Goal: Task Accomplishment & Management: Use online tool/utility

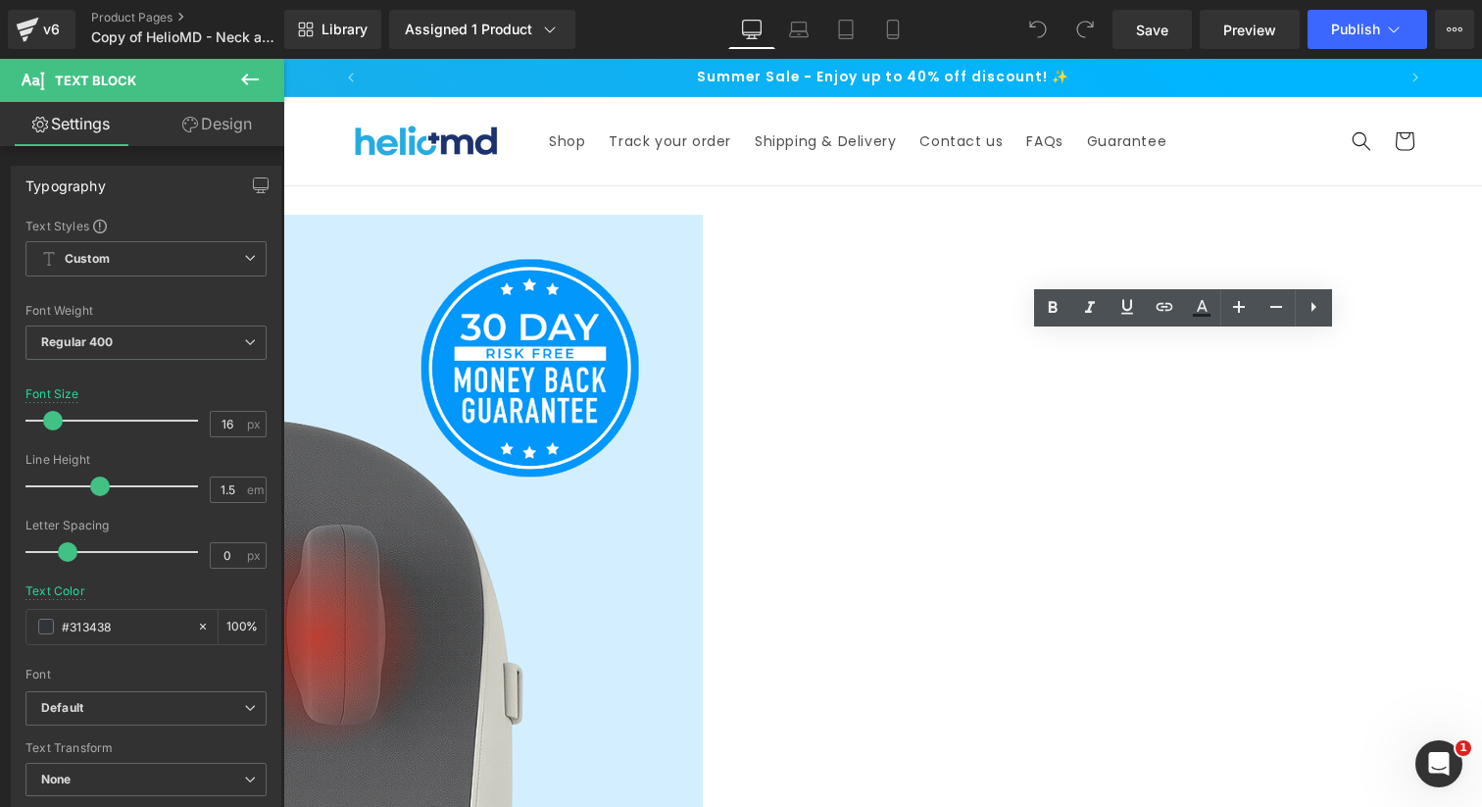
copy font "Naturally reduce facial puffiness & neck swelling in minutes, boost circulation…"
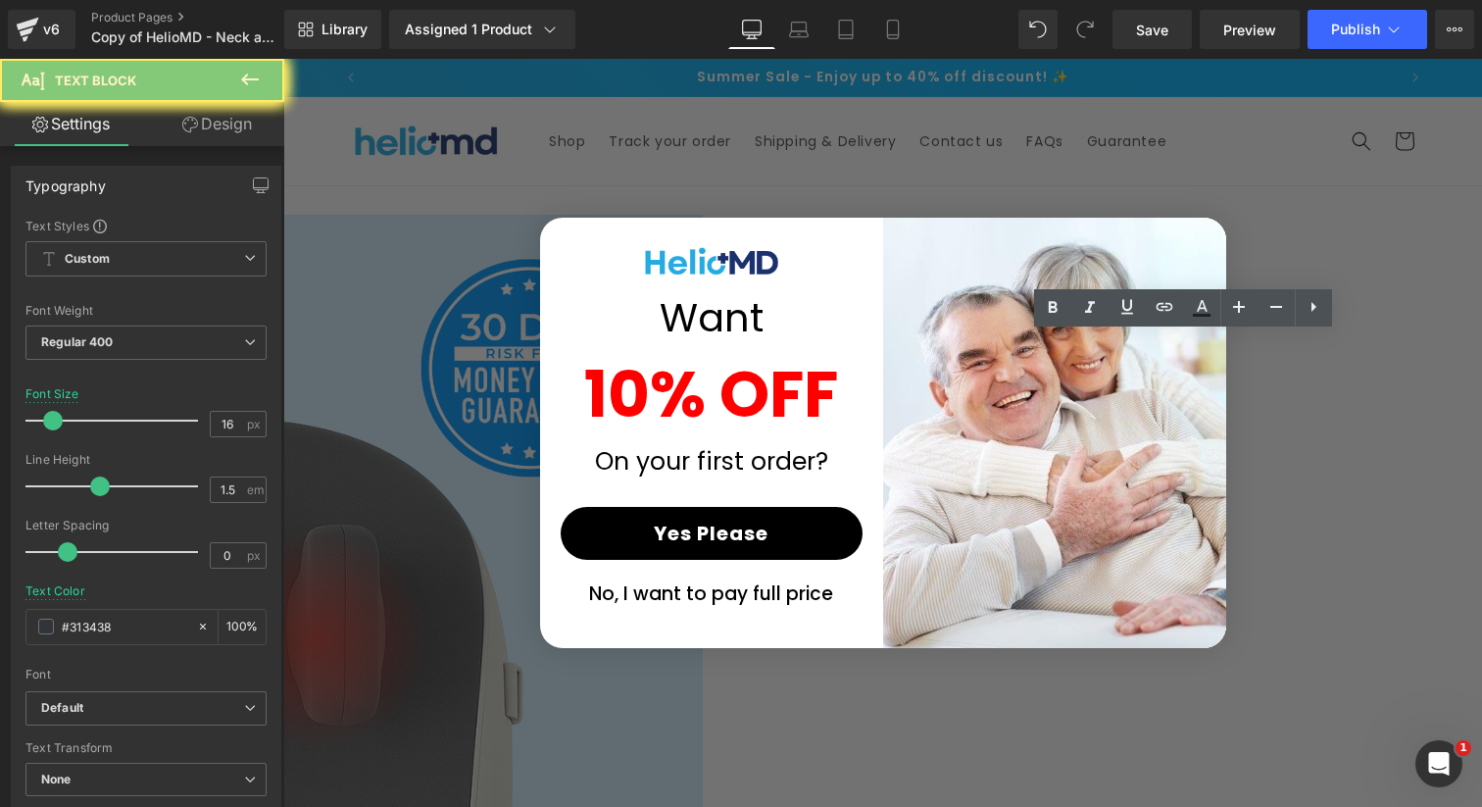
copy font "Naturally reduce facial puffiness & neck swelling in minutes, boost circulation…"
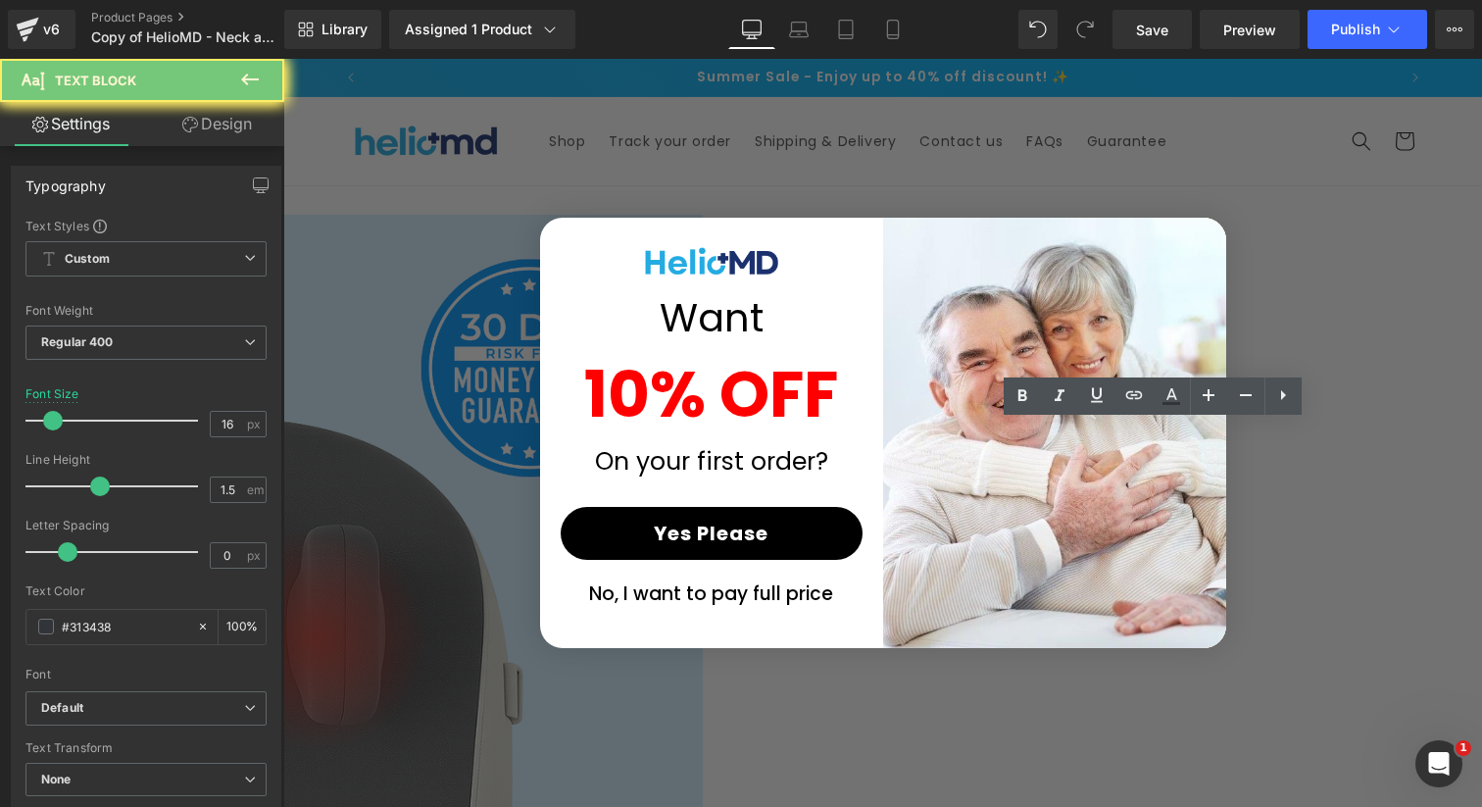
copy p "Stimulates lymphatic flow for a slimmer, sculpted look"
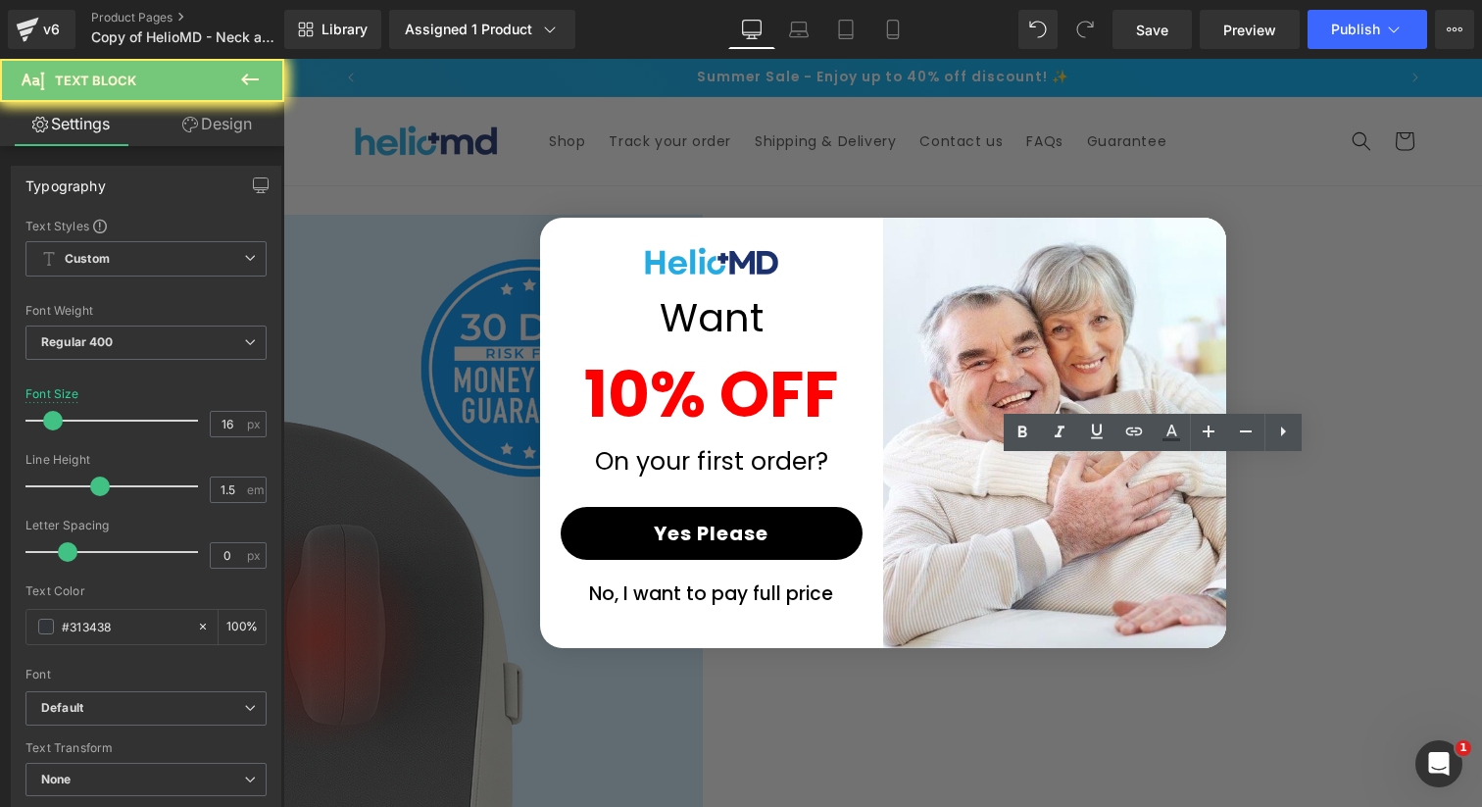
copy p "Reduces puffiness & swelling"
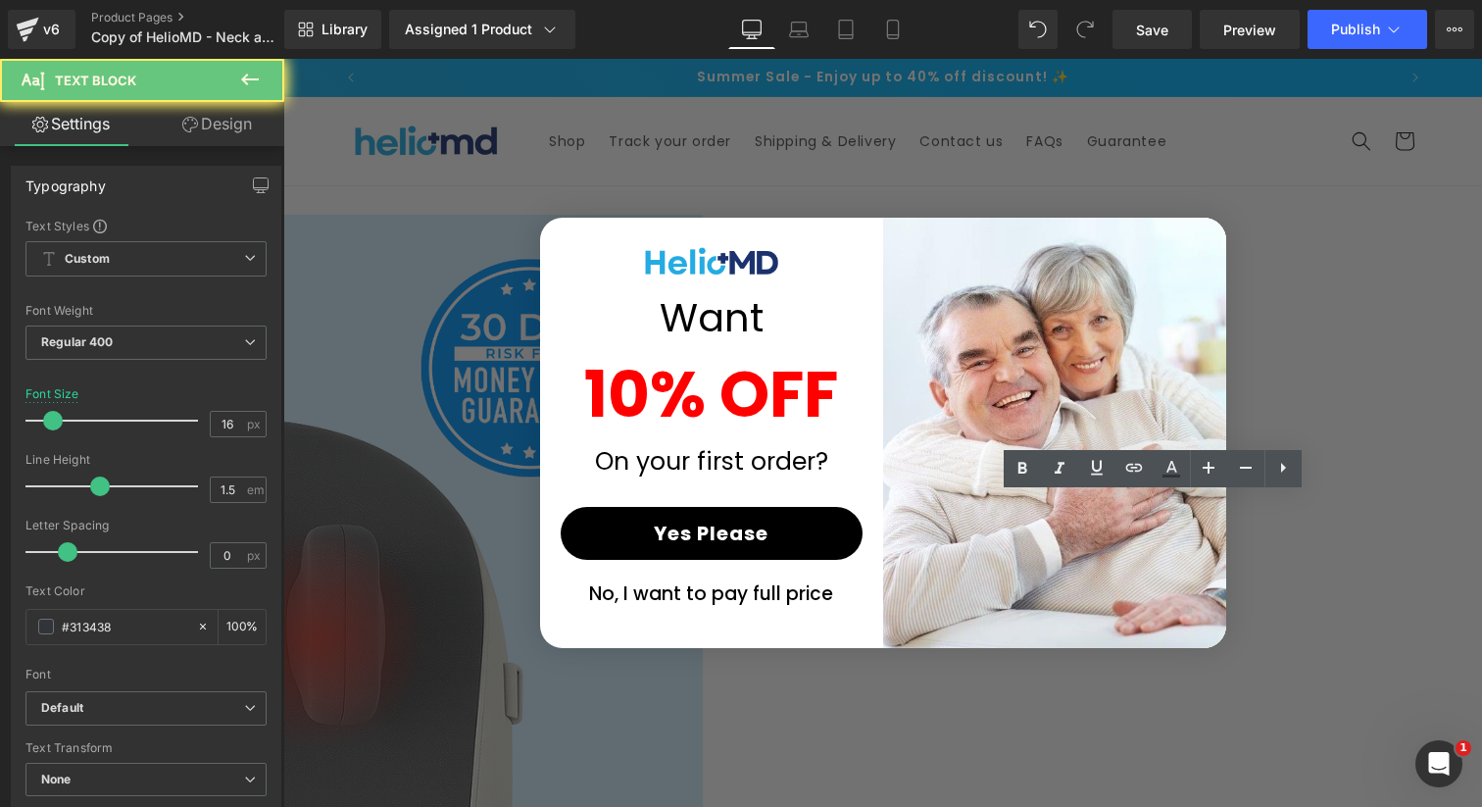
copy p "Melts away daily stress & tension"
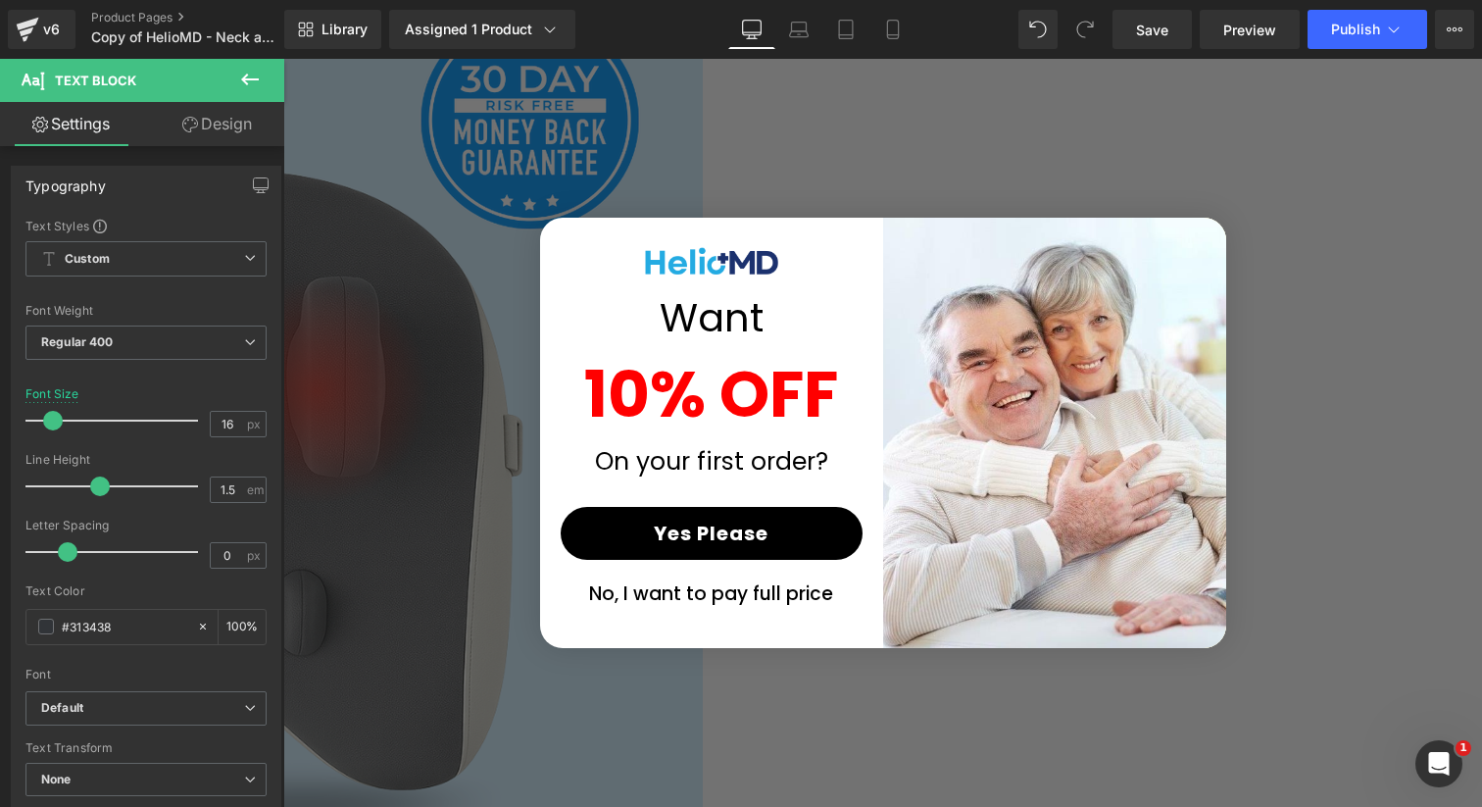
scroll to position [258, 0]
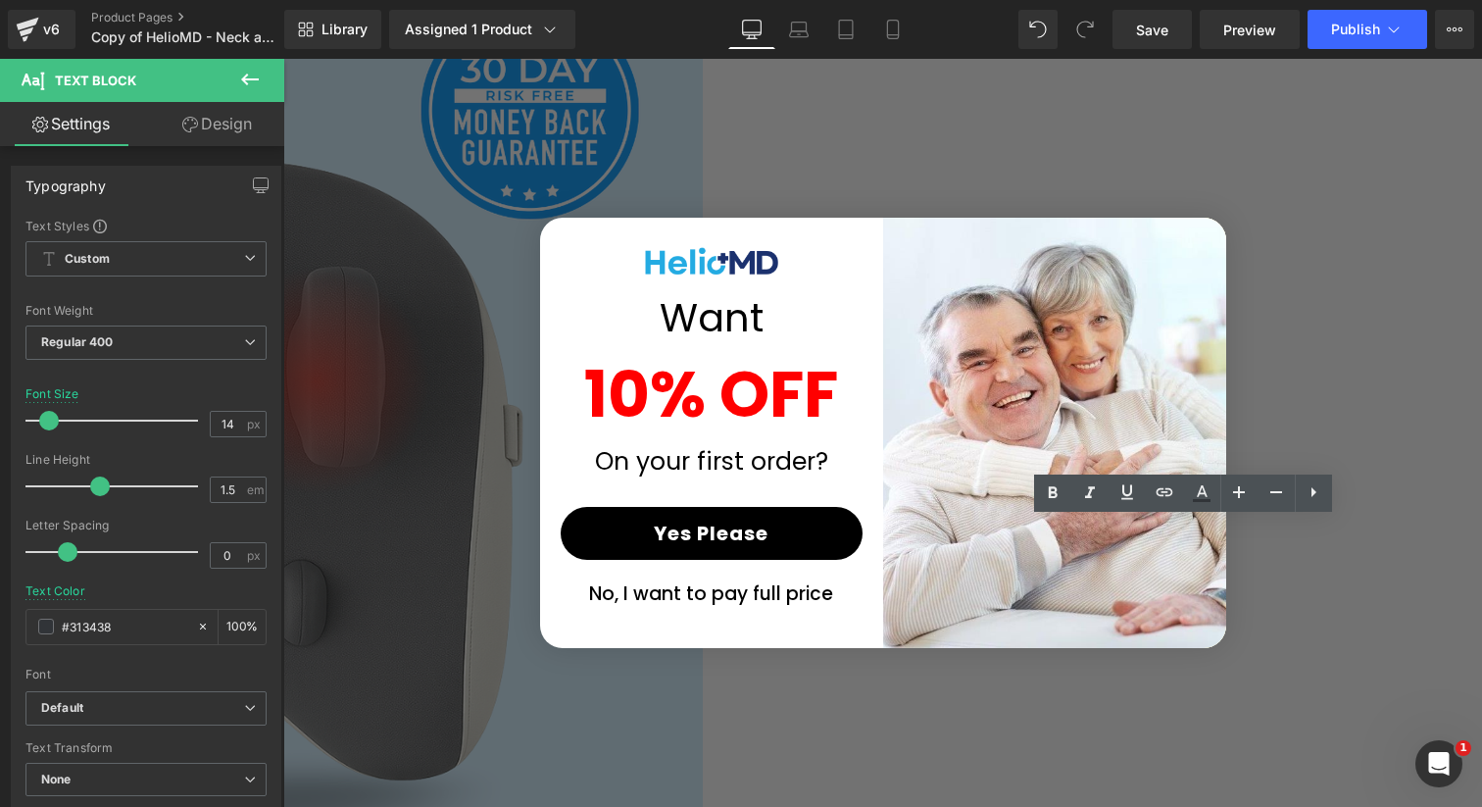
copy p "Free Shipping • 30 Day Risk-Free • 1 Year Warranty"
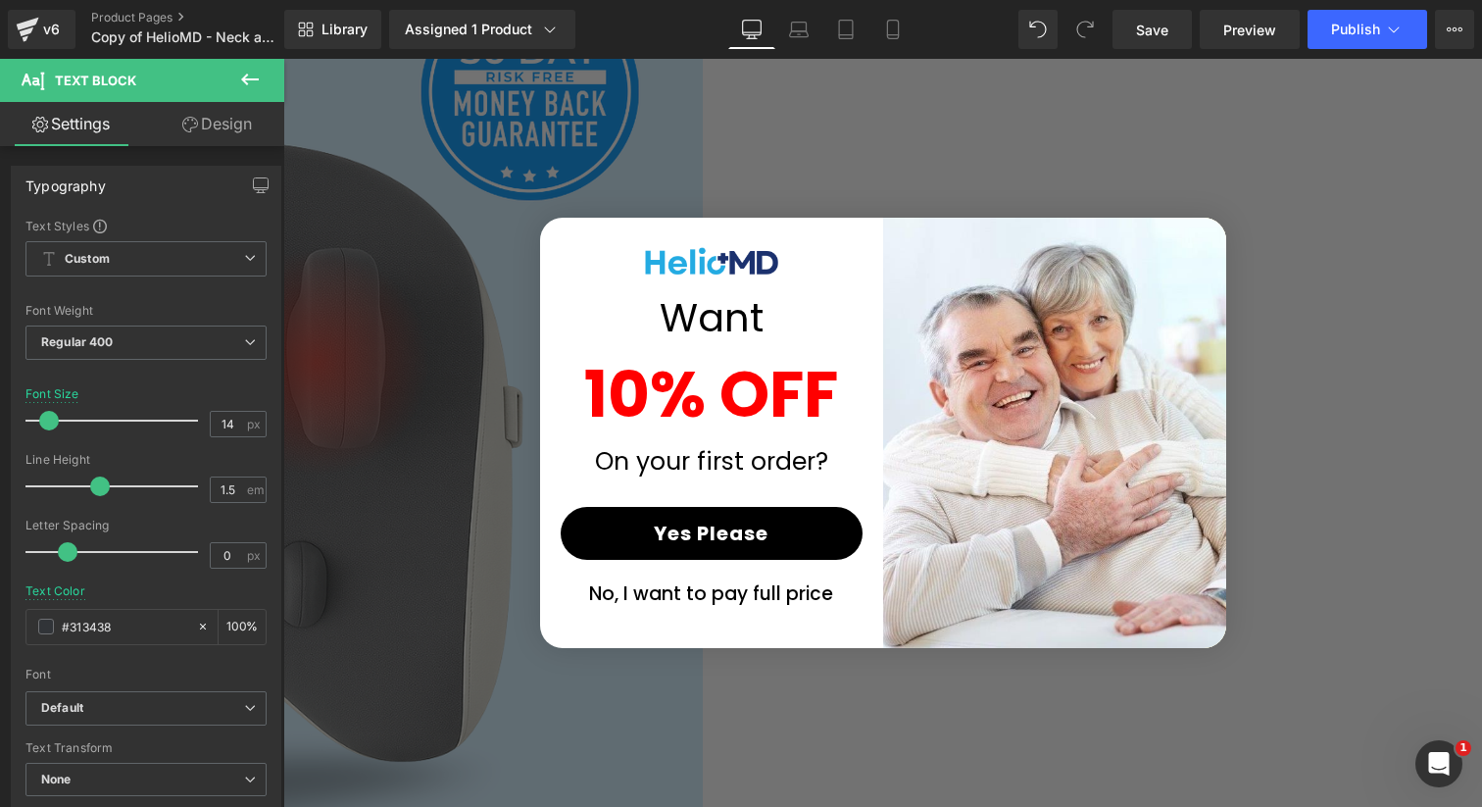
scroll to position [292, 0]
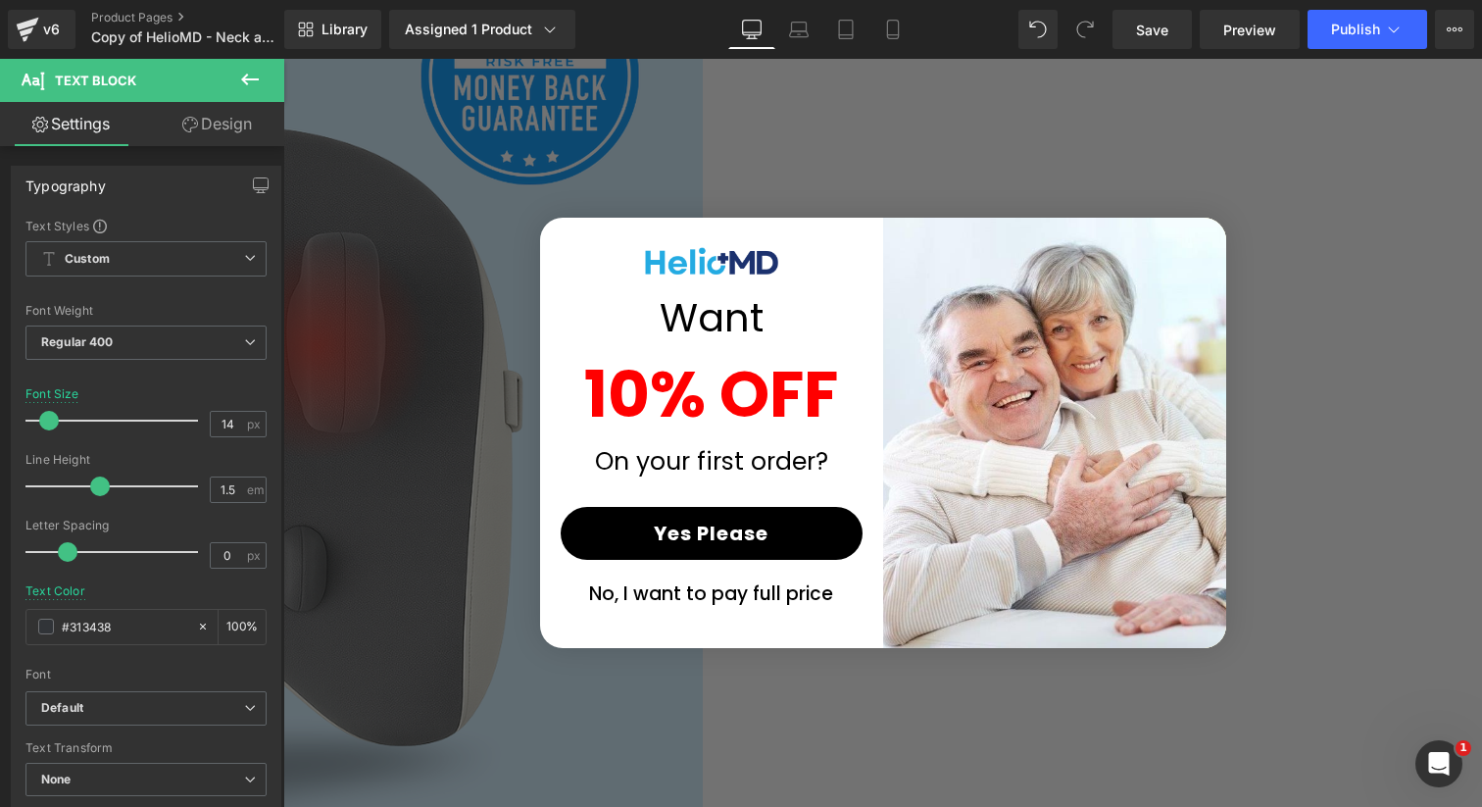
click at [283, 59] on span "Text Block" at bounding box center [283, 59] width 0 height 0
click at [283, 59] on icon at bounding box center [283, 59] width 0 height 0
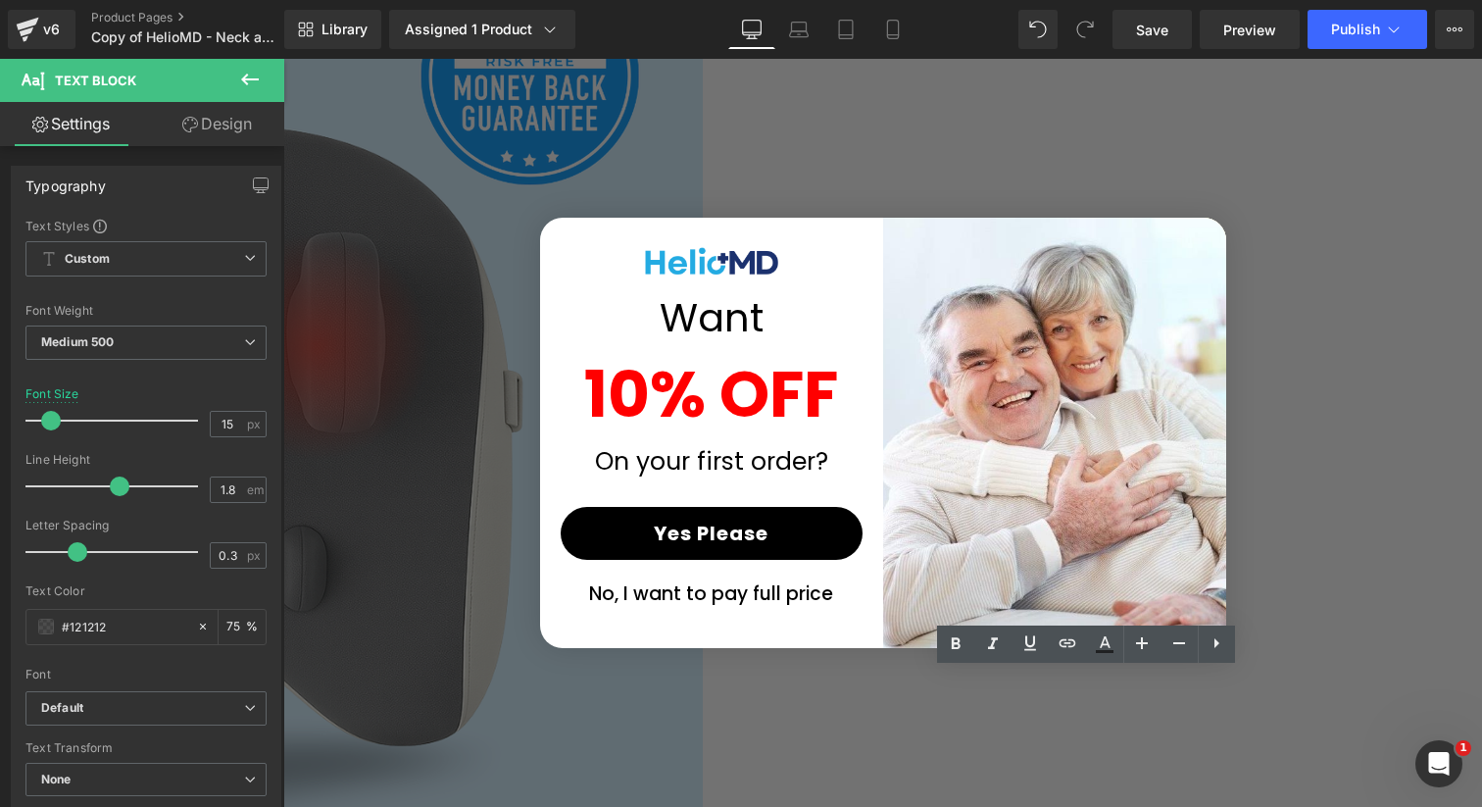
copy div "30-Day Money-Back Guarantee"
click at [283, 59] on span "Text Block" at bounding box center [283, 59] width 0 height 0
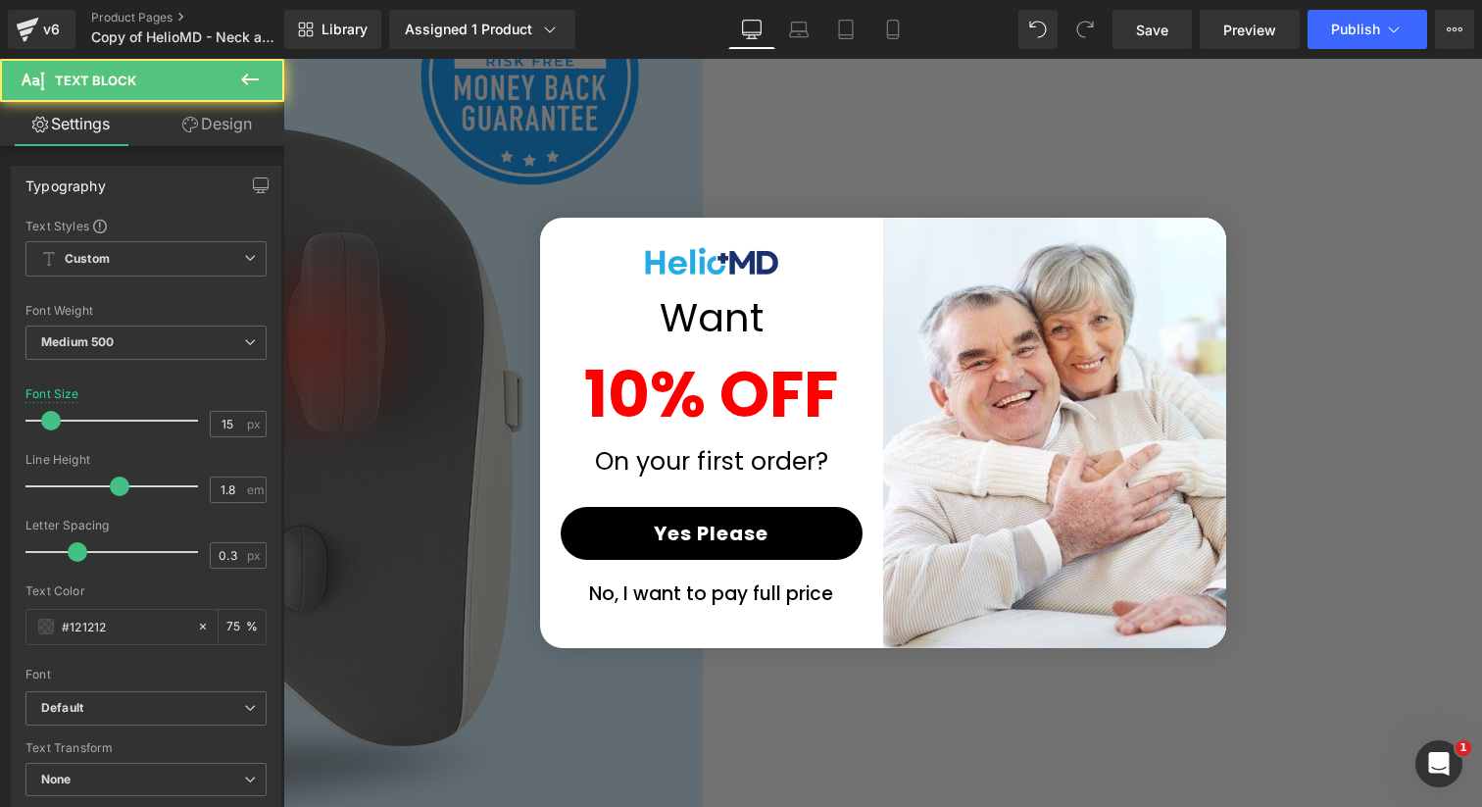
click at [283, 59] on link at bounding box center [283, 59] width 0 height 0
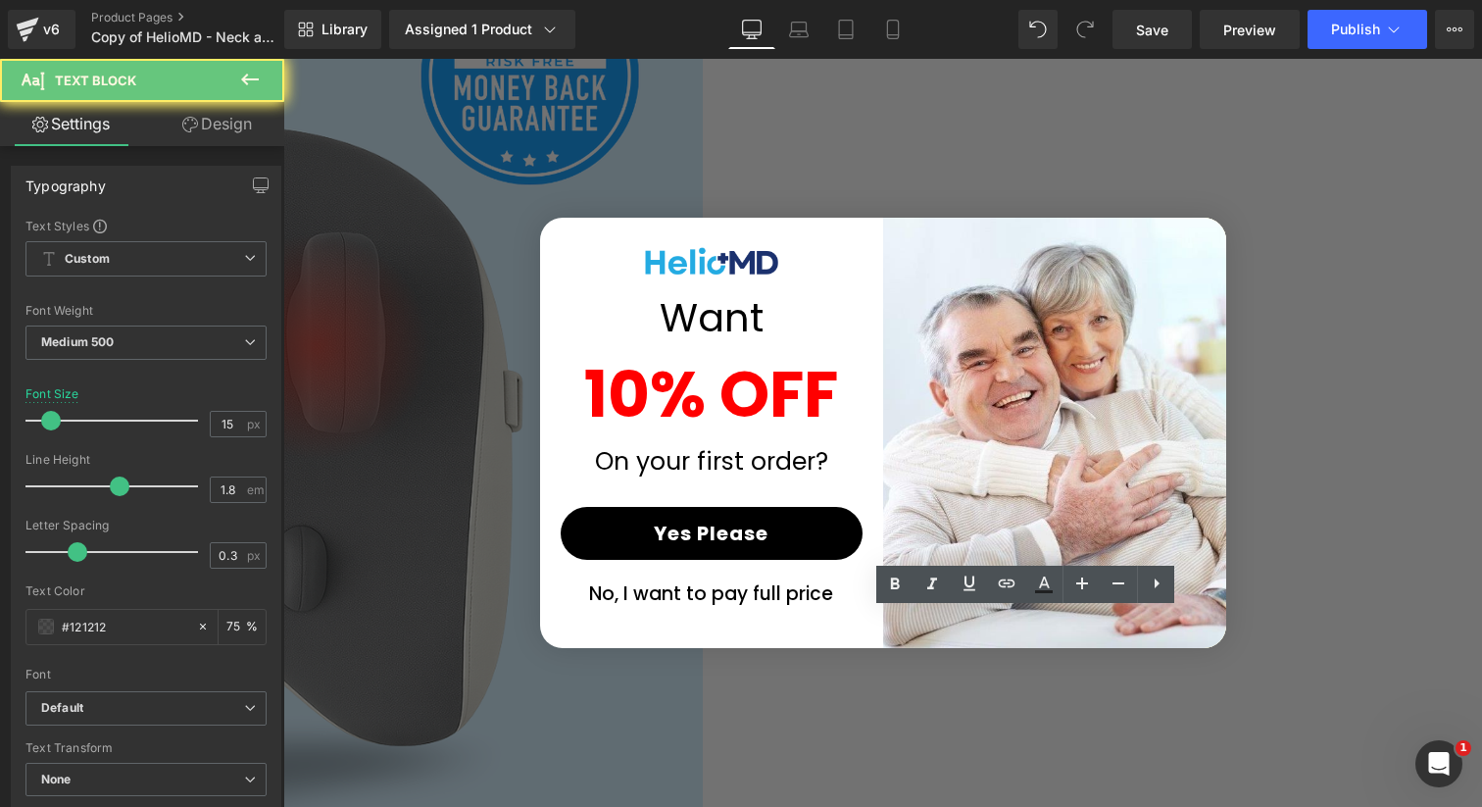
copy div "Shipping Details"
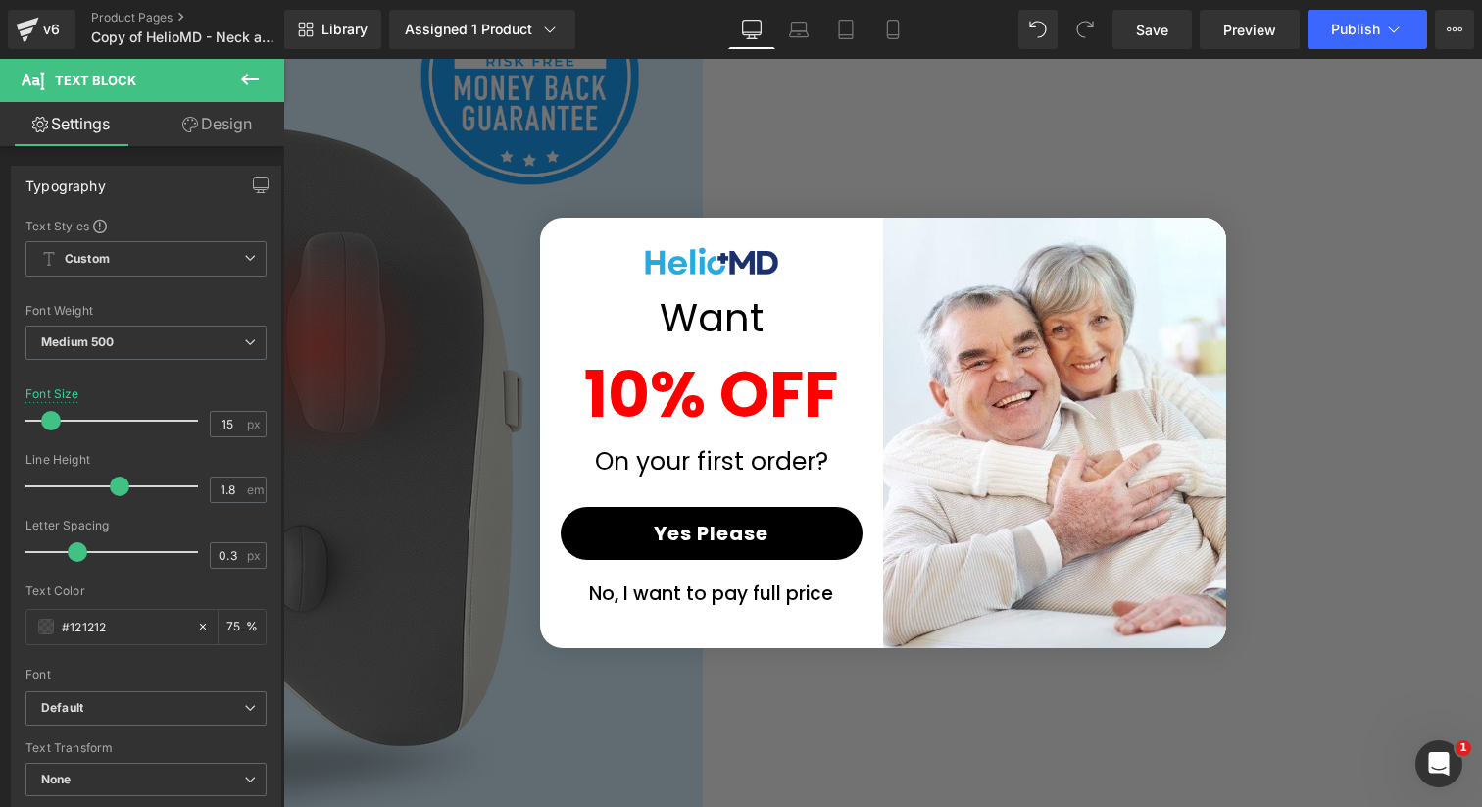
click at [283, 59] on span "Text Block" at bounding box center [283, 59] width 0 height 0
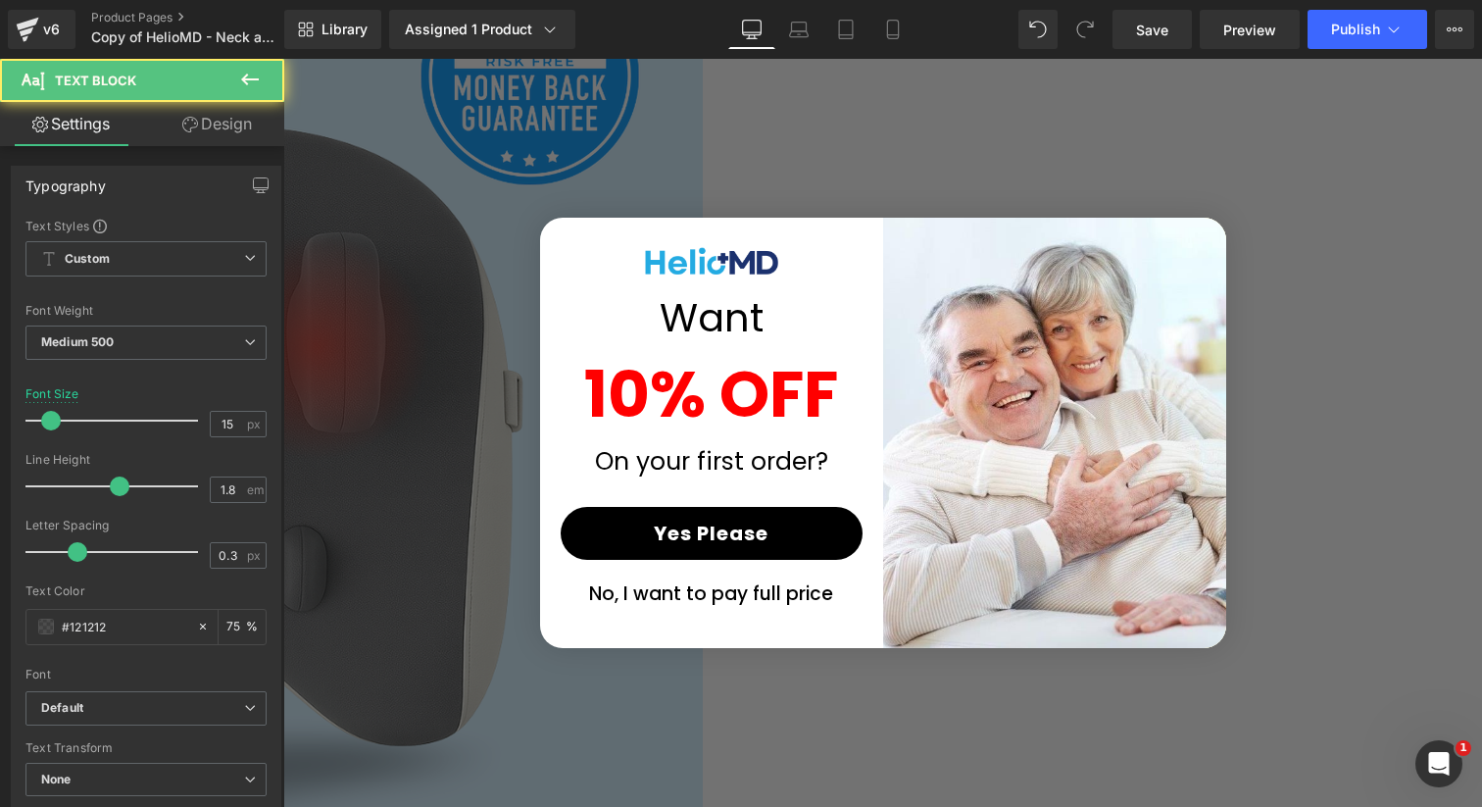
click at [283, 59] on icon at bounding box center [283, 59] width 0 height 0
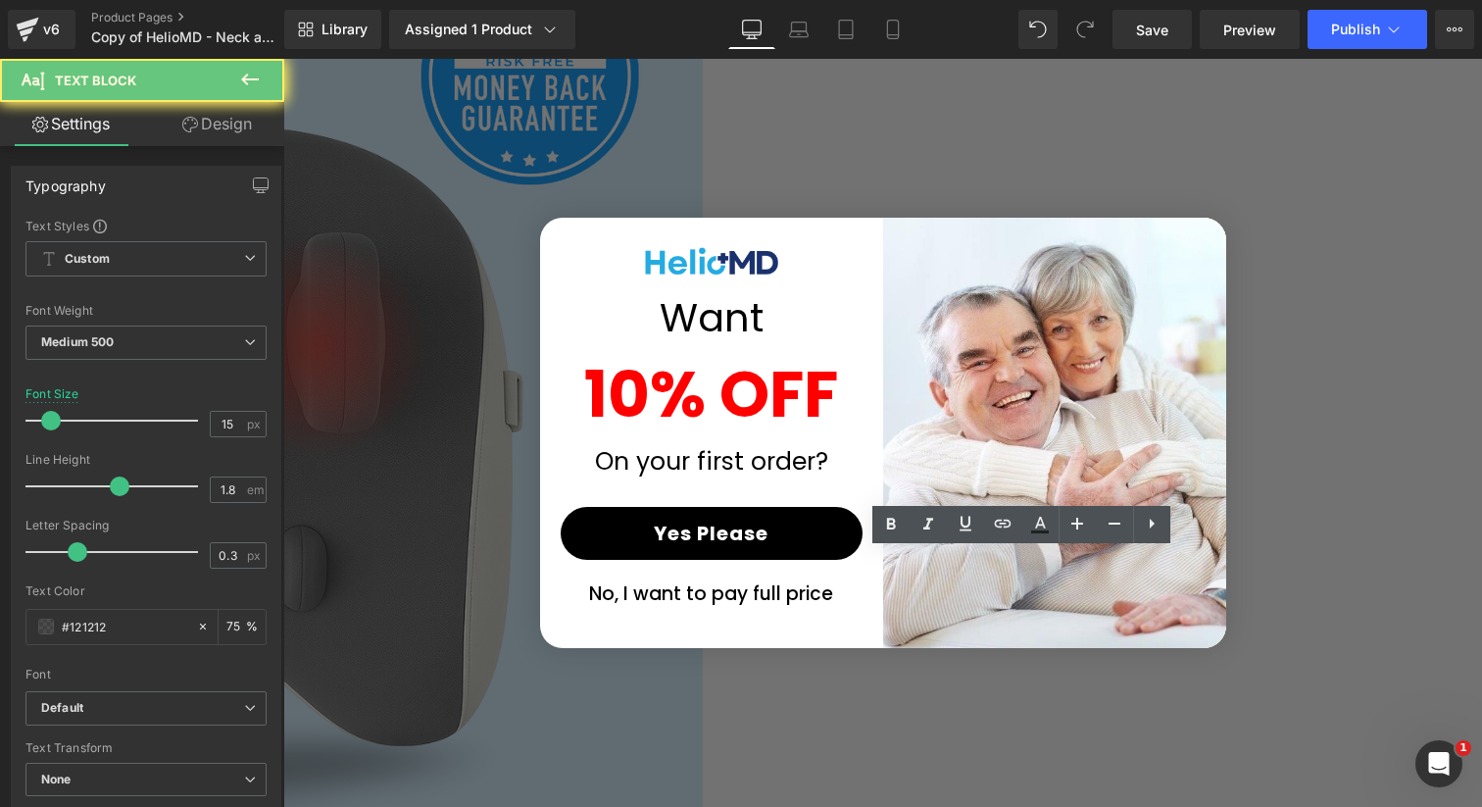
copy div "Product Details"
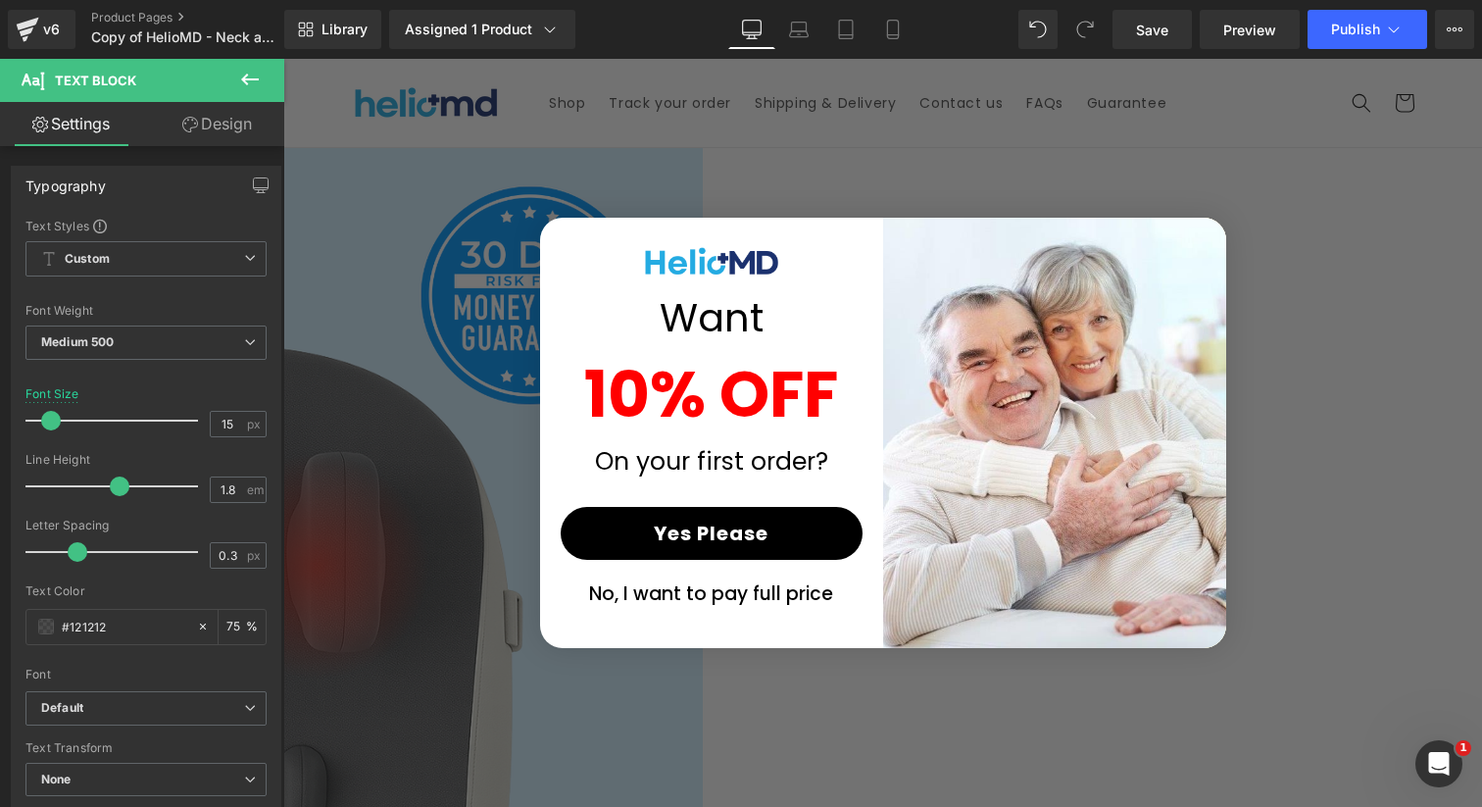
scroll to position [0, 0]
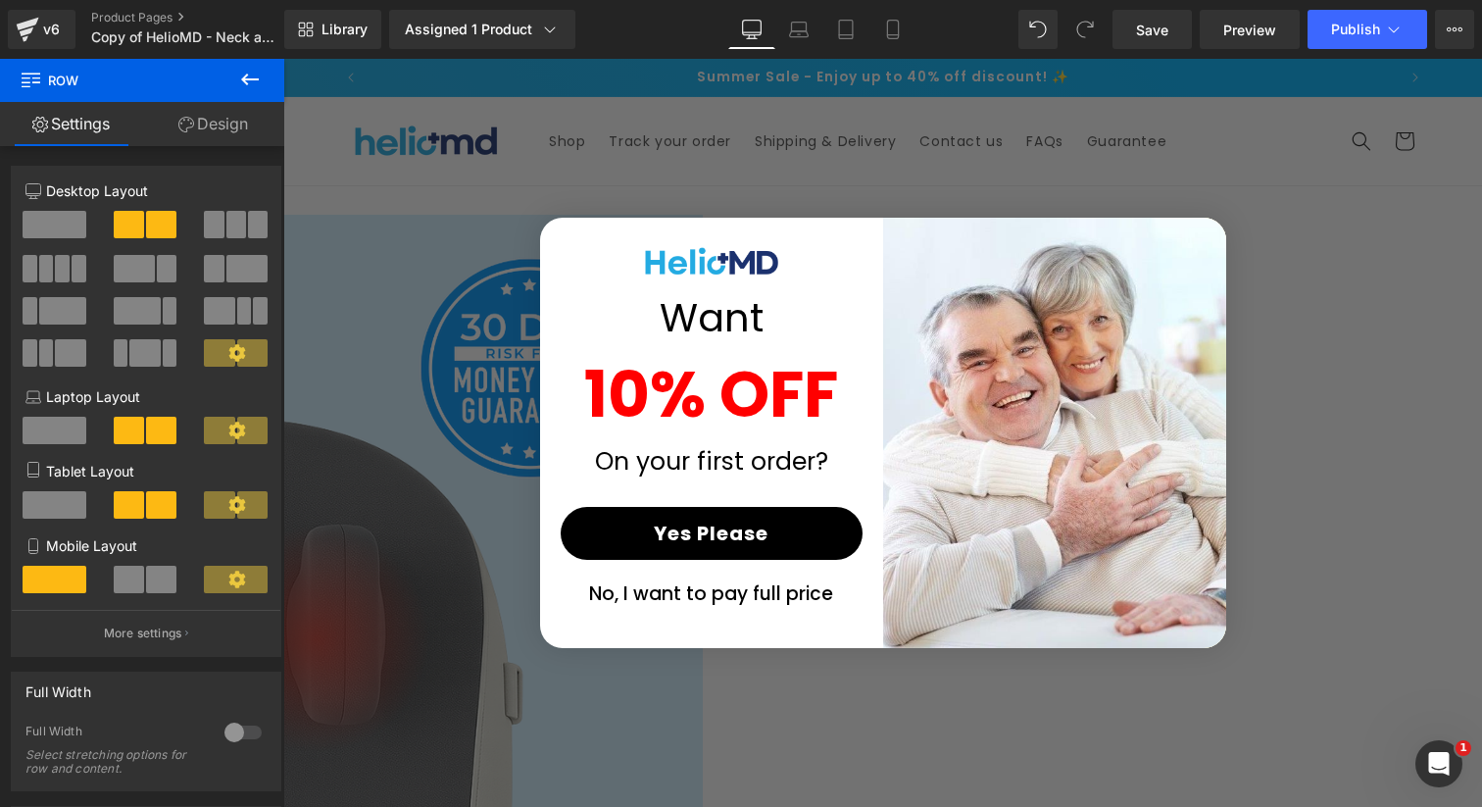
click at [225, 128] on link "Design" at bounding box center [213, 124] width 142 height 44
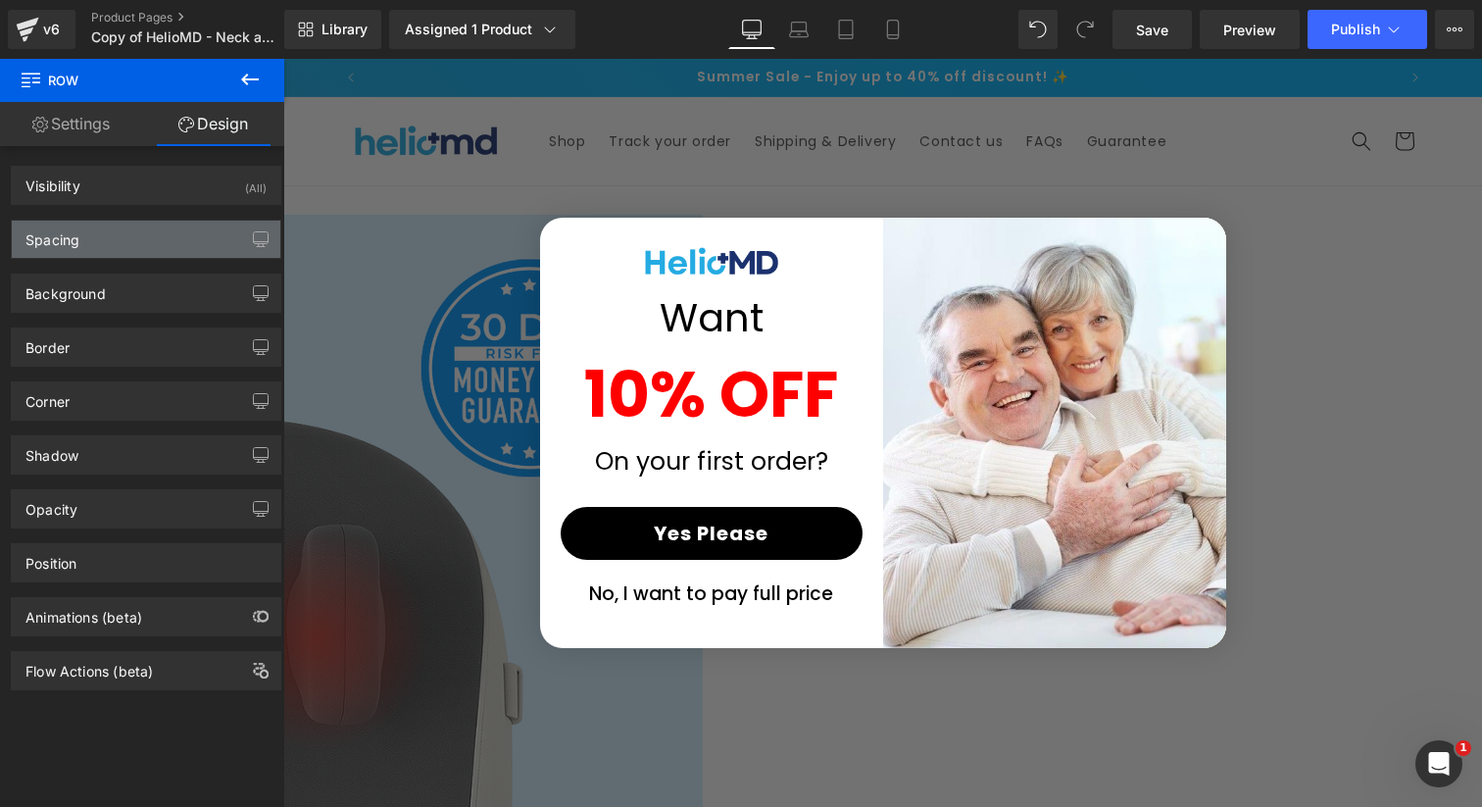
click at [138, 243] on div "Spacing" at bounding box center [146, 239] width 269 height 37
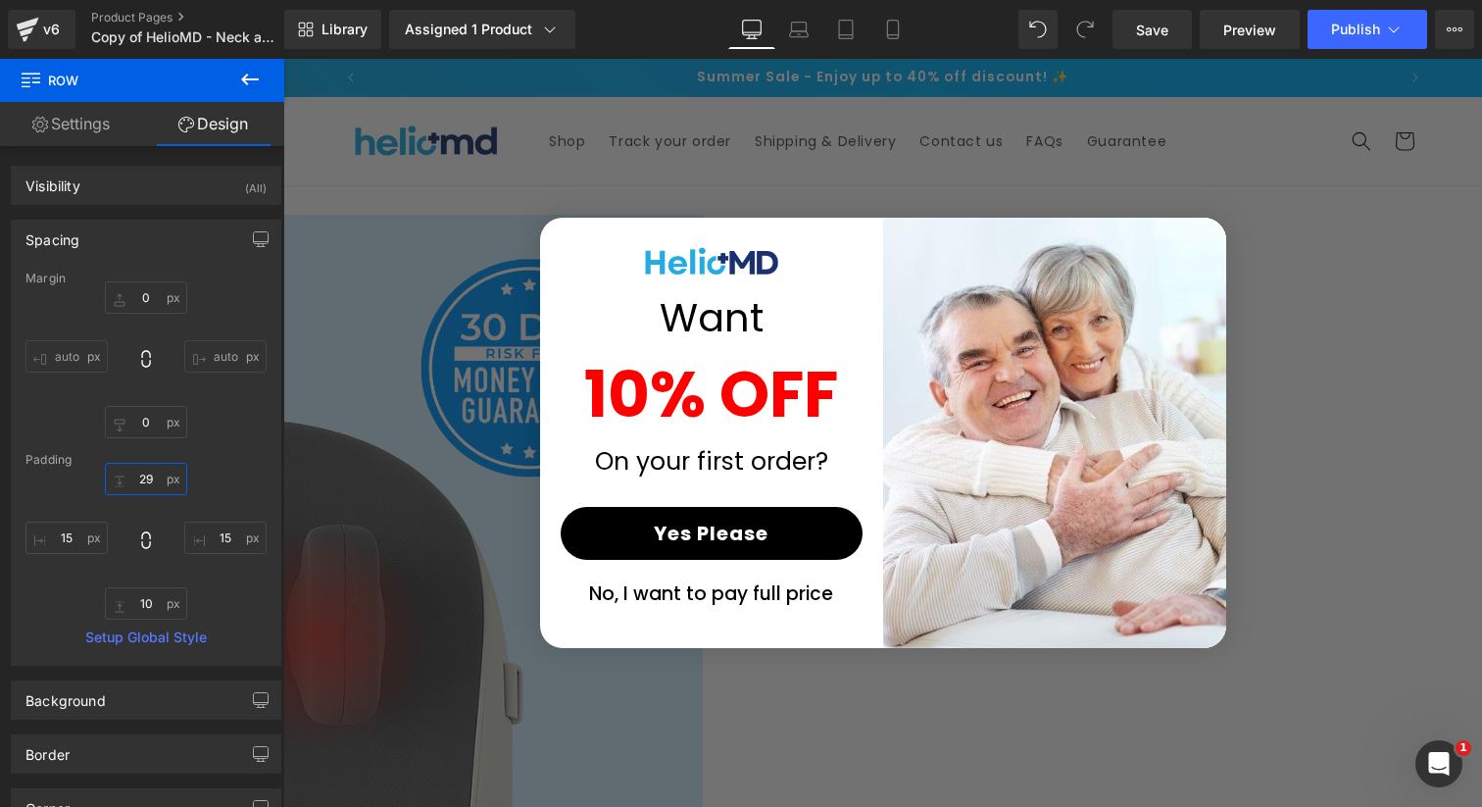
click at [156, 478] on input "text" at bounding box center [146, 479] width 82 height 32
type input "29"
click at [236, 178] on div "Visibility (All)" at bounding box center [146, 185] width 269 height 37
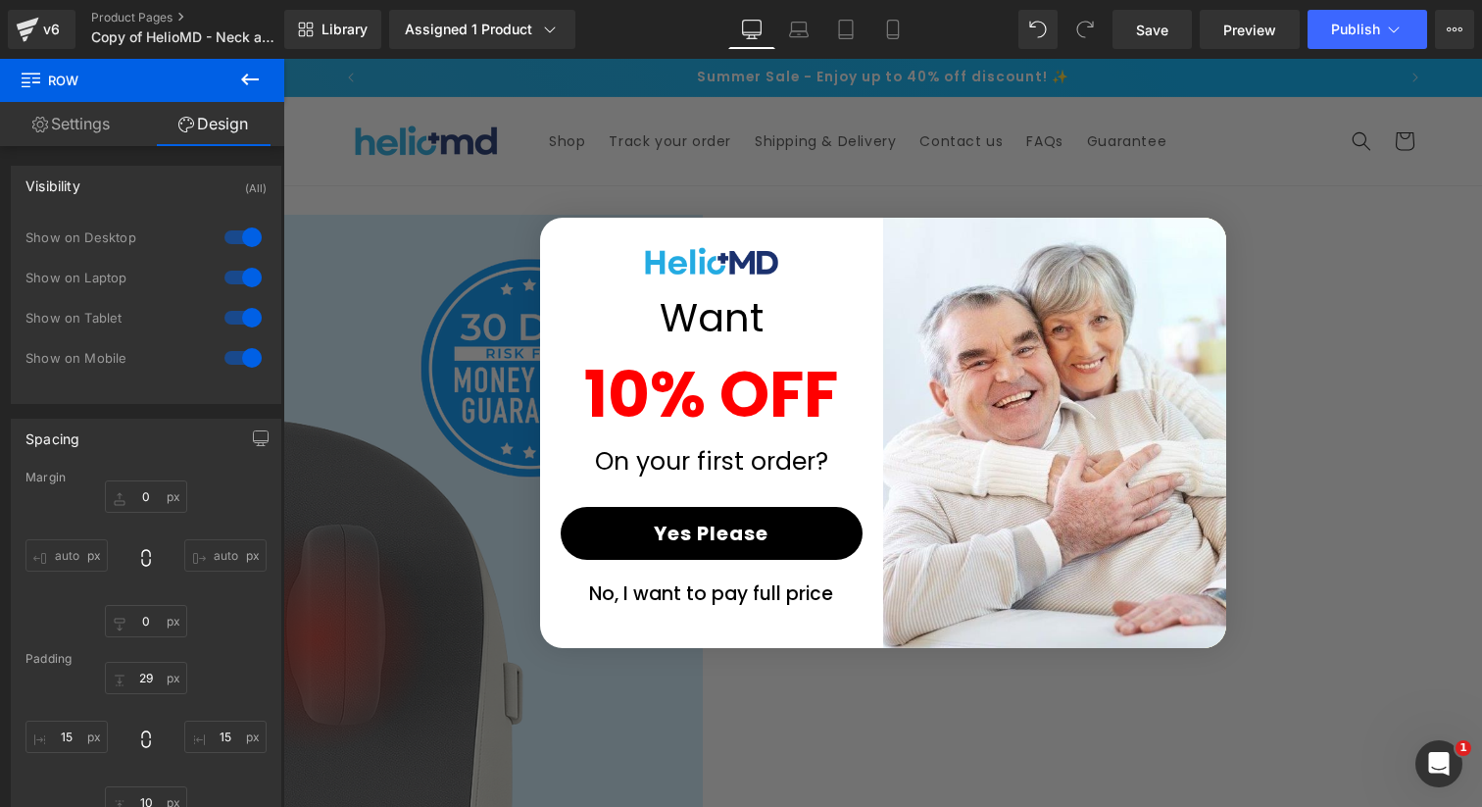
click at [283, 59] on link at bounding box center [283, 59] width 0 height 0
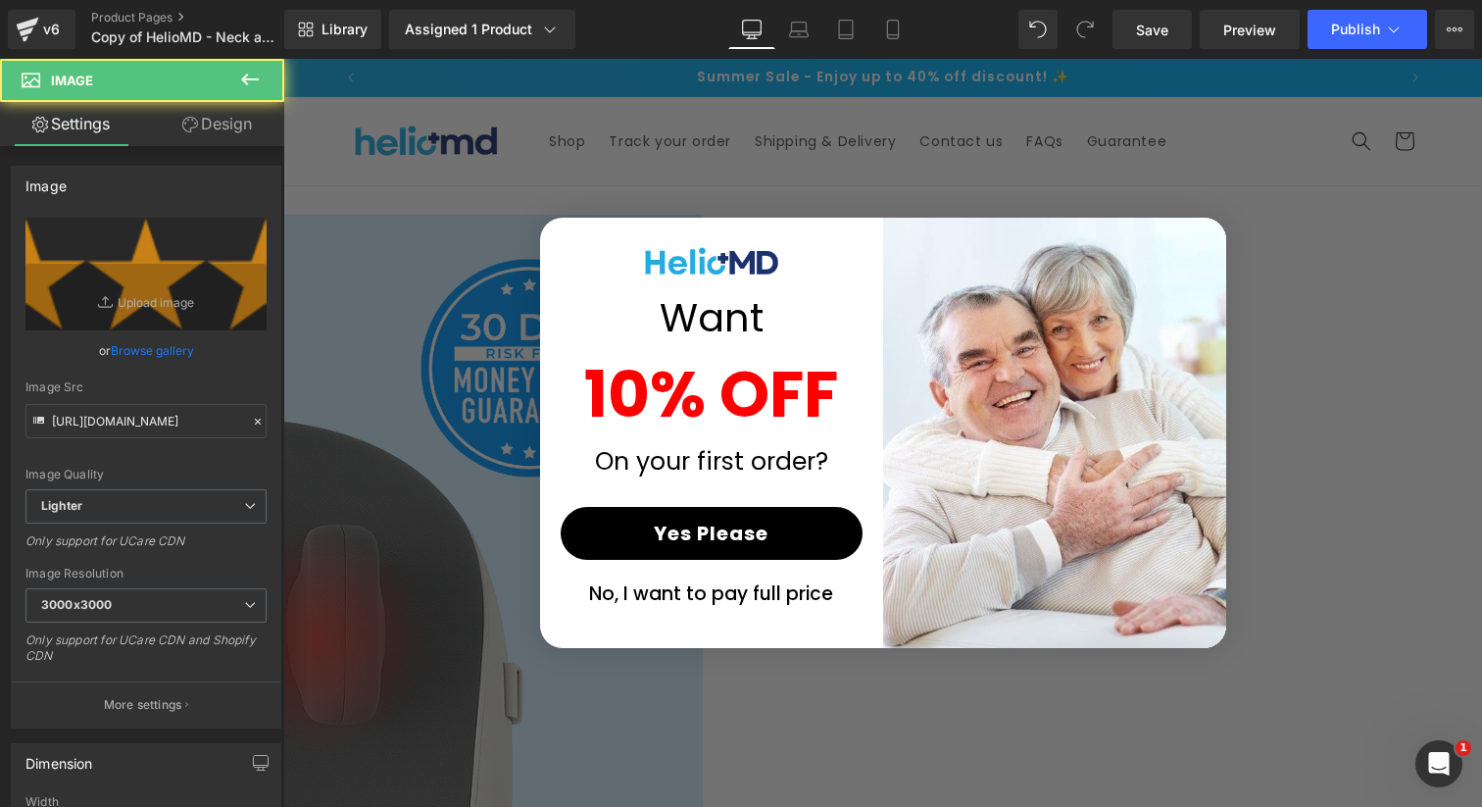
click at [283, 59] on link at bounding box center [283, 59] width 0 height 0
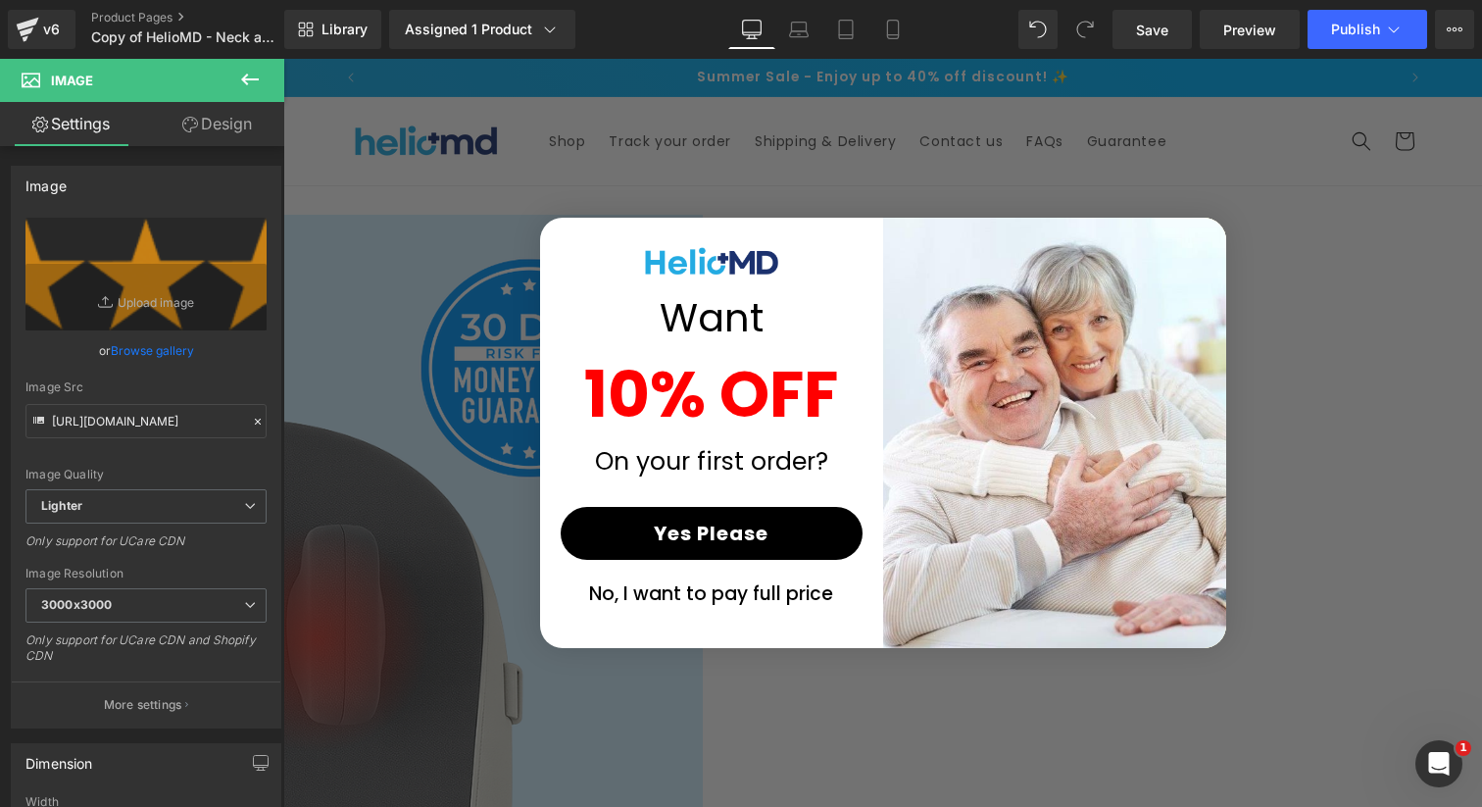
click at [283, 59] on icon at bounding box center [283, 59] width 0 height 0
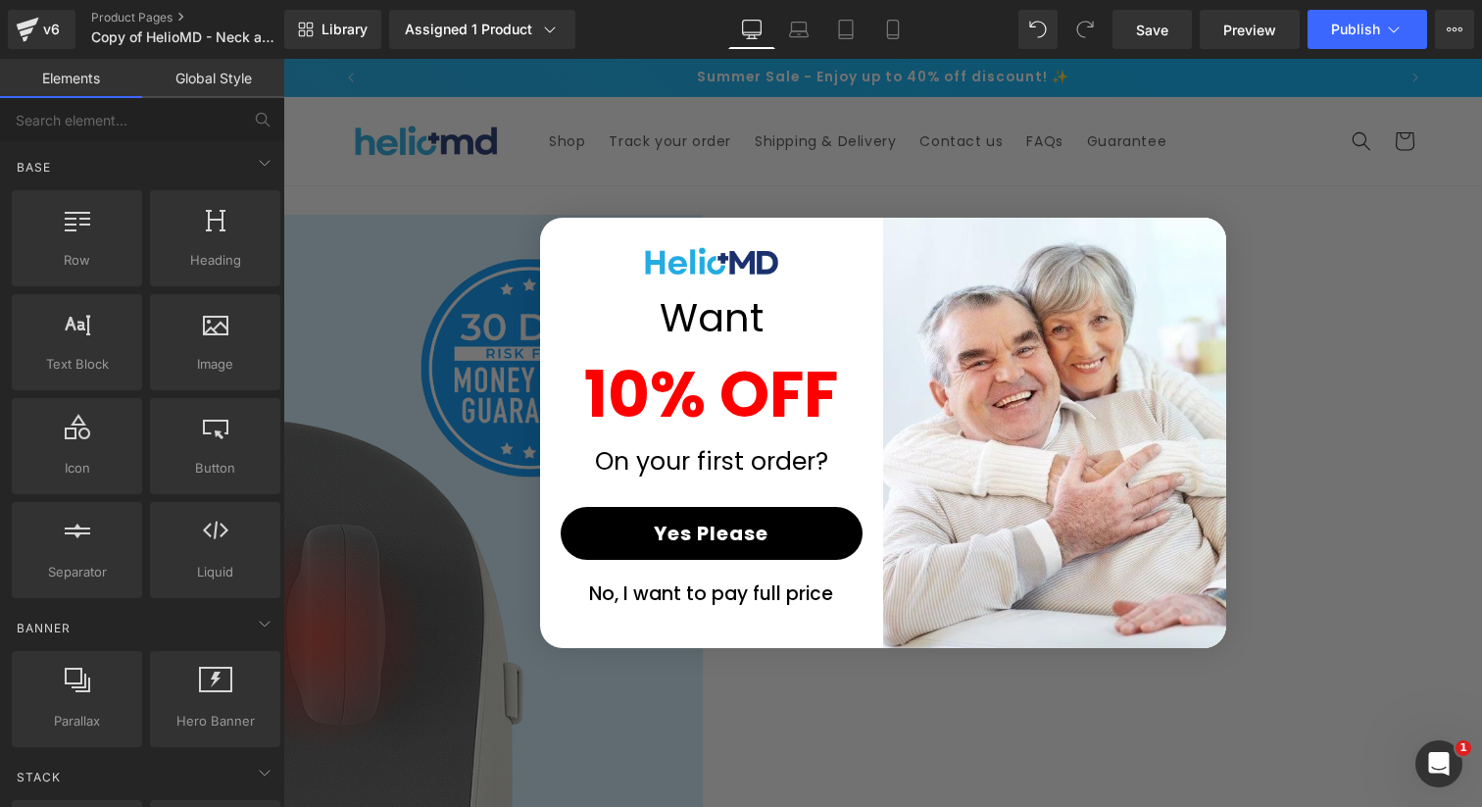
click at [283, 59] on icon at bounding box center [283, 59] width 0 height 0
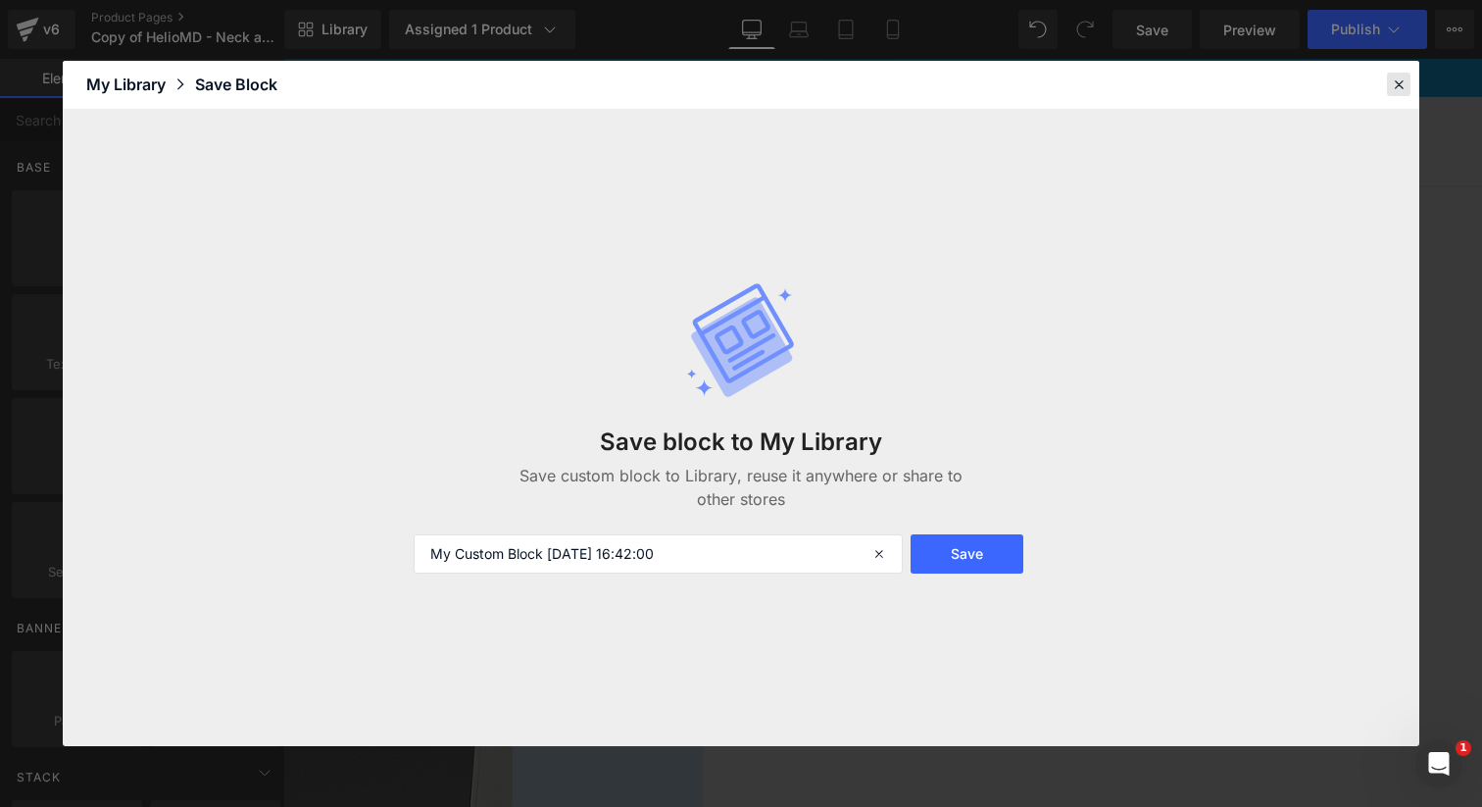
click at [0, 0] on icon at bounding box center [0, 0] width 0 height 0
click at [878, 552] on icon at bounding box center [881, 553] width 43 height 39
click at [0, 0] on icon at bounding box center [0, 0] width 0 height 0
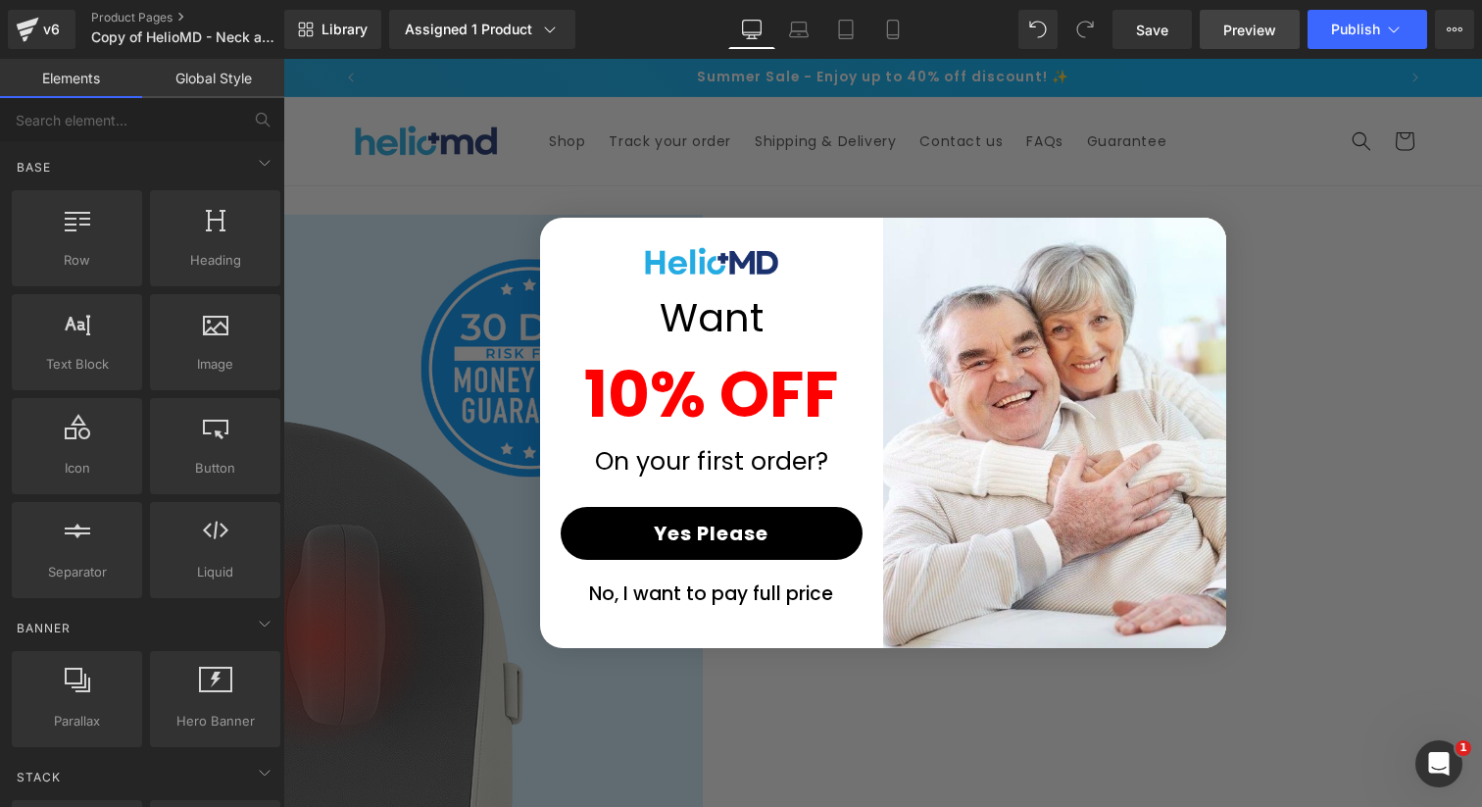
click at [1270, 31] on span "Preview" at bounding box center [1250, 30] width 53 height 21
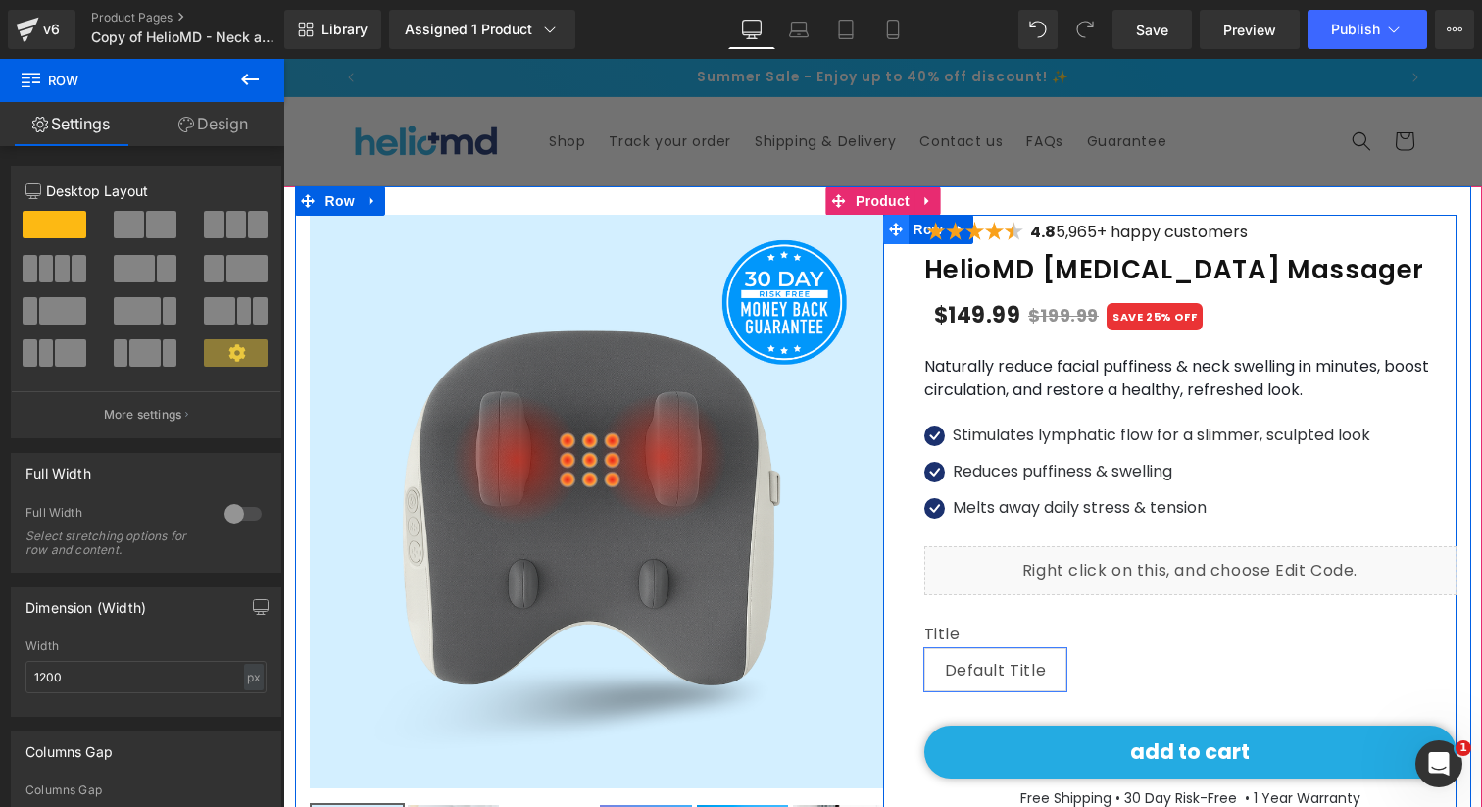
click at [906, 231] on span at bounding box center [895, 229] width 25 height 29
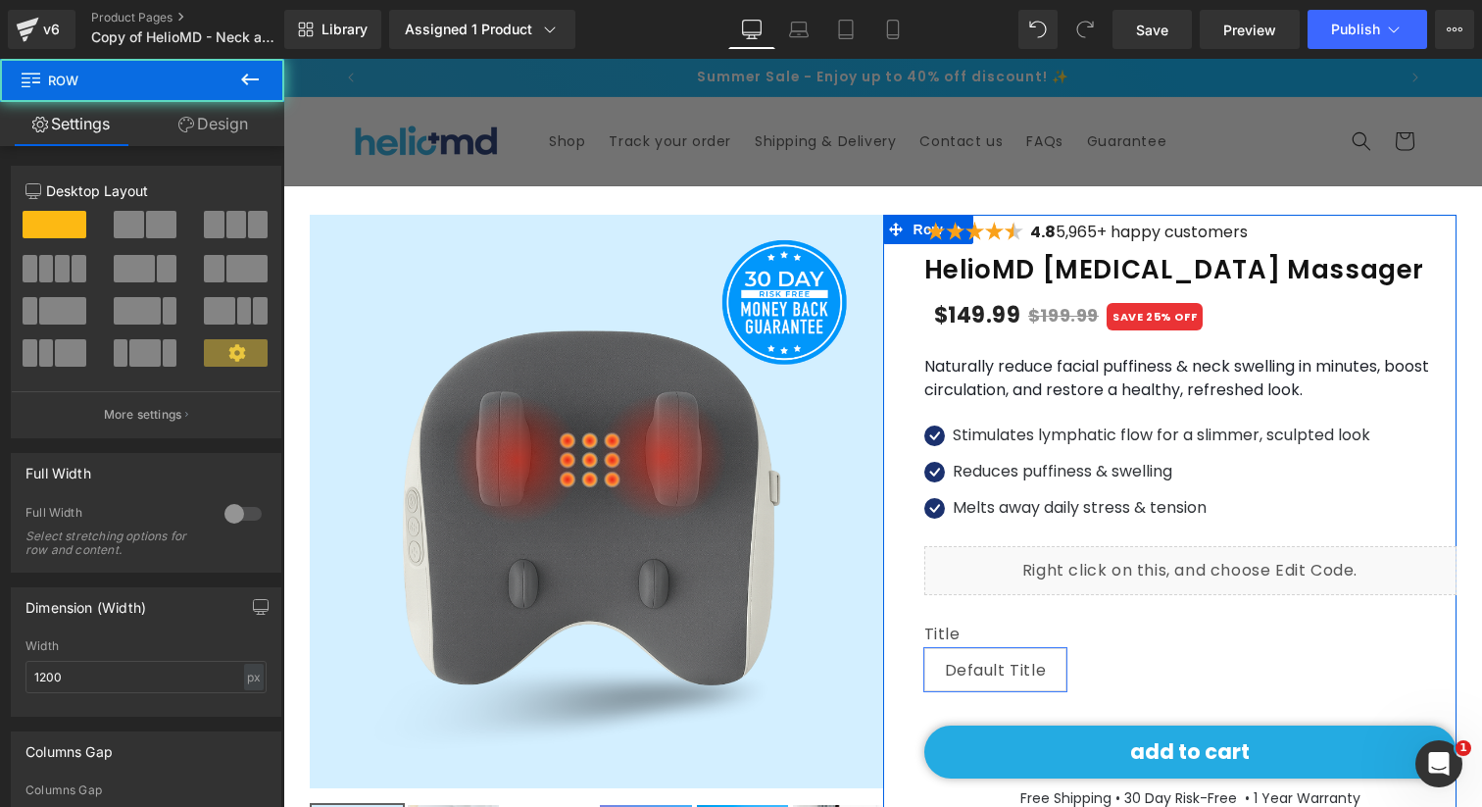
click at [211, 127] on link "Design" at bounding box center [213, 124] width 142 height 44
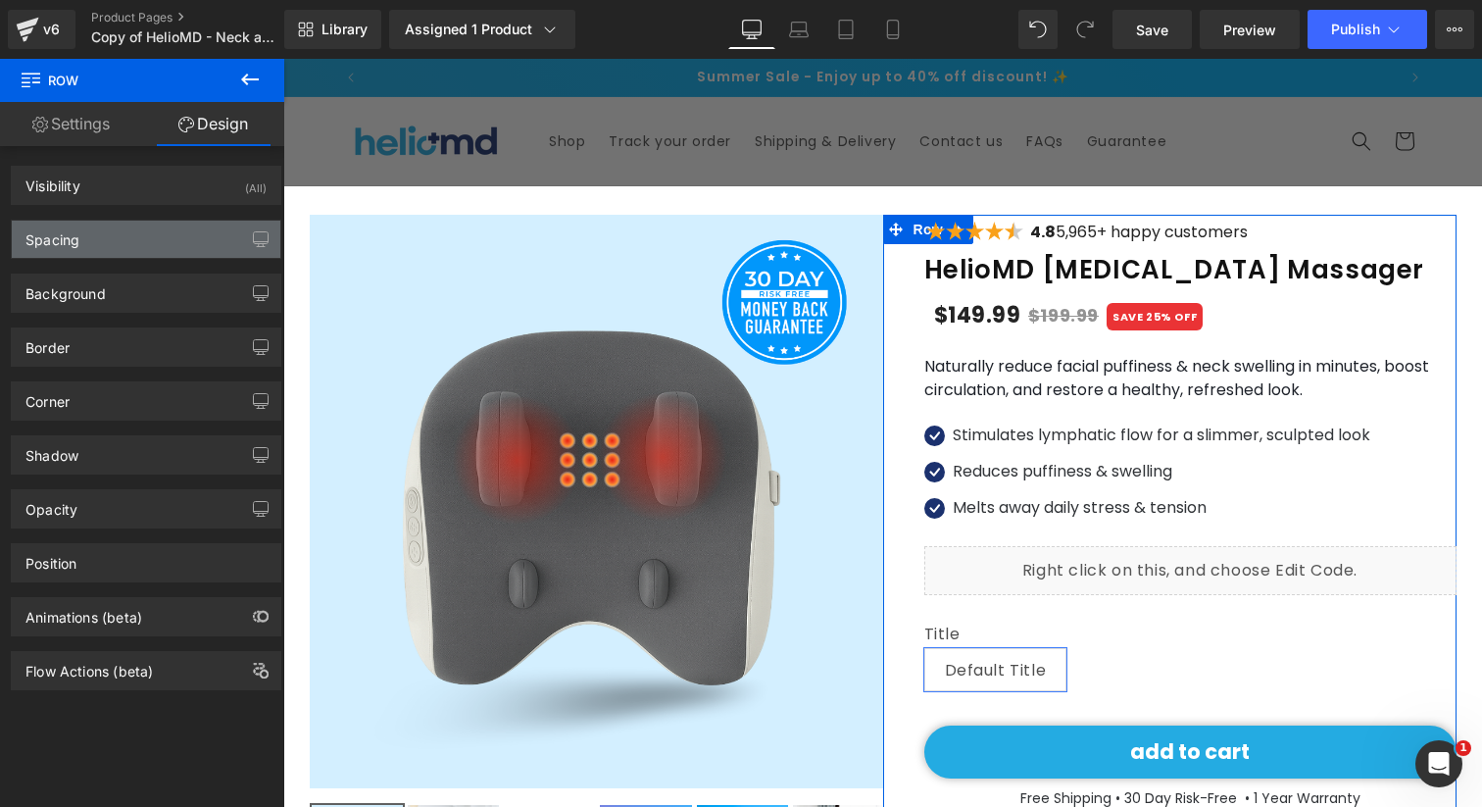
click at [125, 236] on div "Spacing" at bounding box center [146, 239] width 269 height 37
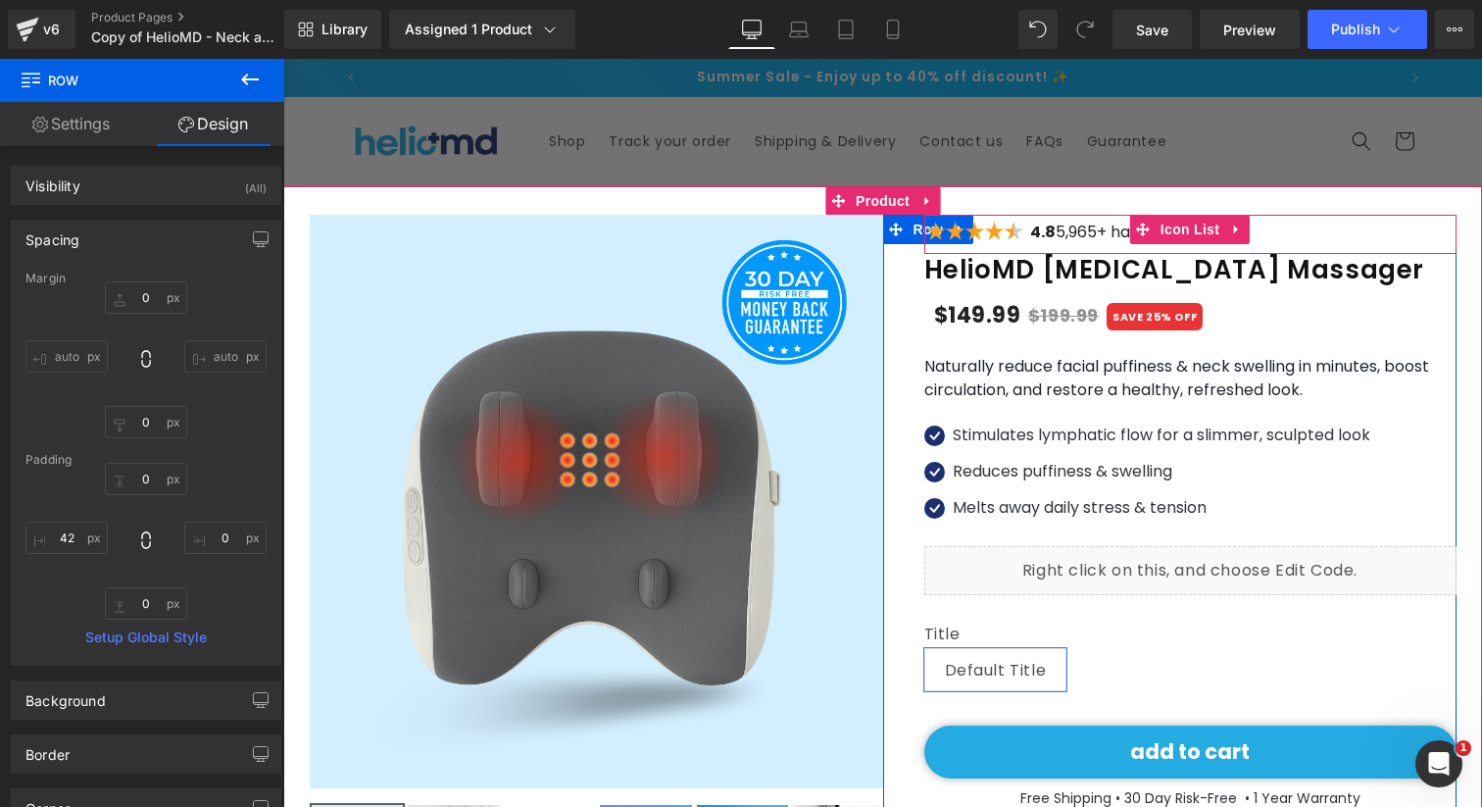
click at [959, 246] on div "Image 4.8 5,965+ happy customers Text Block" at bounding box center [1190, 237] width 532 height 33
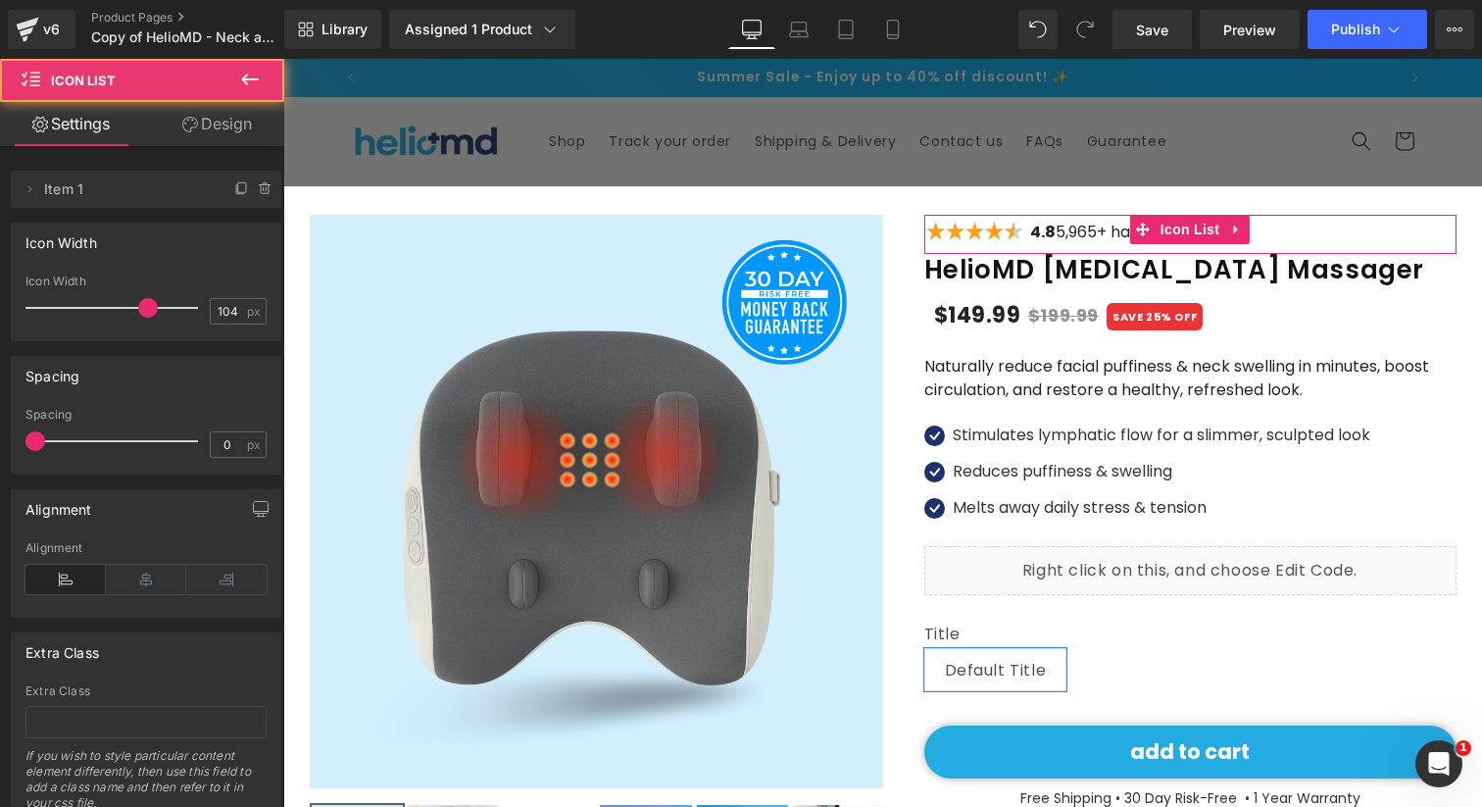
click at [187, 129] on icon at bounding box center [190, 125] width 16 height 16
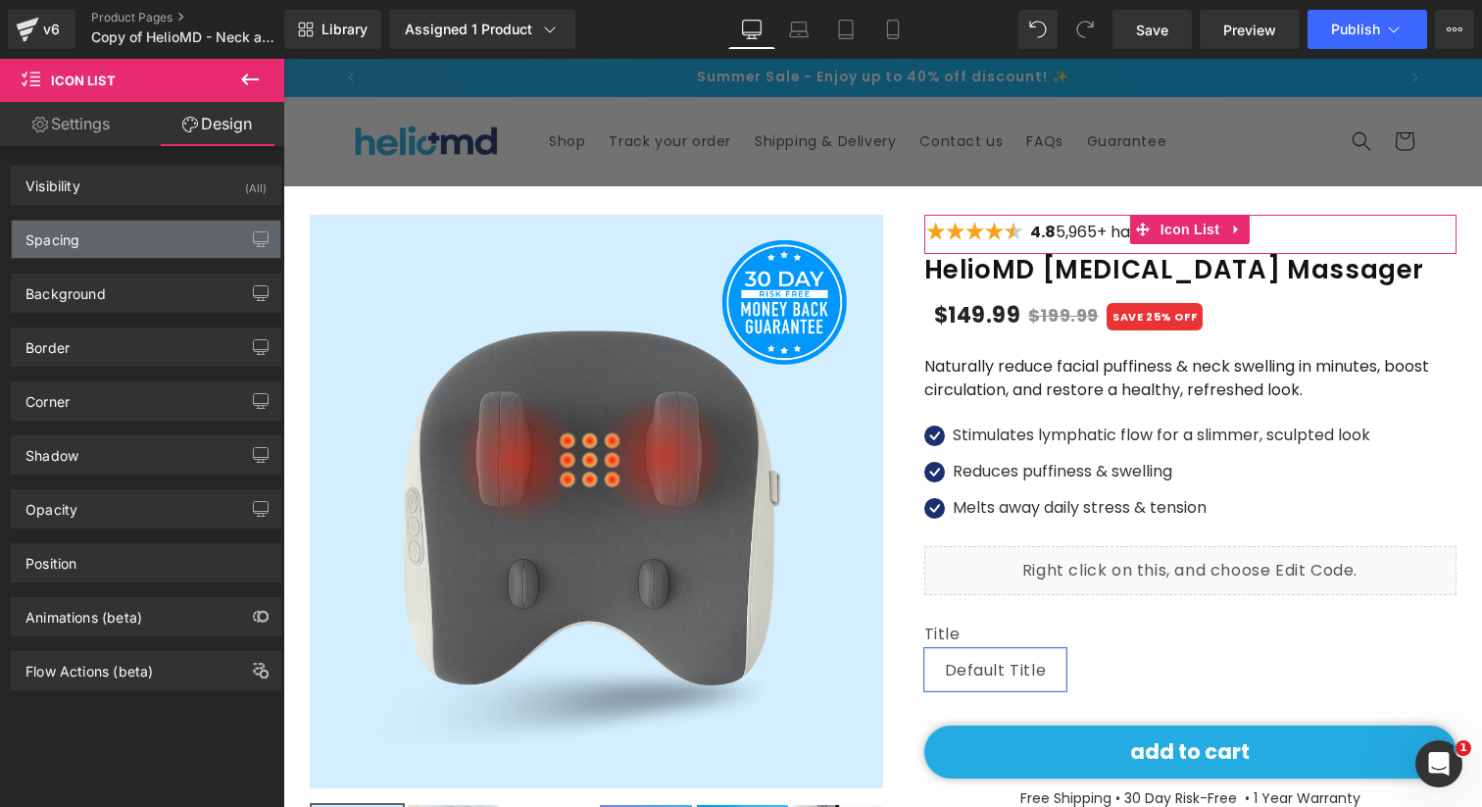
click at [146, 240] on div "Spacing" at bounding box center [146, 239] width 269 height 37
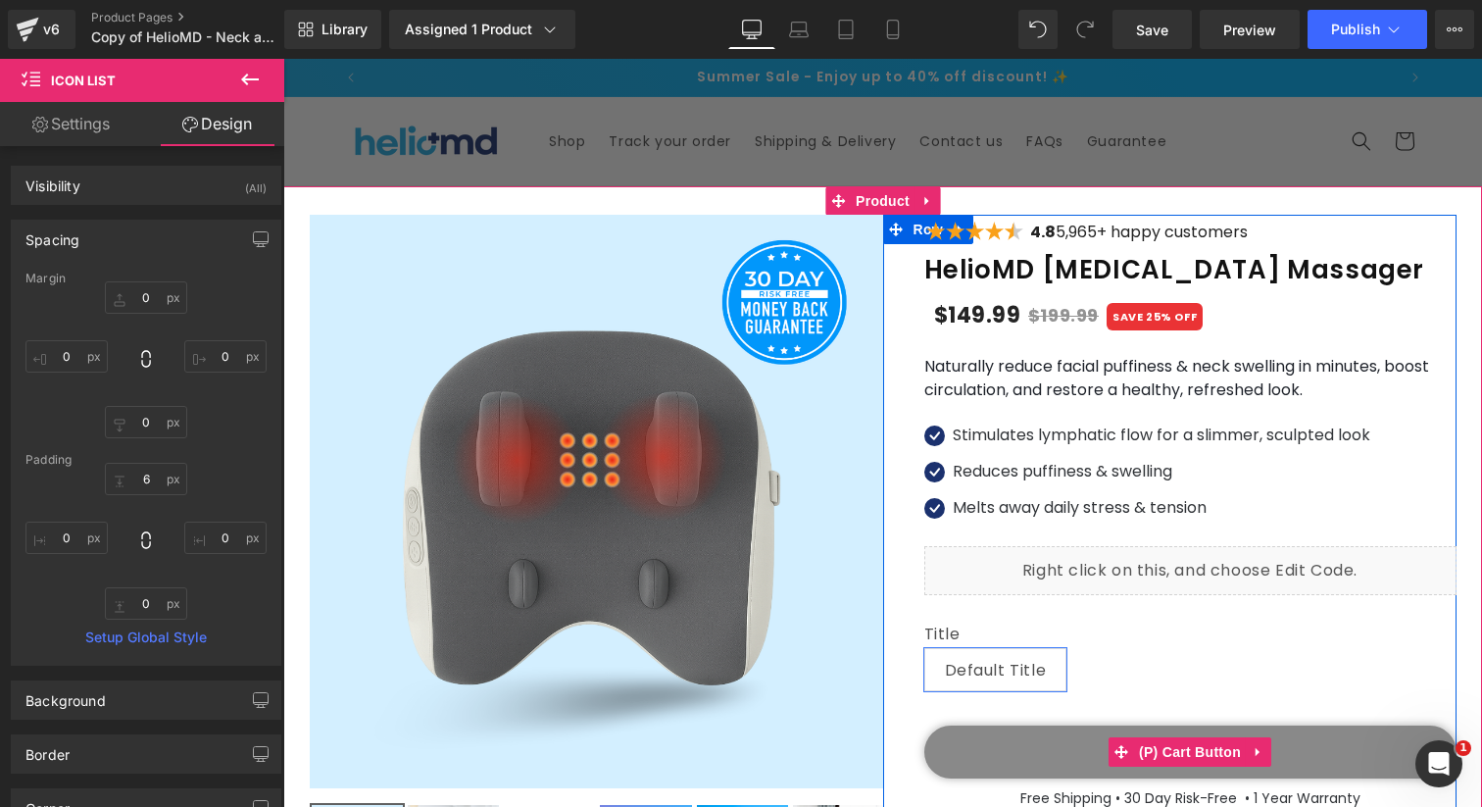
click at [974, 731] on button "add to cart" at bounding box center [1190, 751] width 532 height 53
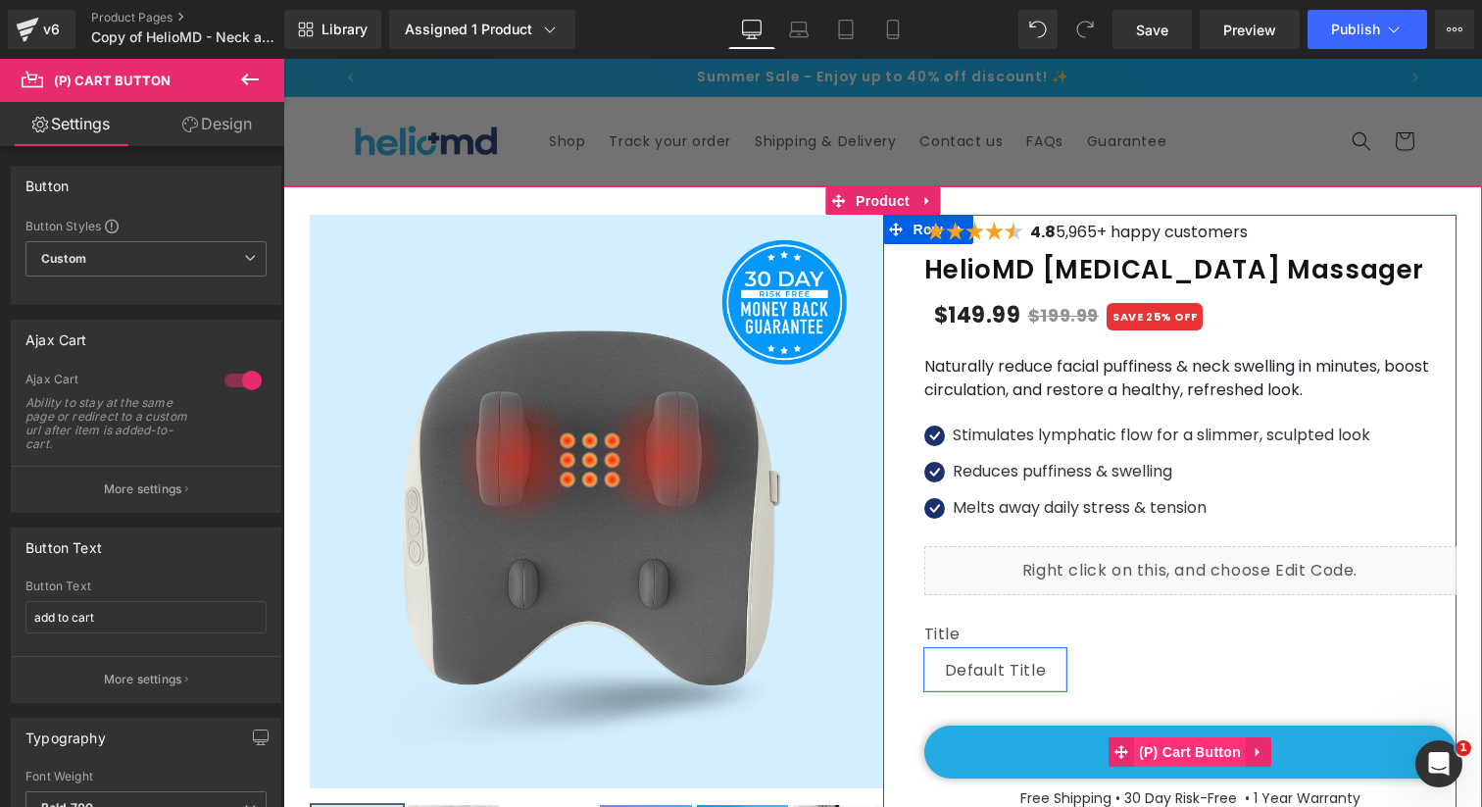
click at [1226, 748] on span "(P) Cart Button" at bounding box center [1190, 751] width 112 height 29
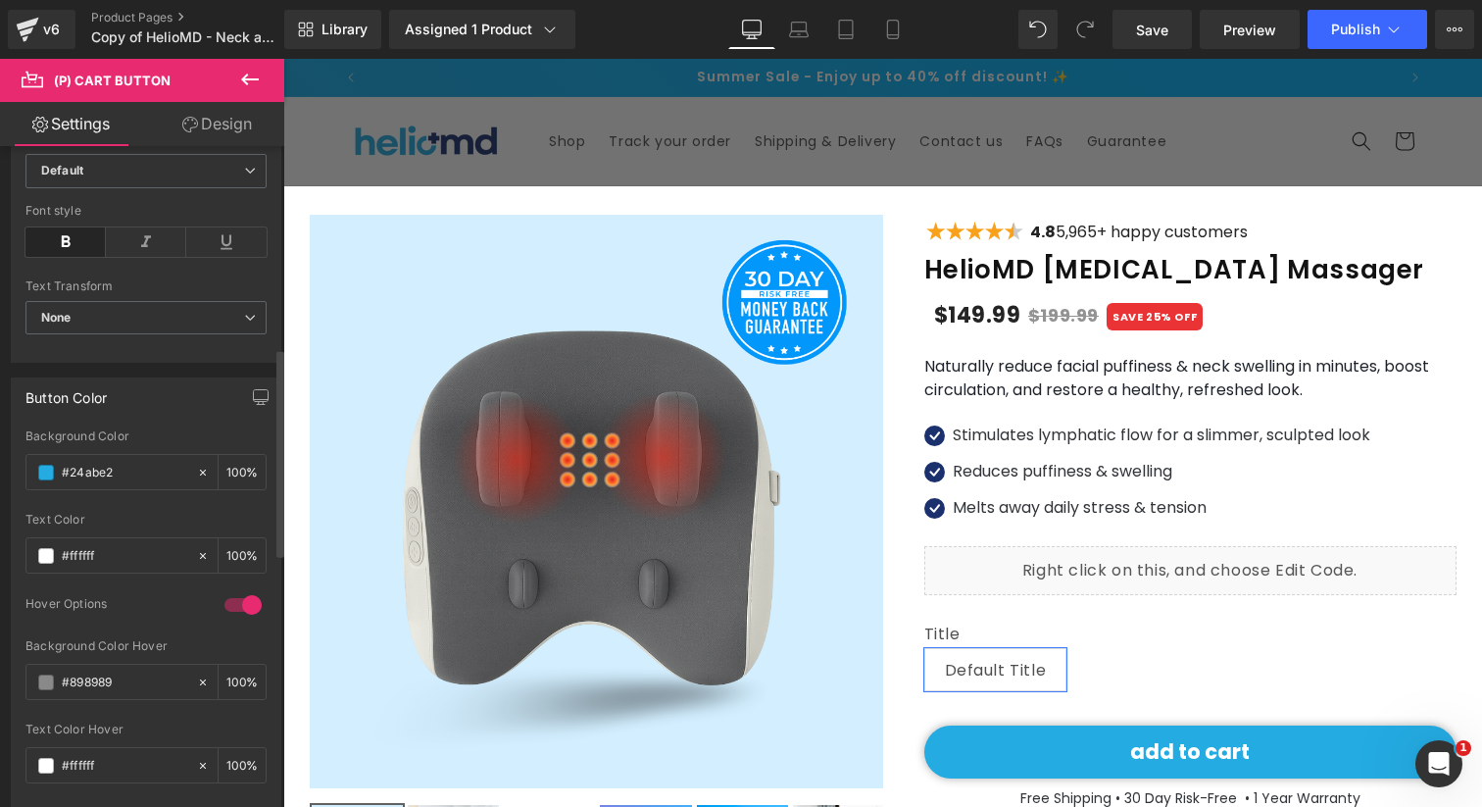
scroll to position [830, 0]
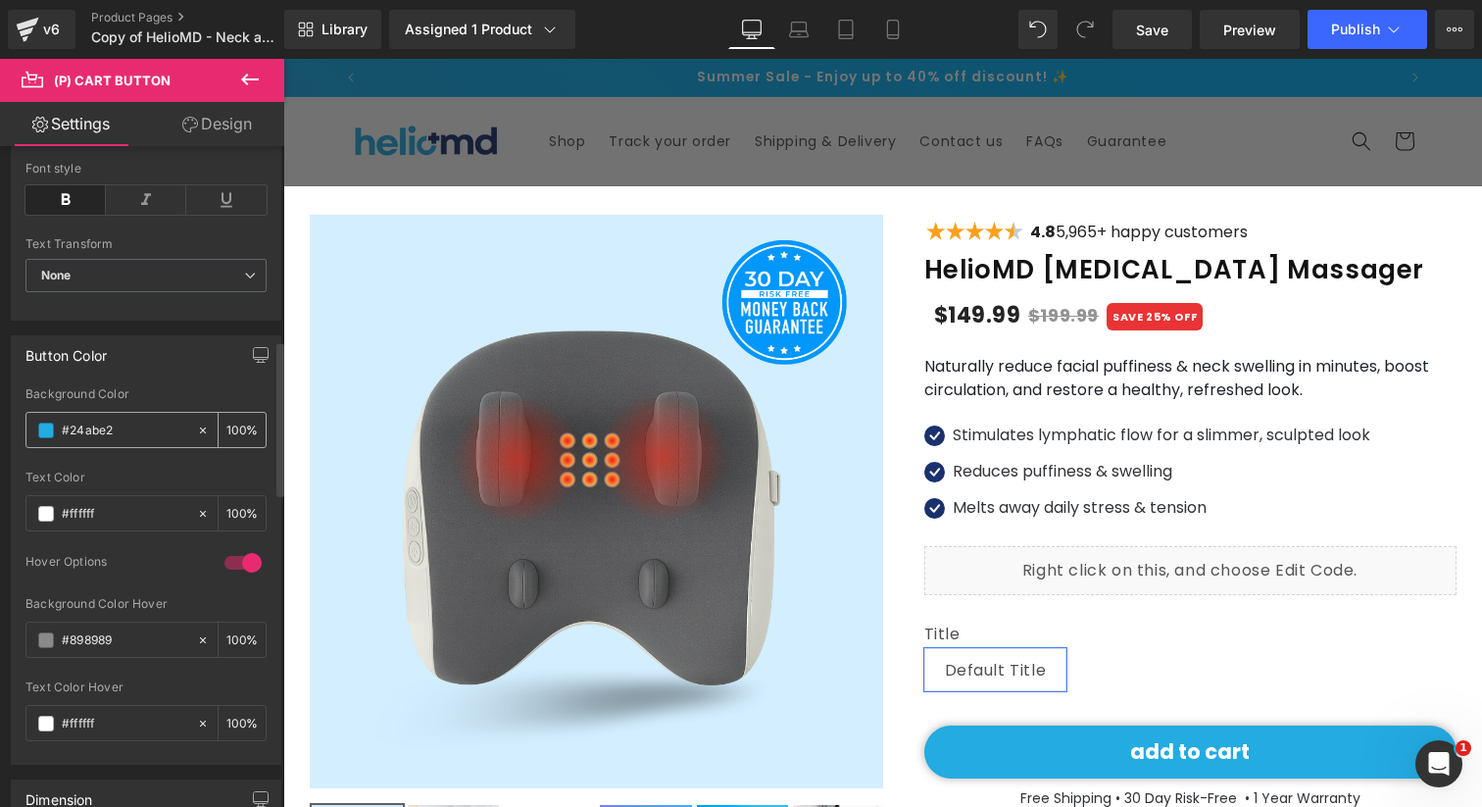
click at [127, 432] on input "#24abe2" at bounding box center [124, 431] width 125 height 22
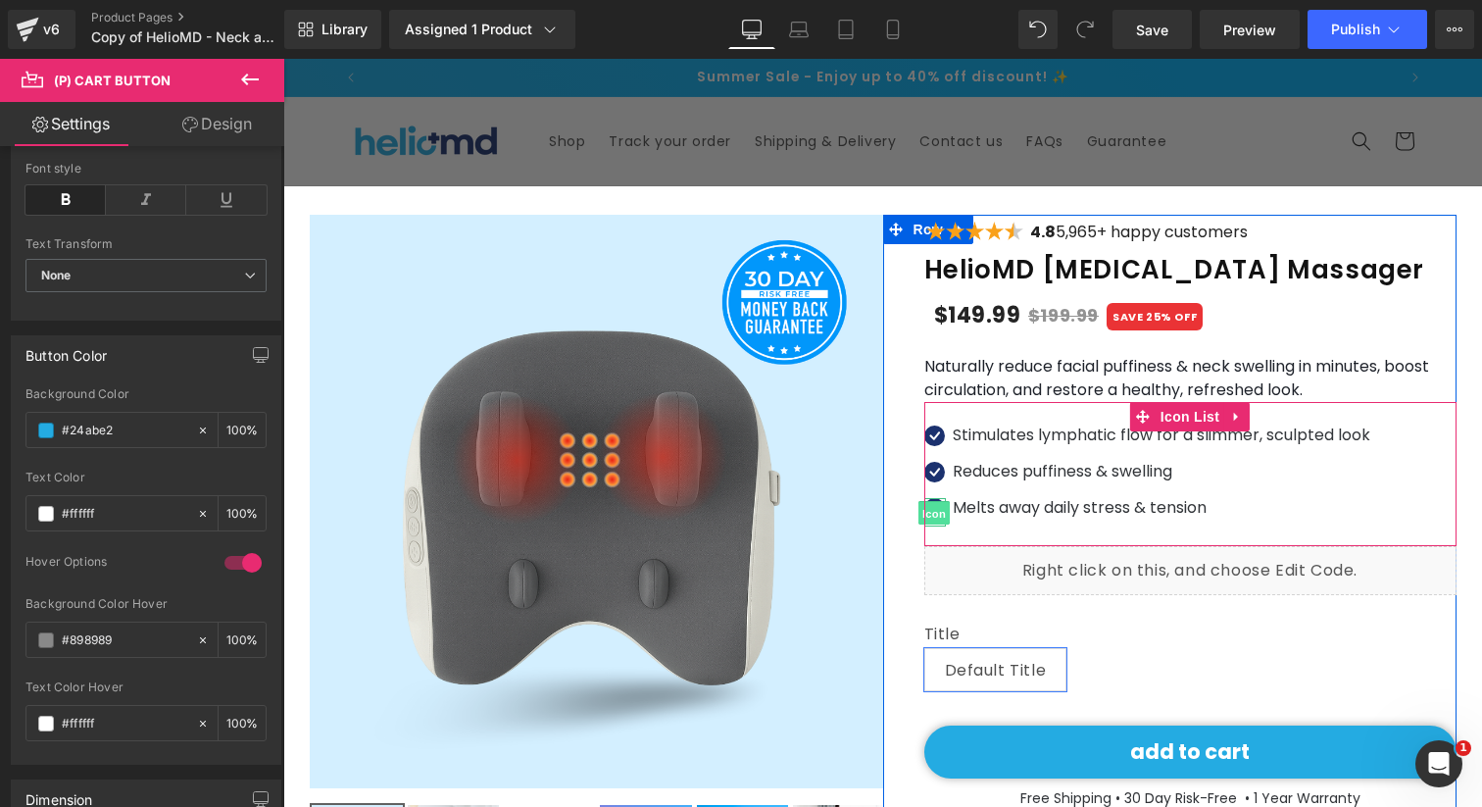
click at [927, 512] on span "Icon" at bounding box center [934, 513] width 31 height 24
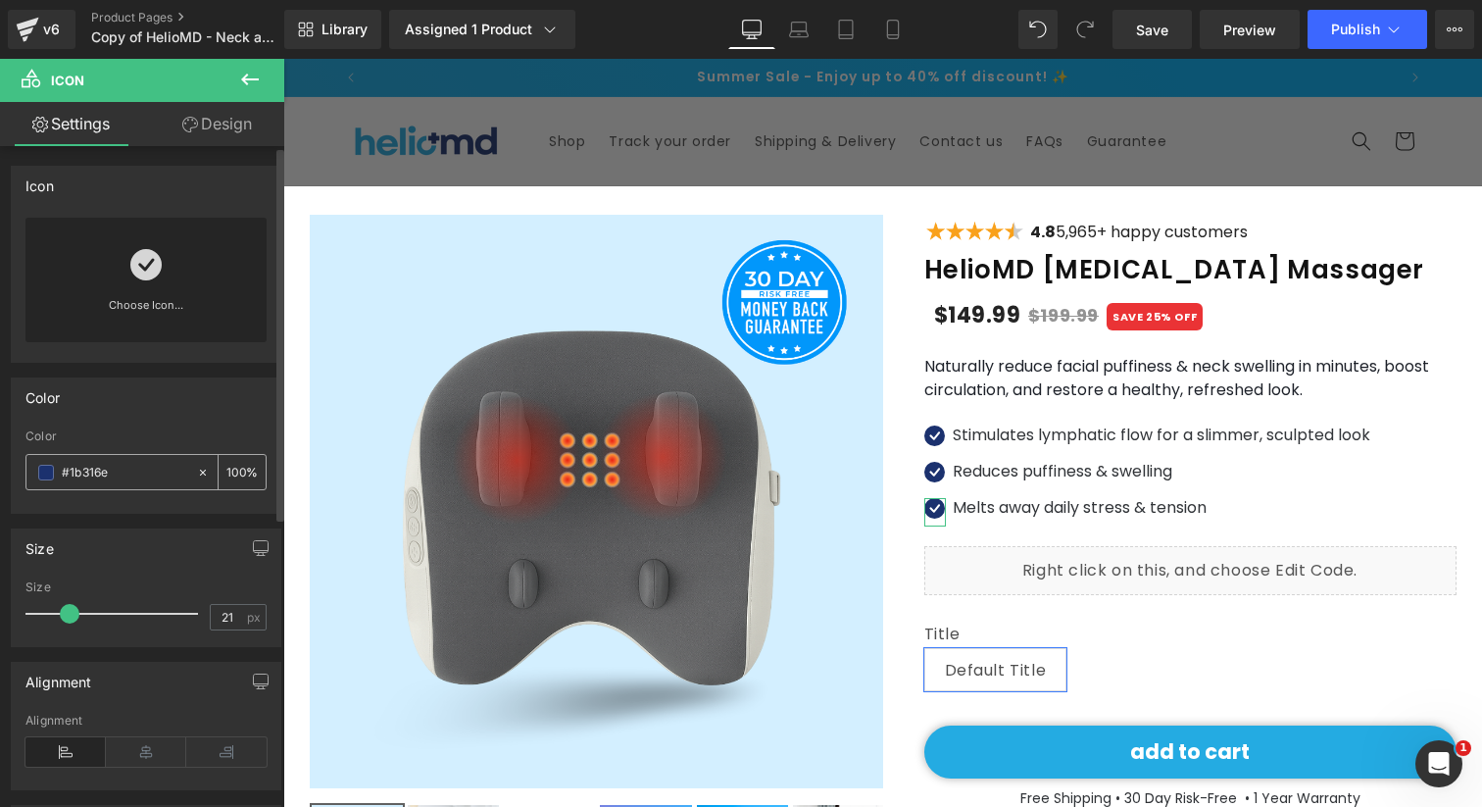
click at [108, 468] on input "#1b316e" at bounding box center [124, 473] width 125 height 22
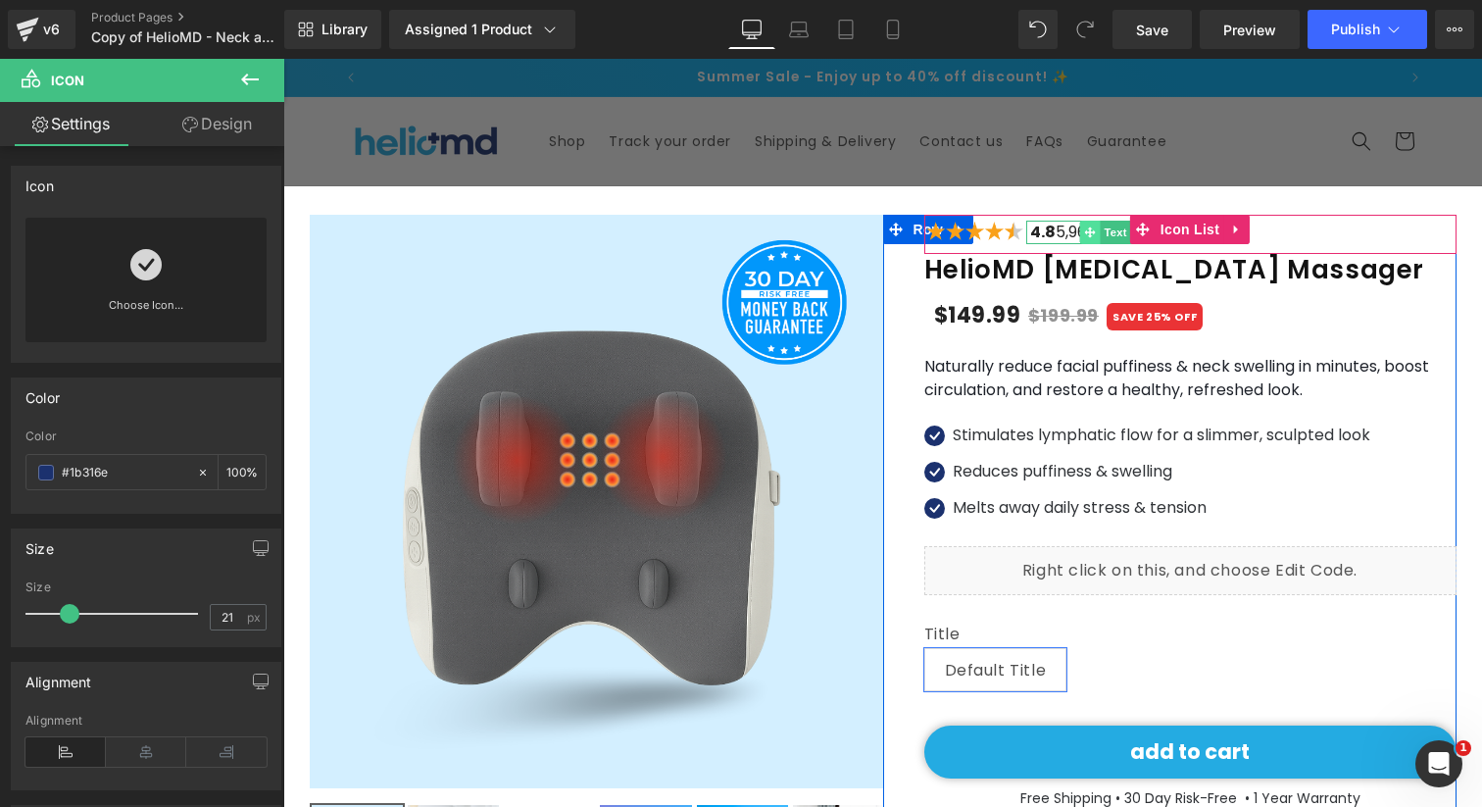
click at [1084, 230] on icon at bounding box center [1089, 231] width 11 height 11
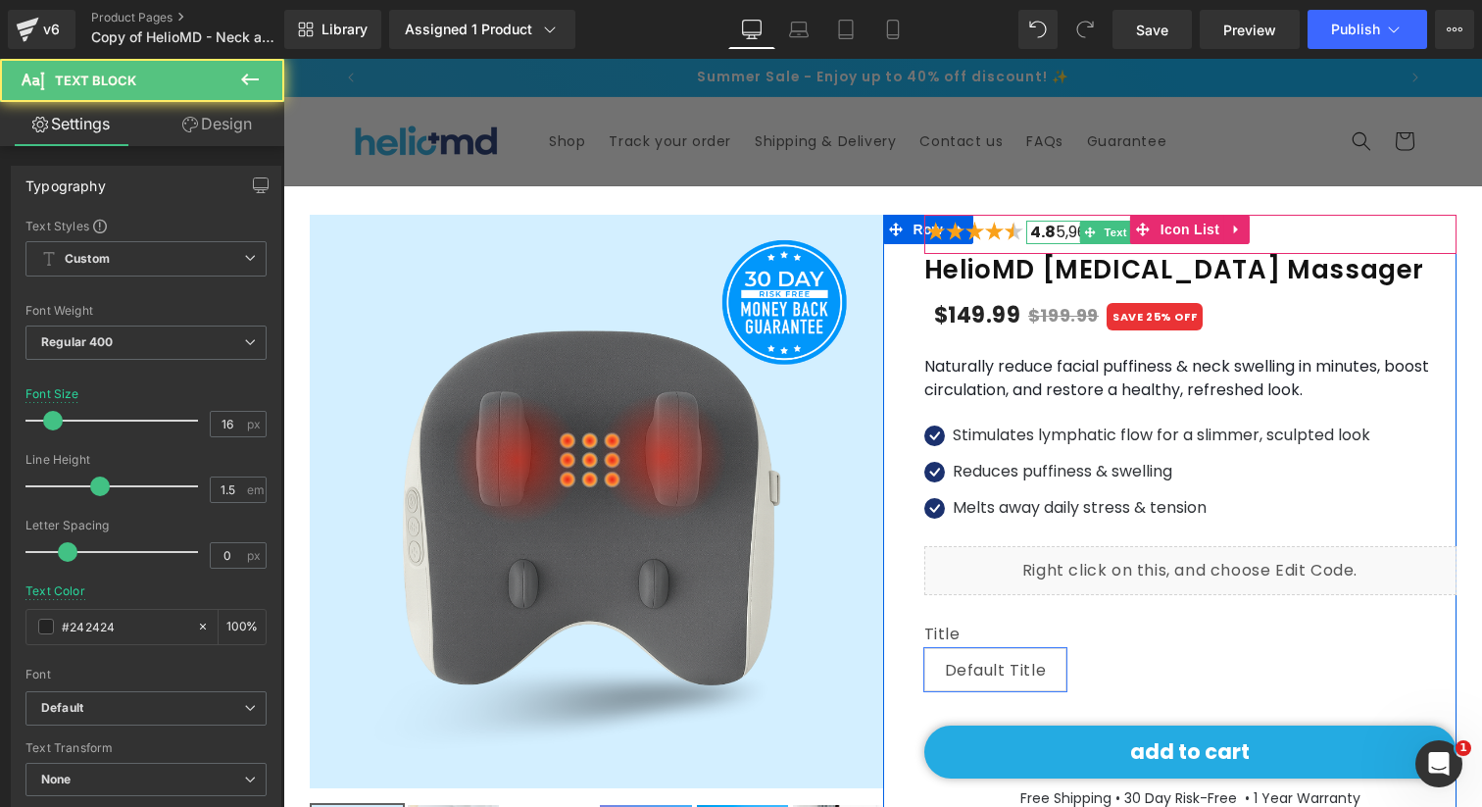
click at [1060, 232] on p "4.8 5,965+ happy customers" at bounding box center [1137, 233] width 222 height 24
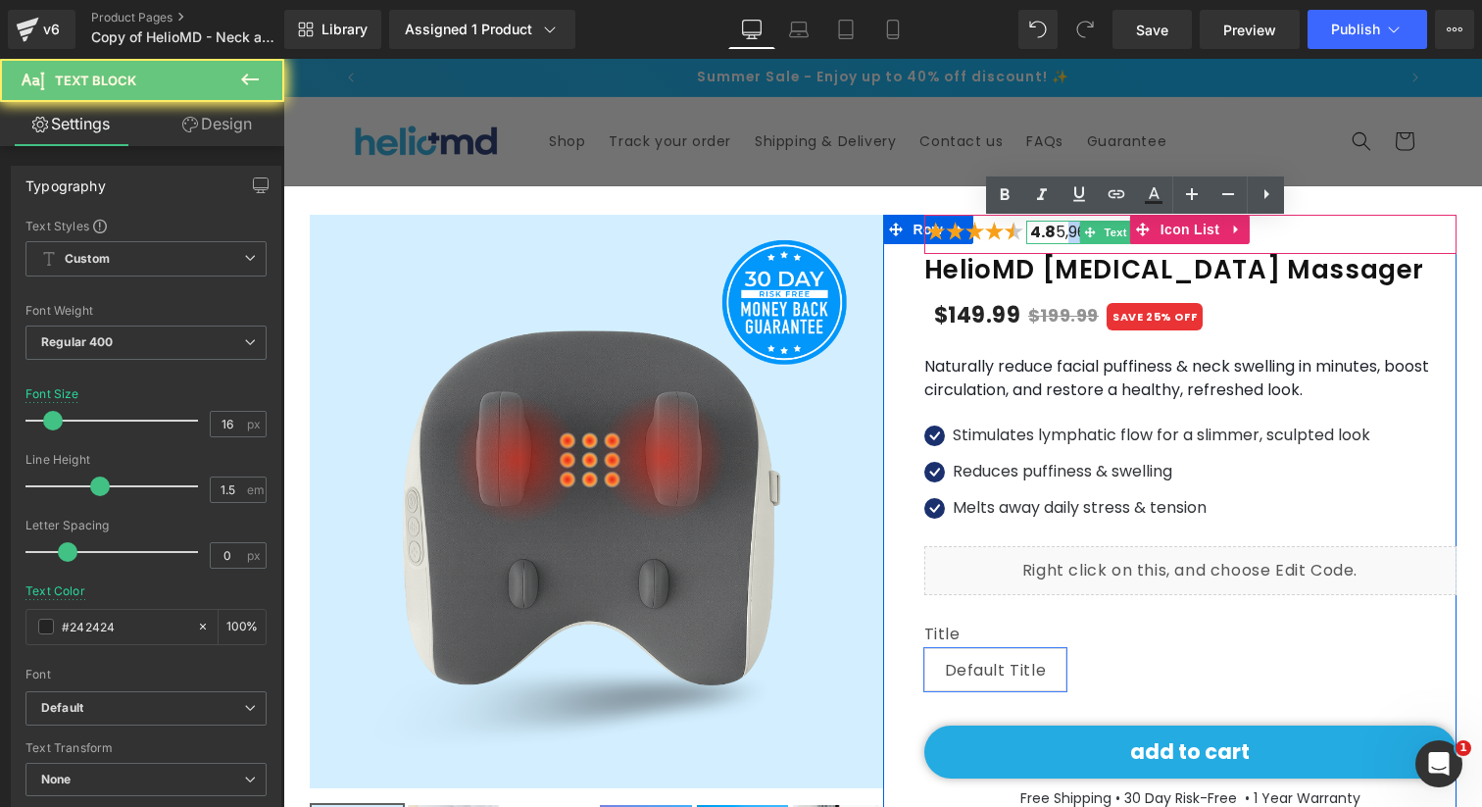
click at [1060, 232] on p "4.8 5,965+ happy customers" at bounding box center [1137, 233] width 222 height 24
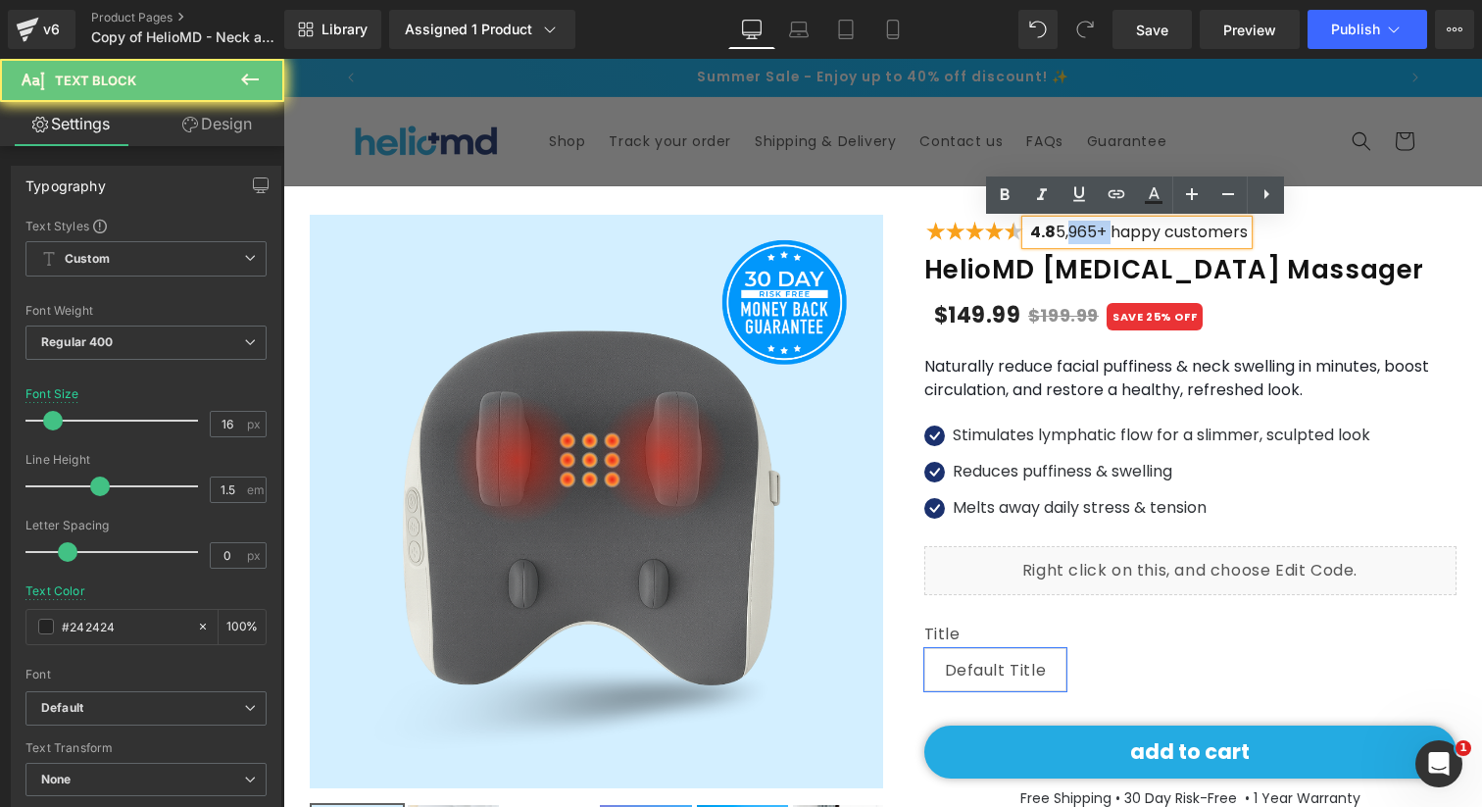
click at [1060, 232] on p "4.8 5,965+ happy customers" at bounding box center [1137, 233] width 222 height 24
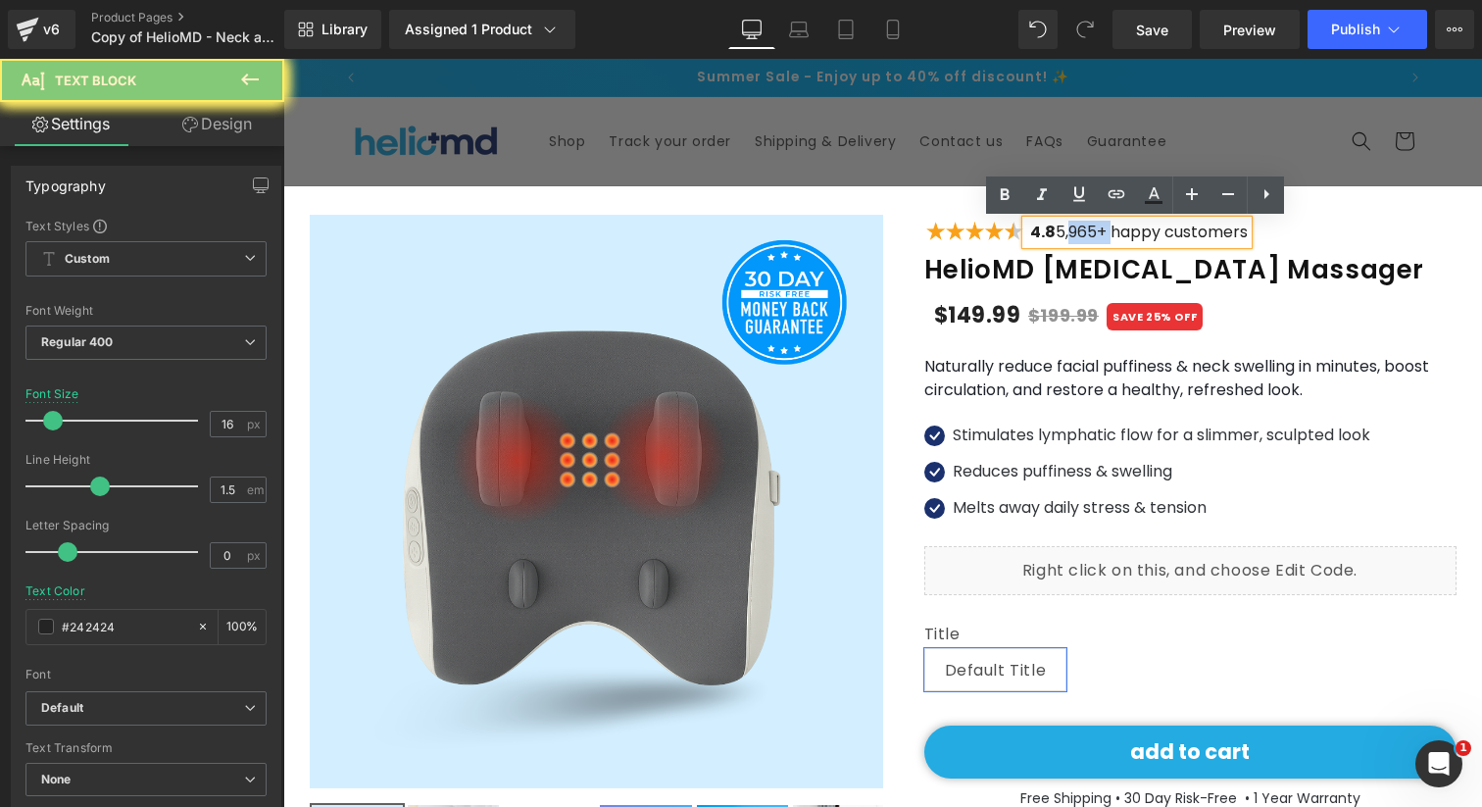
click at [1060, 232] on p "4.8 5,965+ happy customers" at bounding box center [1137, 233] width 222 height 24
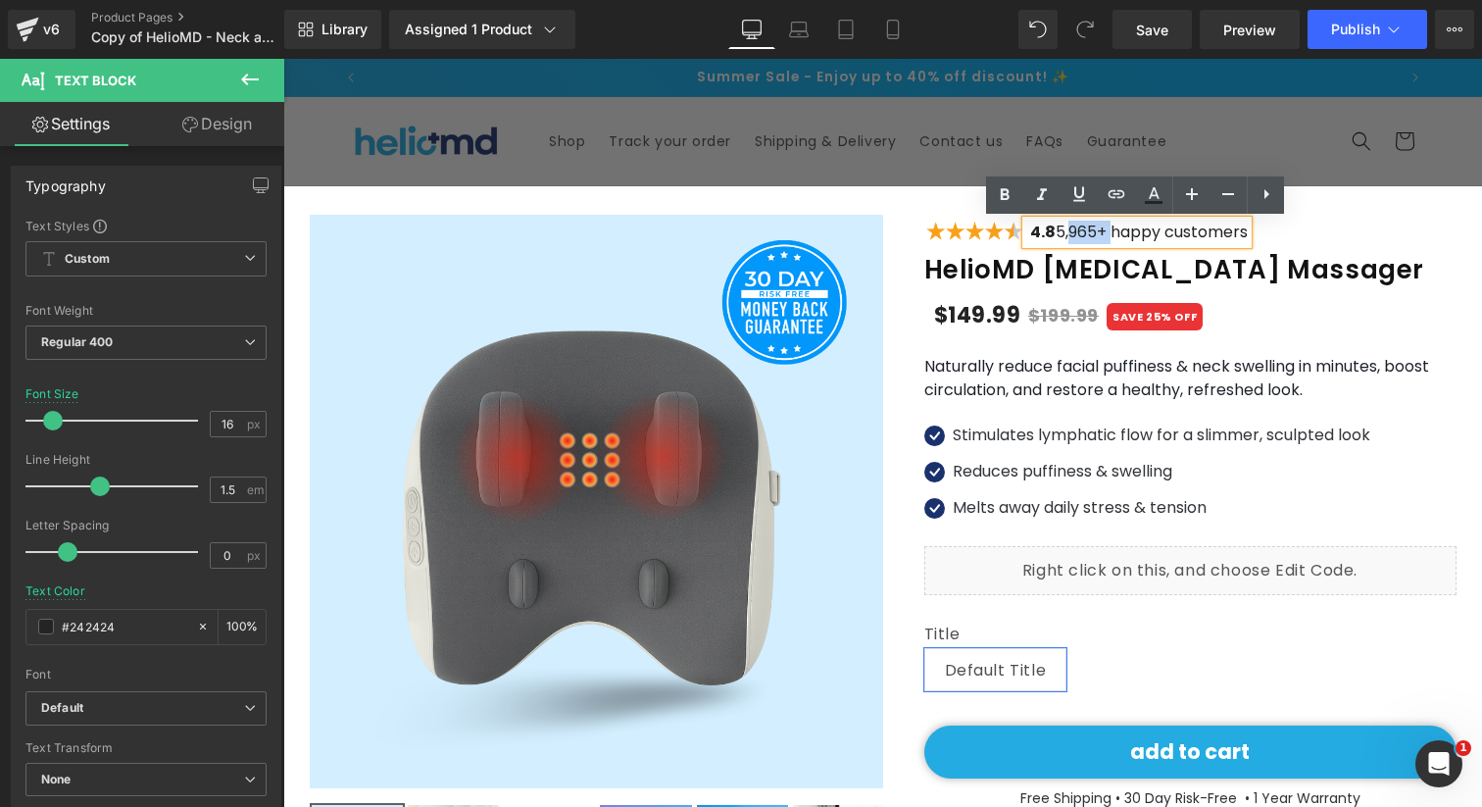
copy p "4.8 5,965+ happy customers"
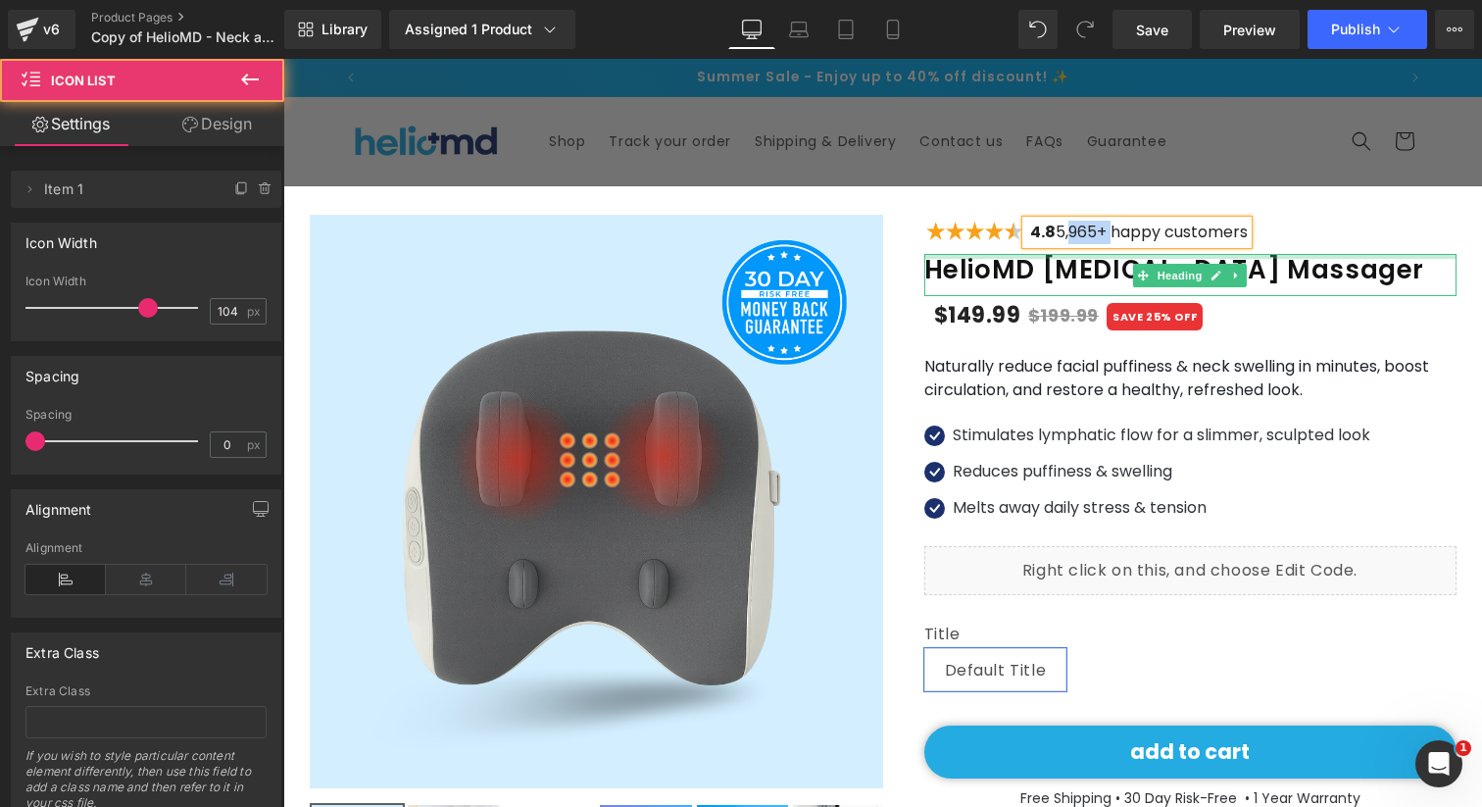
click at [987, 247] on div "Image 4.8 5,965+ happy customers Text Block" at bounding box center [1190, 237] width 532 height 33
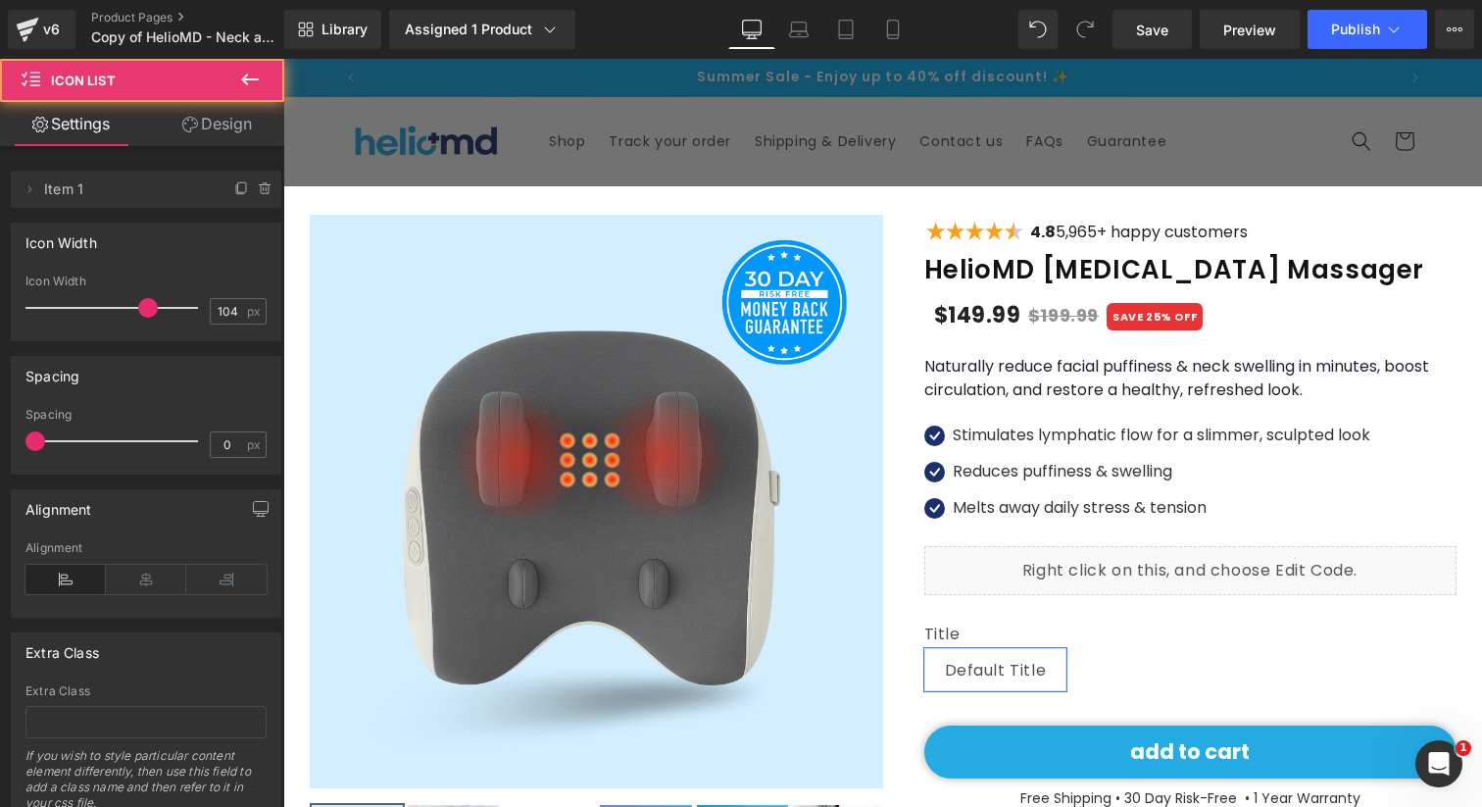
click at [984, 235] on div "Image" at bounding box center [975, 226] width 102 height 28
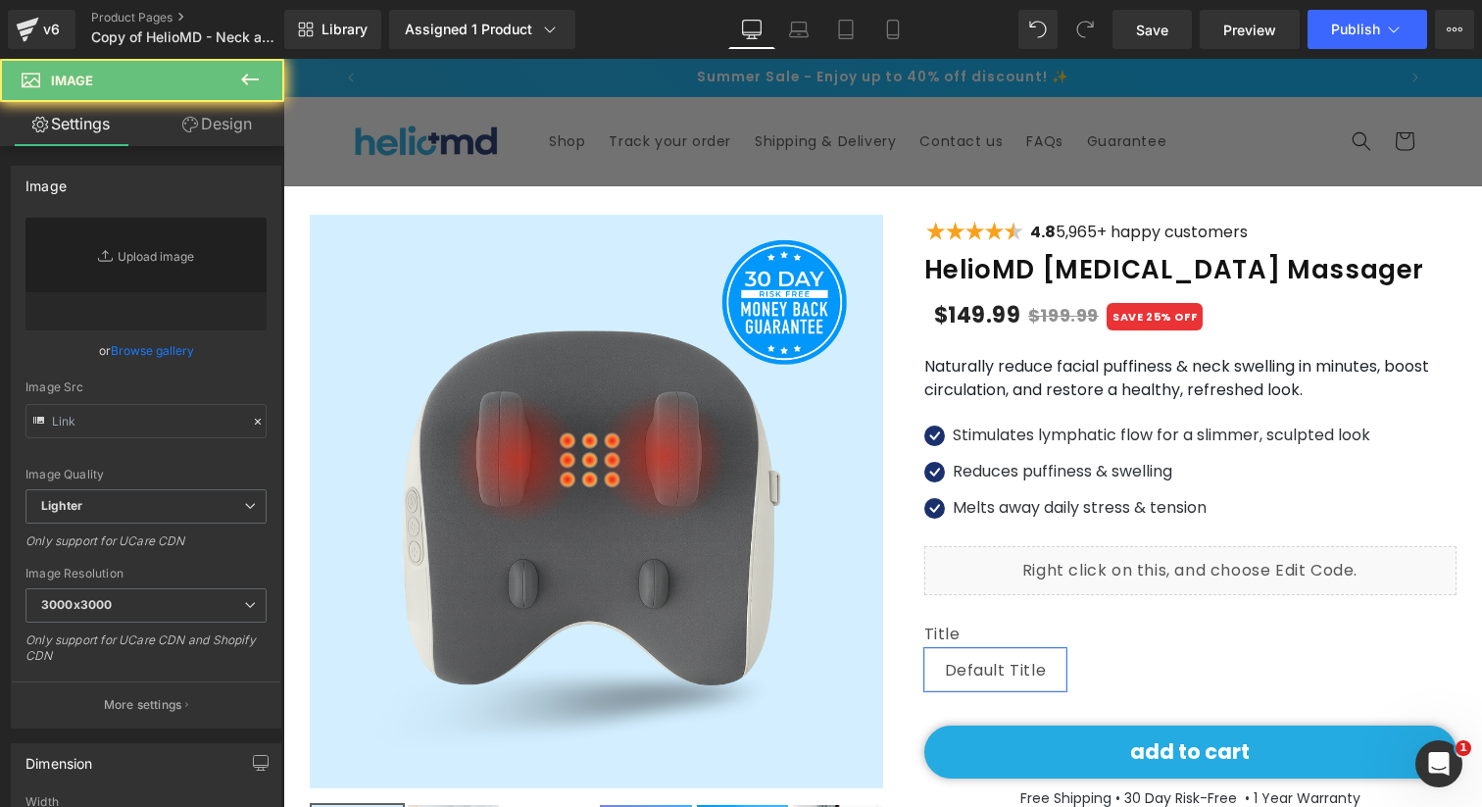
type input "[URL][DOMAIN_NAME]"
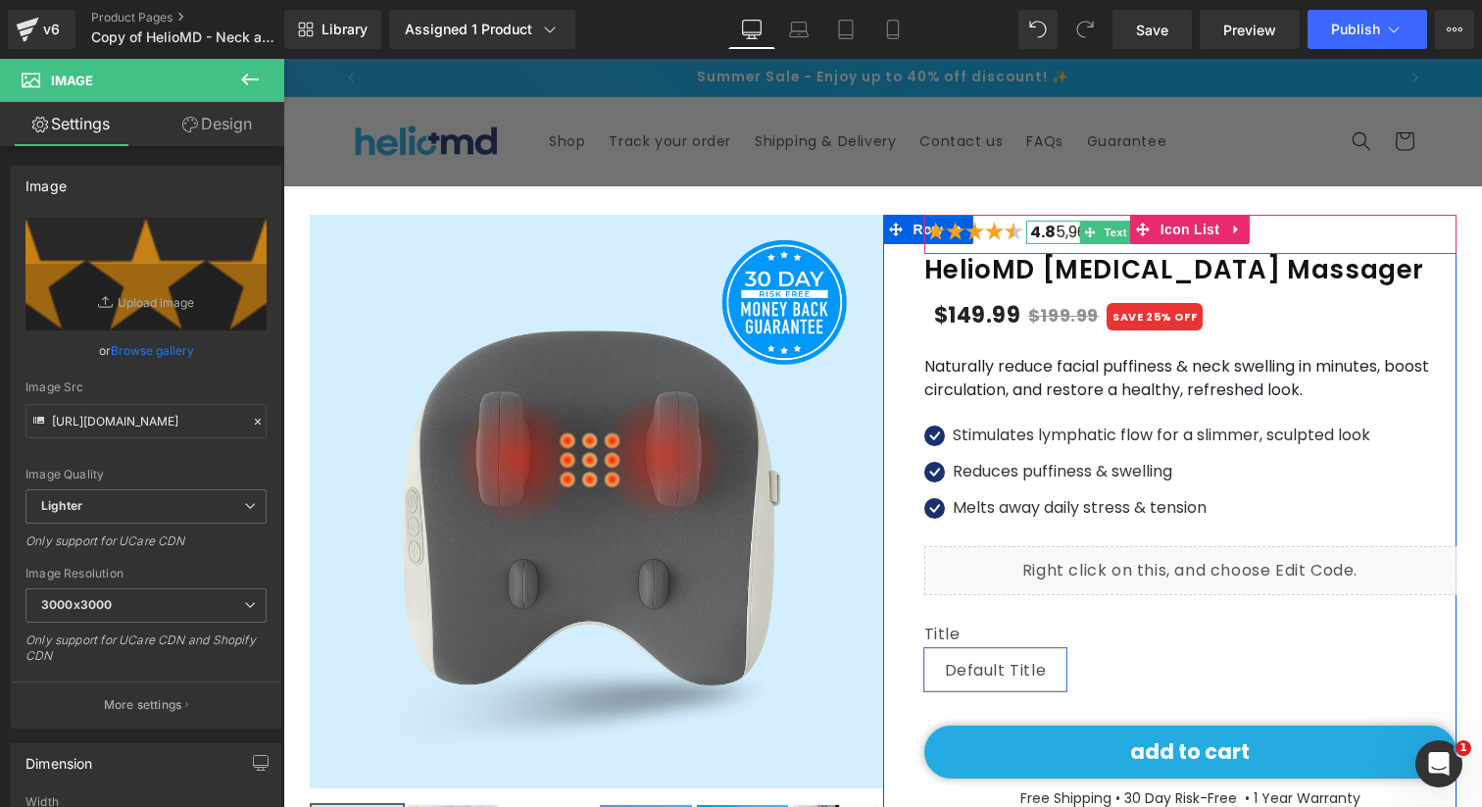
click at [1047, 238] on p "4.8 5,965+ happy customers" at bounding box center [1137, 233] width 222 height 24
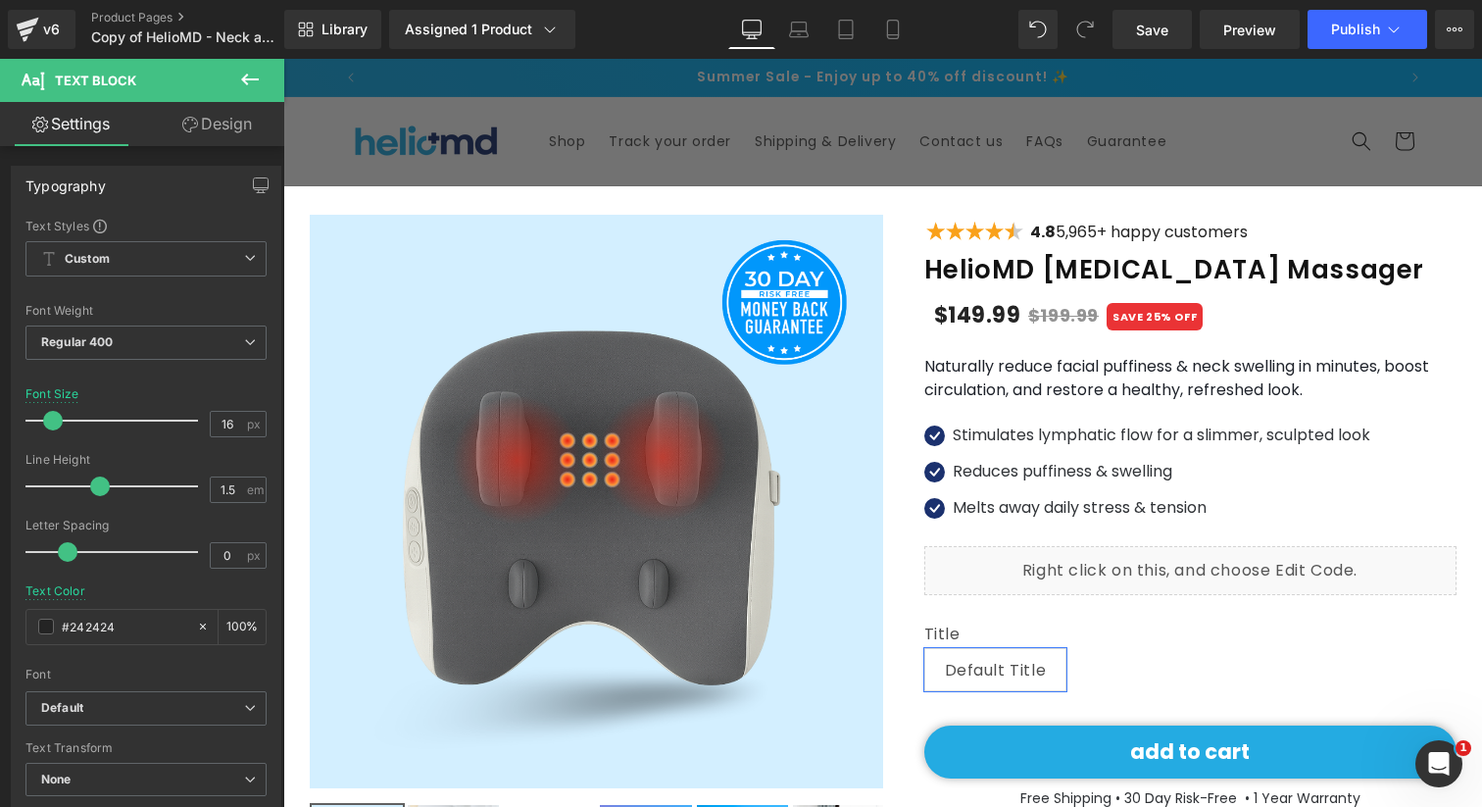
click at [196, 134] on link "Design" at bounding box center [217, 124] width 142 height 44
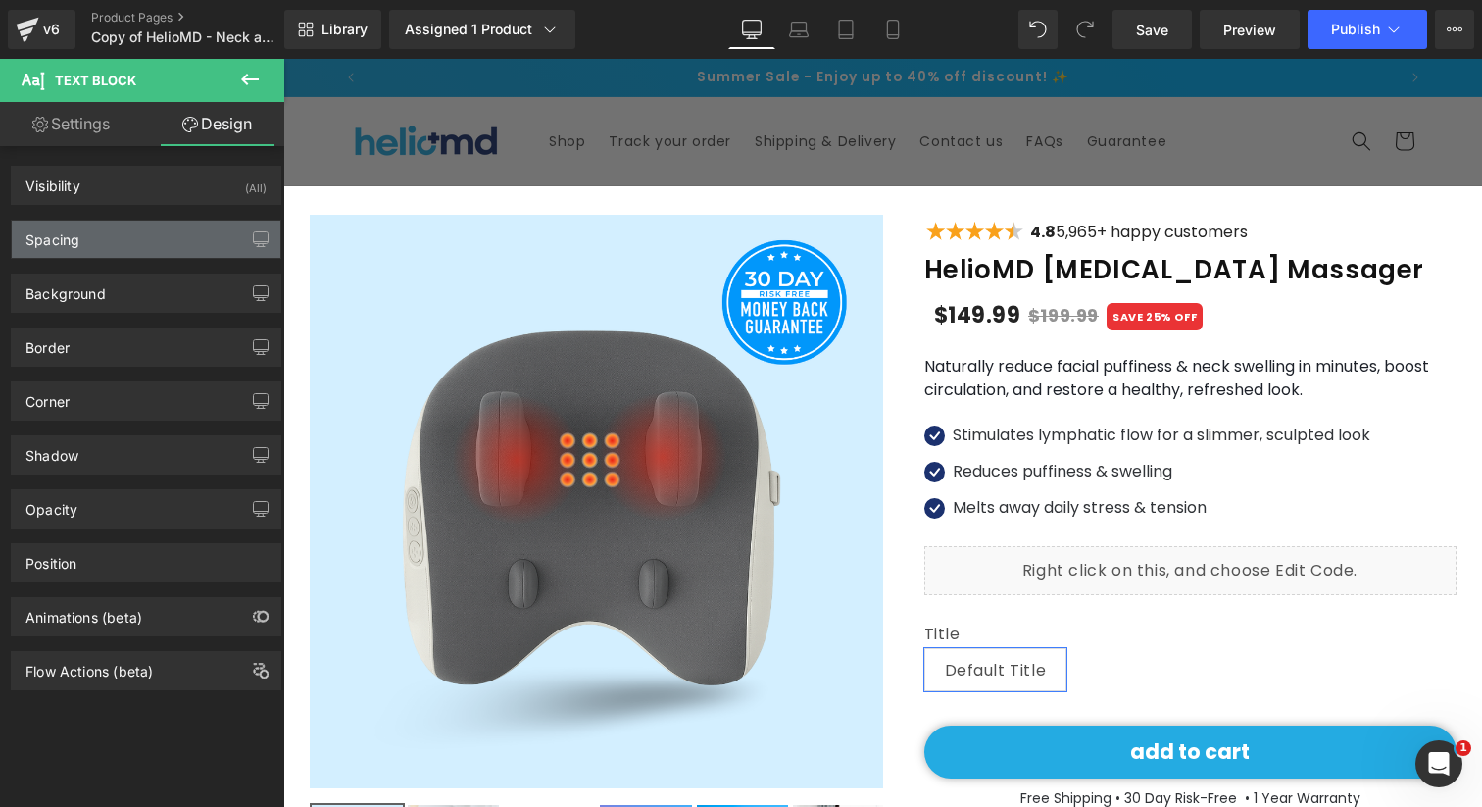
click at [135, 226] on div "Spacing" at bounding box center [146, 239] width 269 height 37
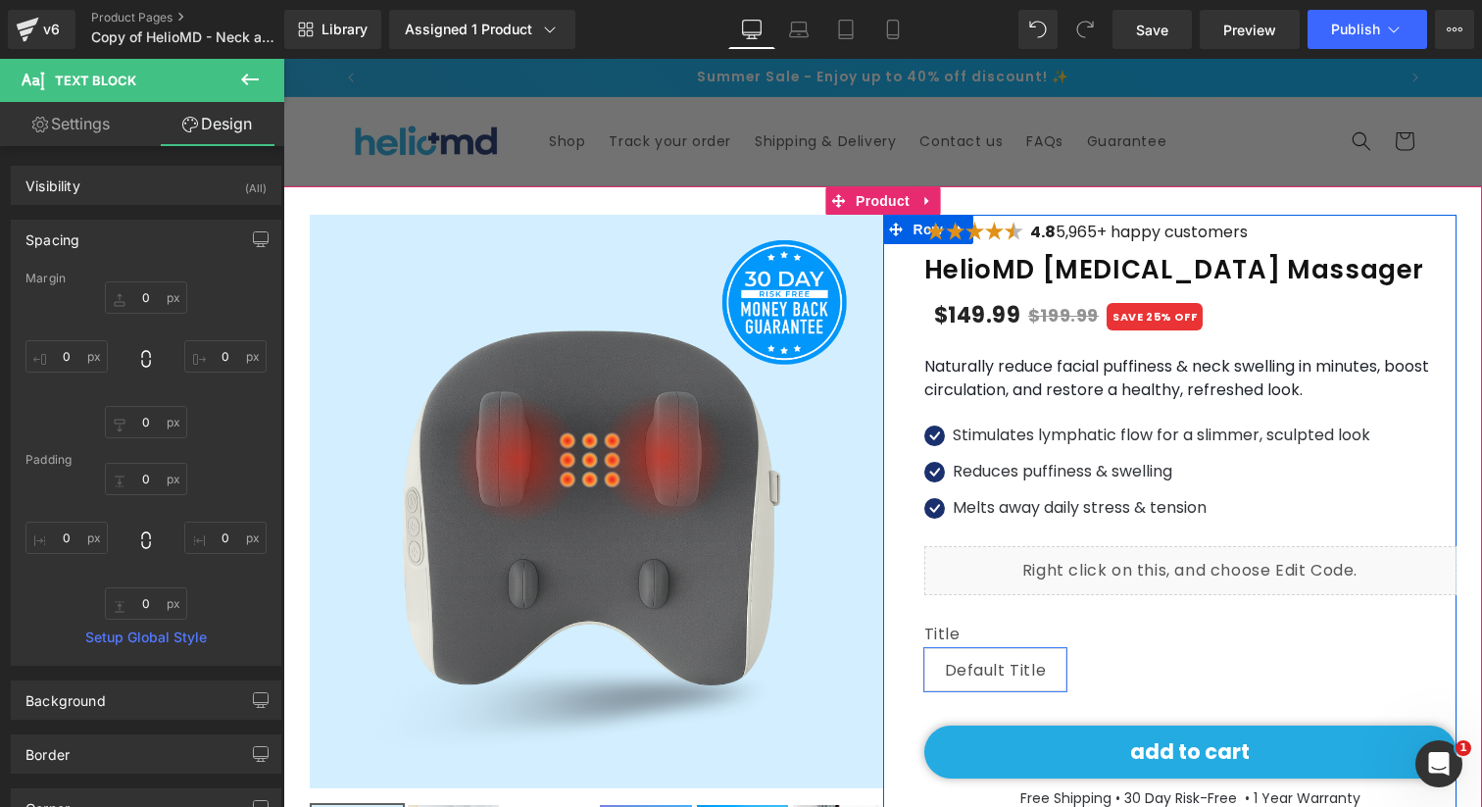
click at [990, 228] on icon at bounding box center [995, 226] width 11 height 11
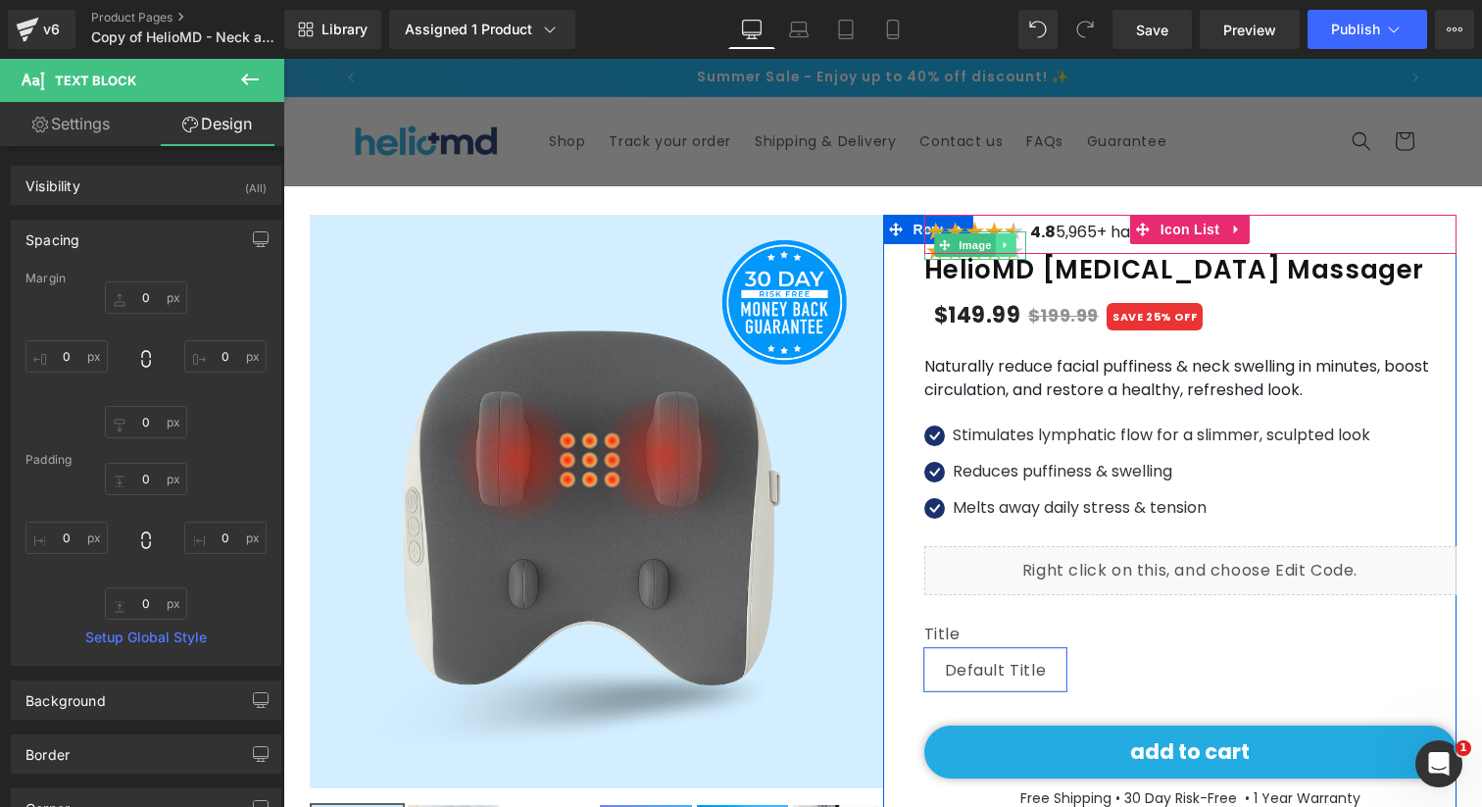
click at [1000, 242] on icon at bounding box center [1005, 245] width 11 height 12
click at [1010, 245] on icon at bounding box center [1015, 245] width 11 height 11
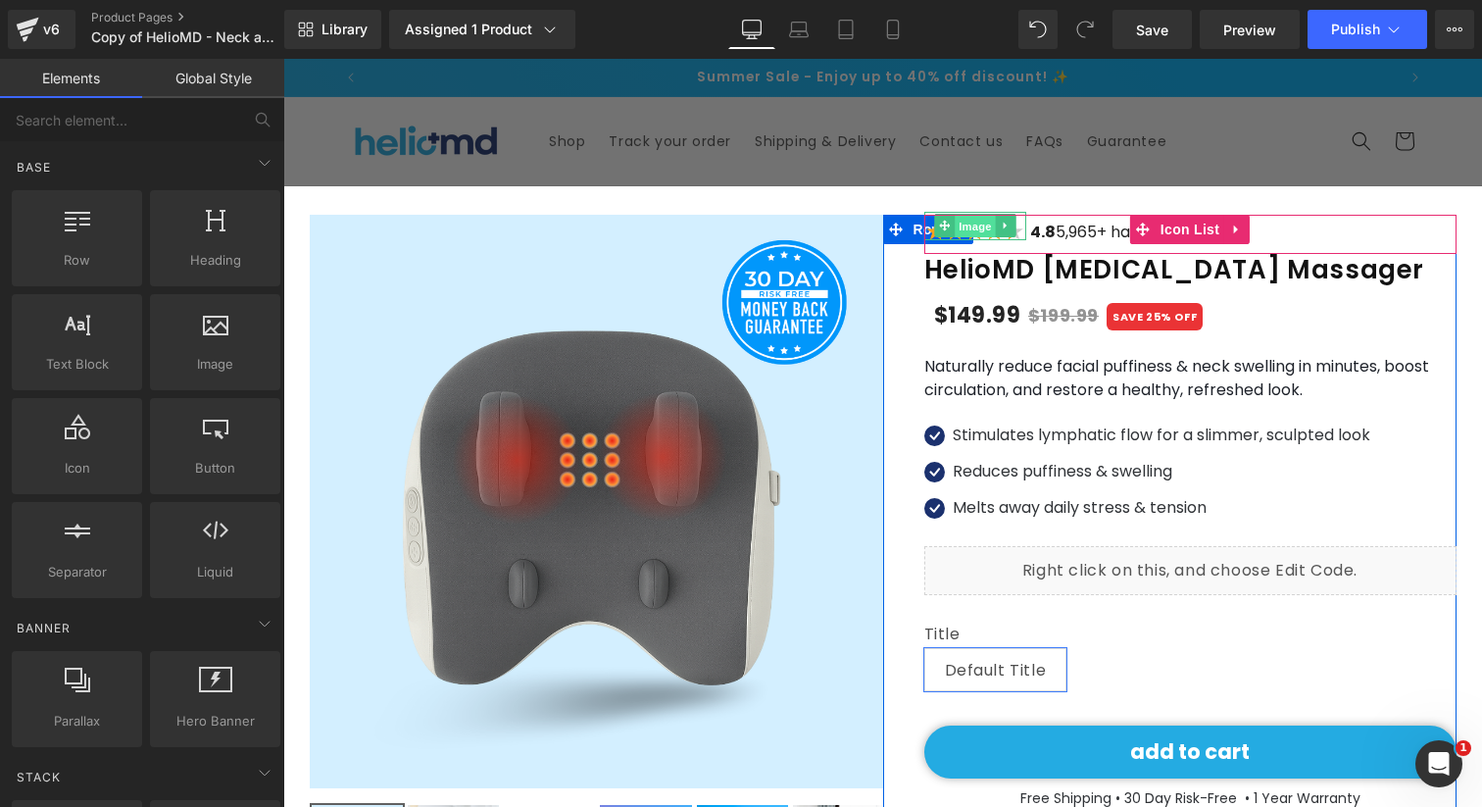
click at [938, 229] on link "Image" at bounding box center [964, 226] width 61 height 24
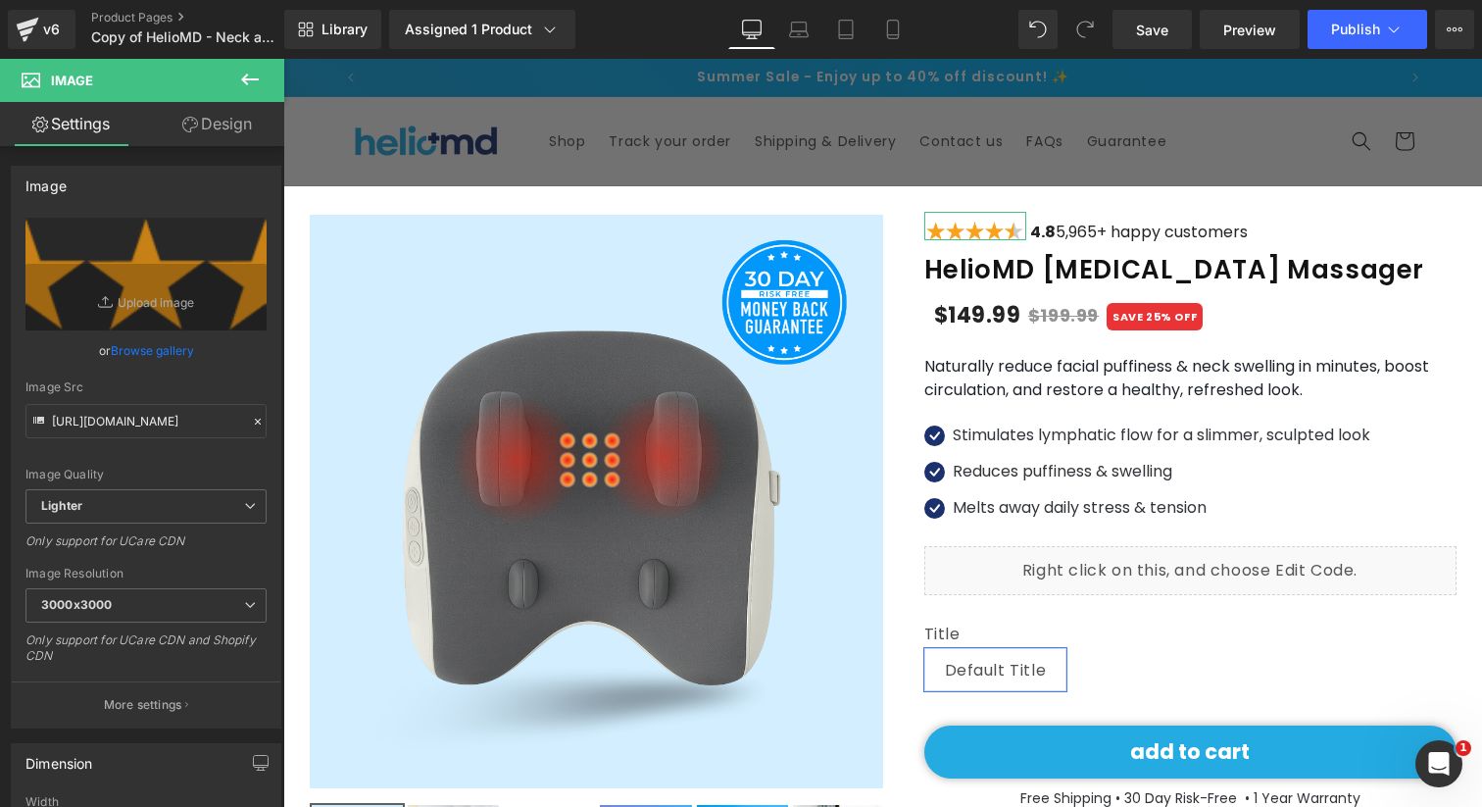
click at [209, 140] on link "Design" at bounding box center [217, 124] width 142 height 44
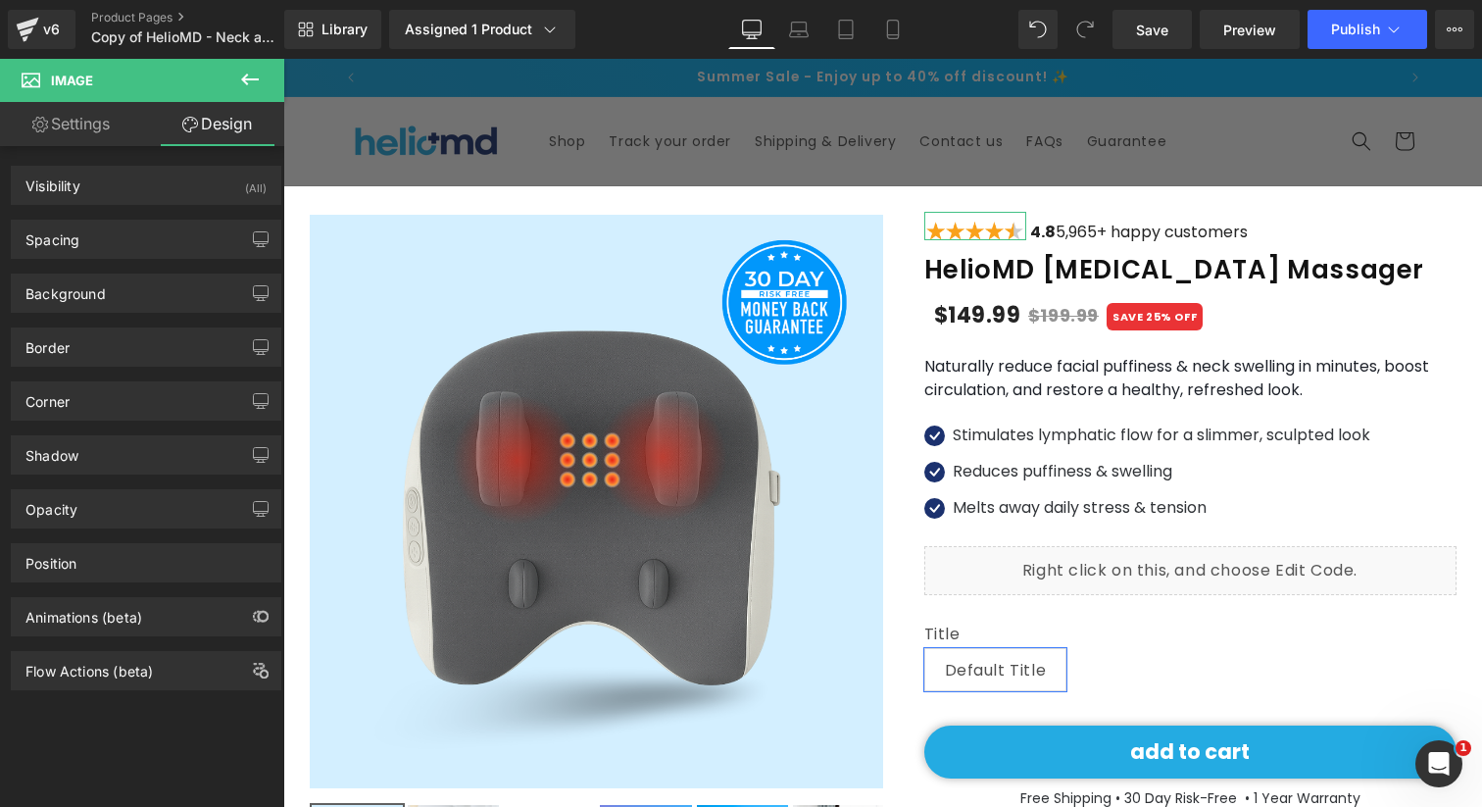
click at [142, 210] on div "Spacing [GEOGRAPHIC_DATA] -9px -9 0px 0 0px 0 0px 0 [GEOGRAPHIC_DATA] 0px 0 0px…" at bounding box center [146, 232] width 293 height 54
click at [141, 223] on div "Spacing" at bounding box center [146, 239] width 269 height 37
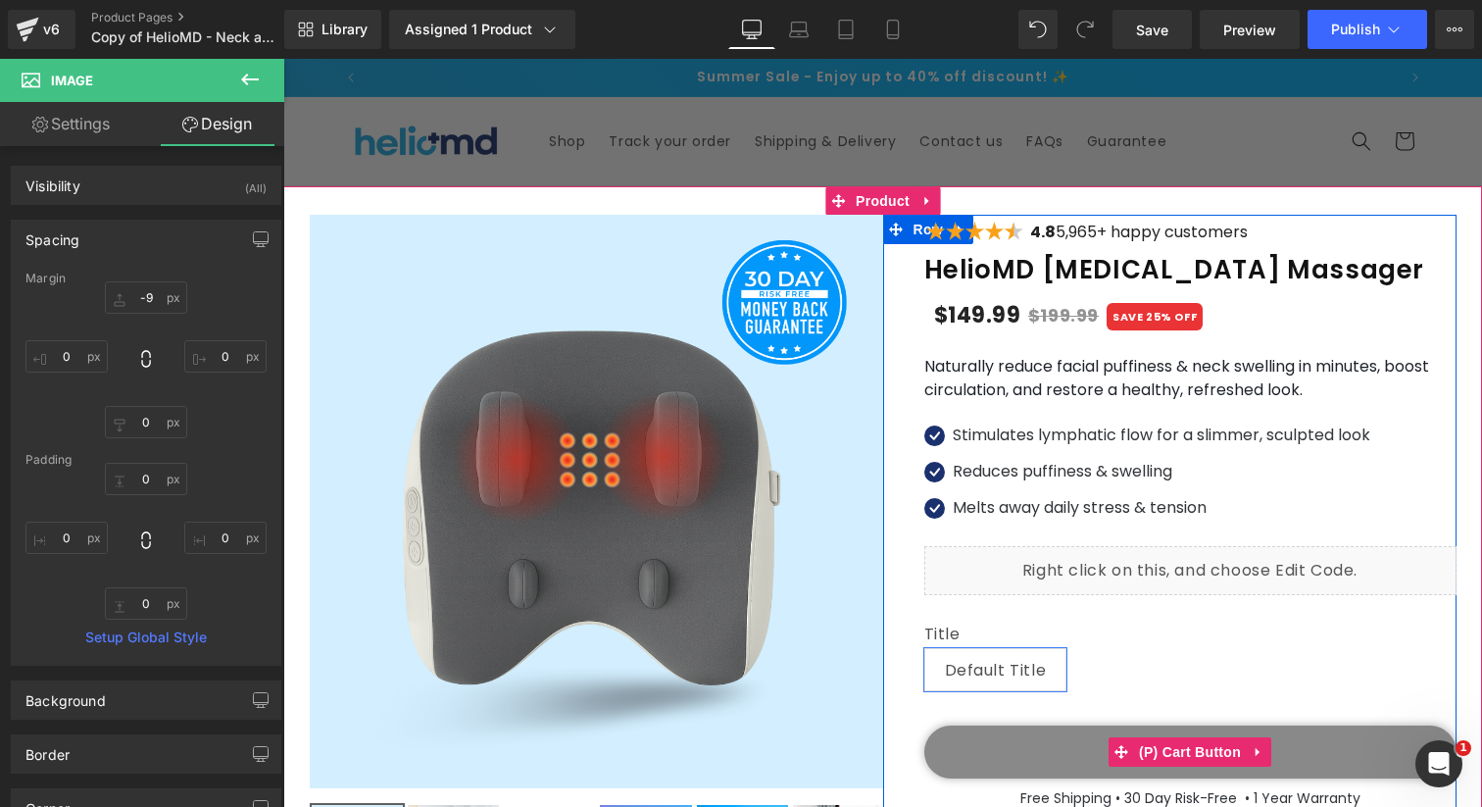
click at [1064, 737] on button "add to cart" at bounding box center [1190, 751] width 532 height 53
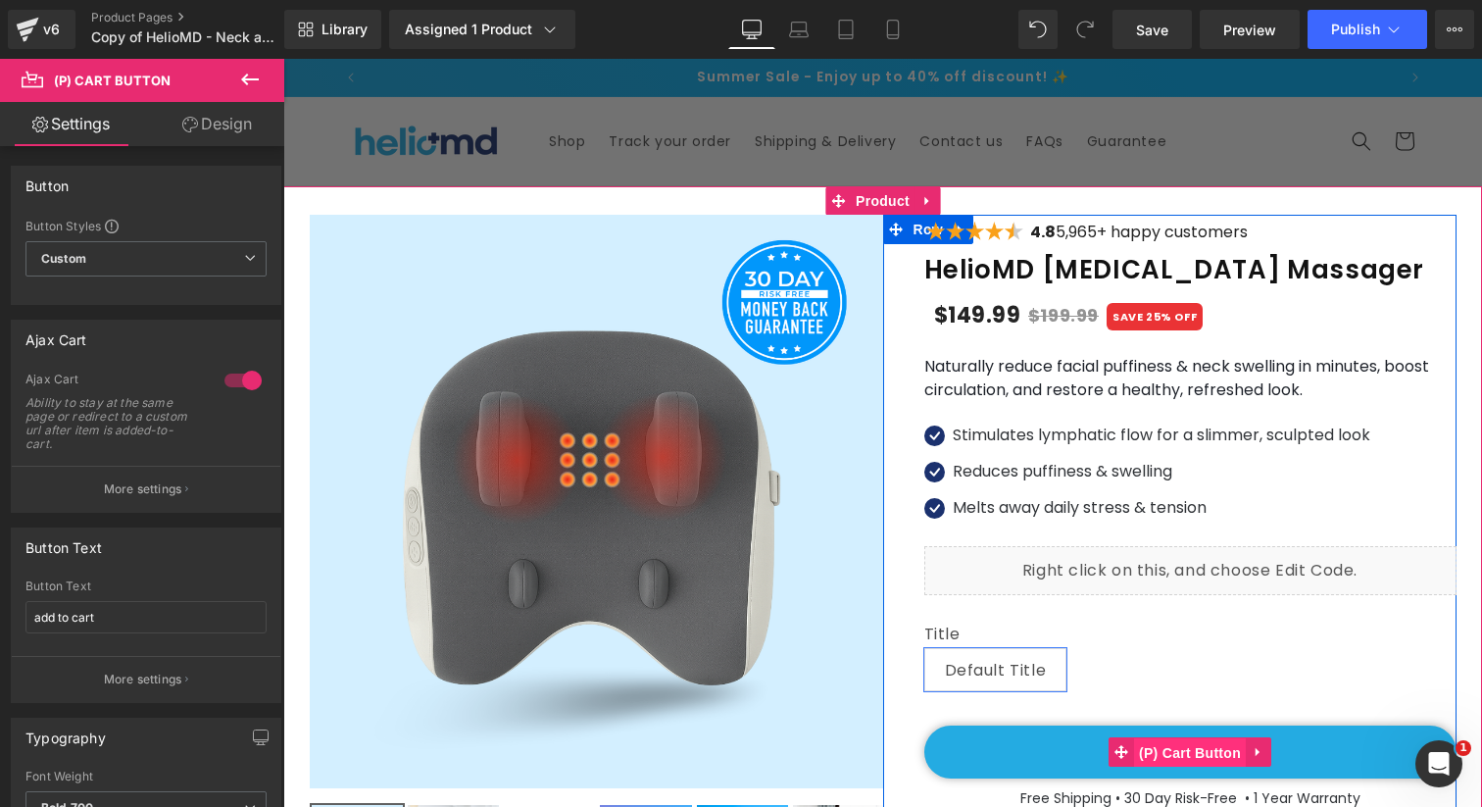
click at [1196, 749] on span "(P) Cart Button" at bounding box center [1190, 752] width 112 height 29
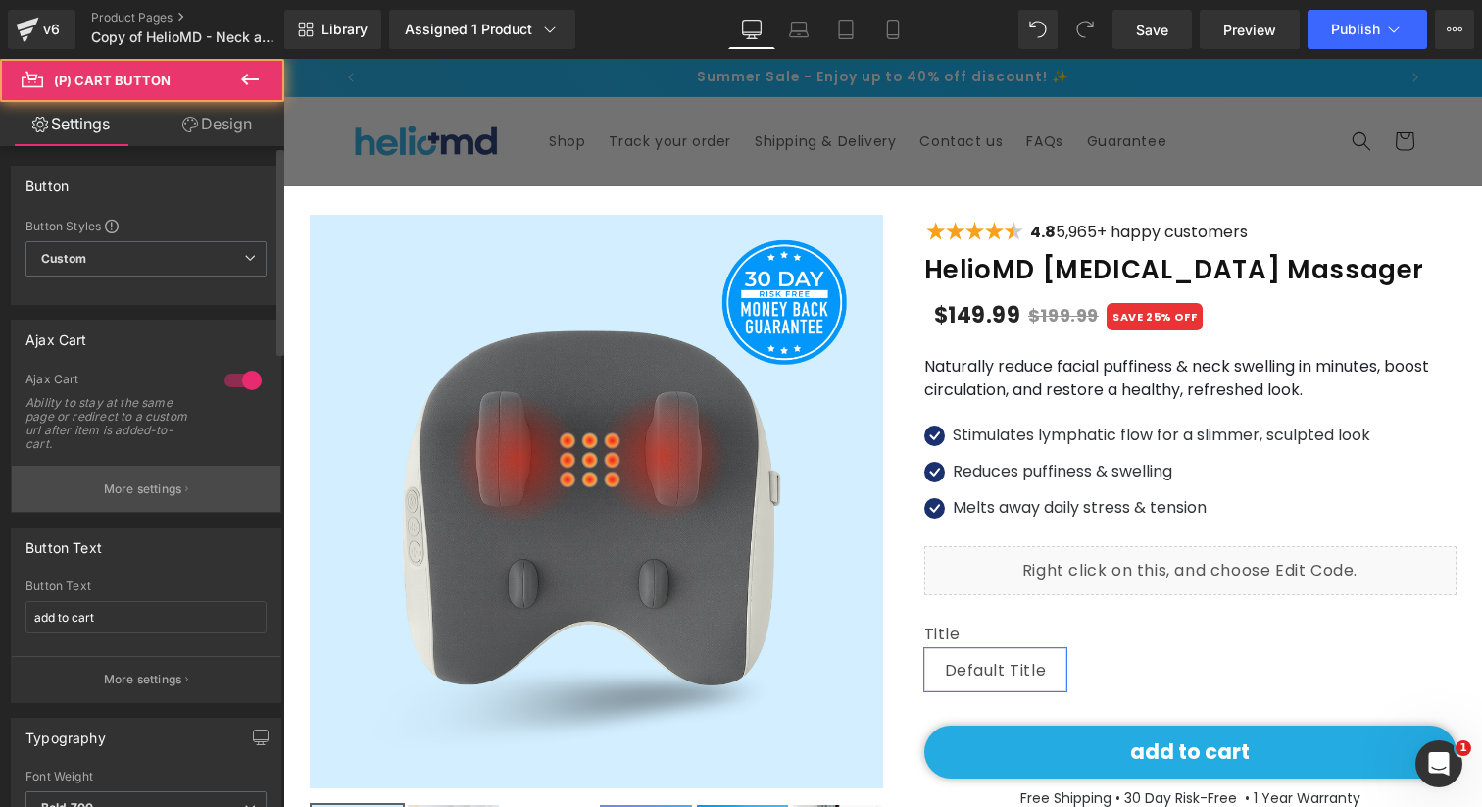
click at [175, 483] on p "More settings" at bounding box center [143, 489] width 78 height 18
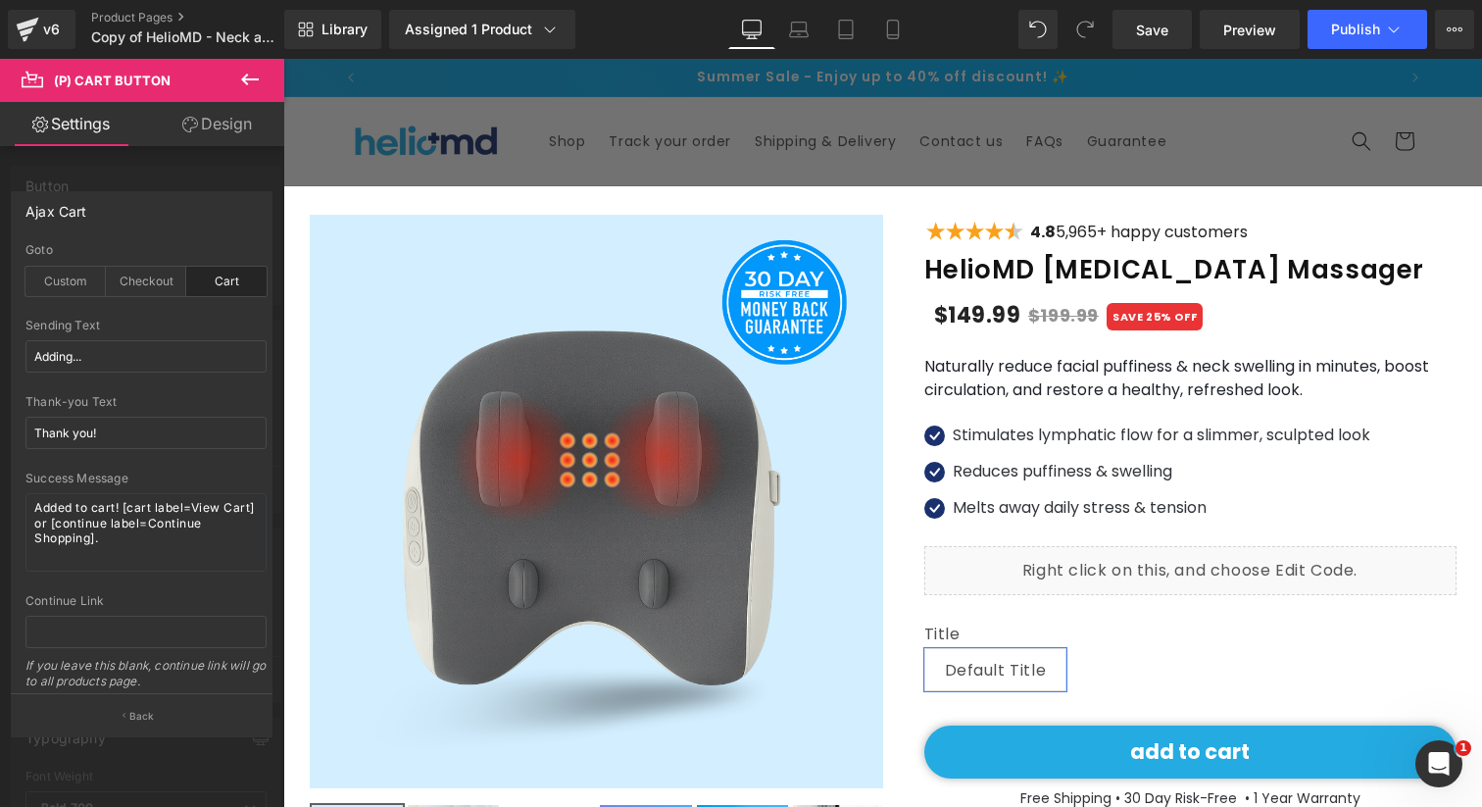
click at [65, 118] on link "Settings" at bounding box center [71, 124] width 142 height 44
click at [243, 89] on icon at bounding box center [250, 80] width 24 height 24
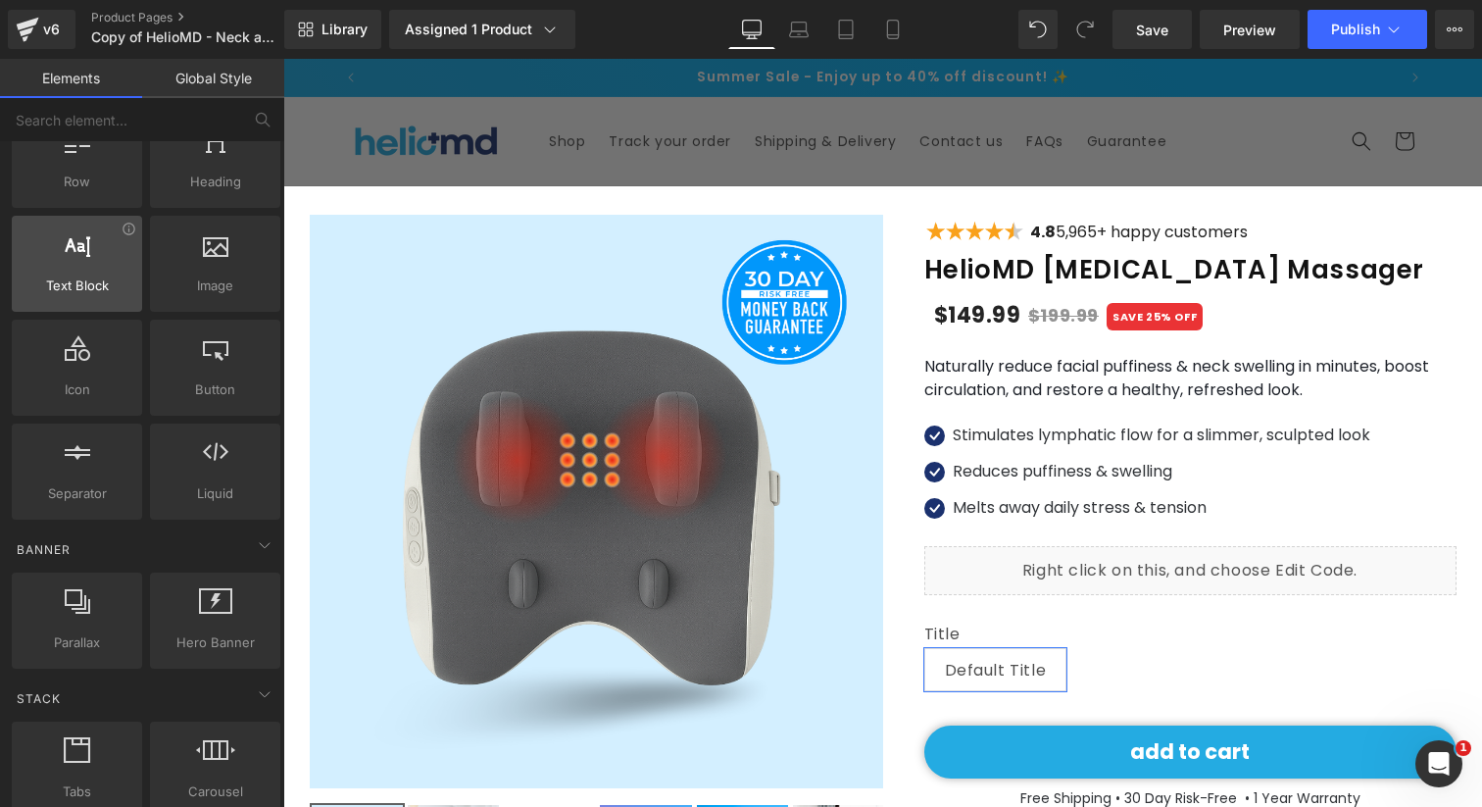
scroll to position [79, 0]
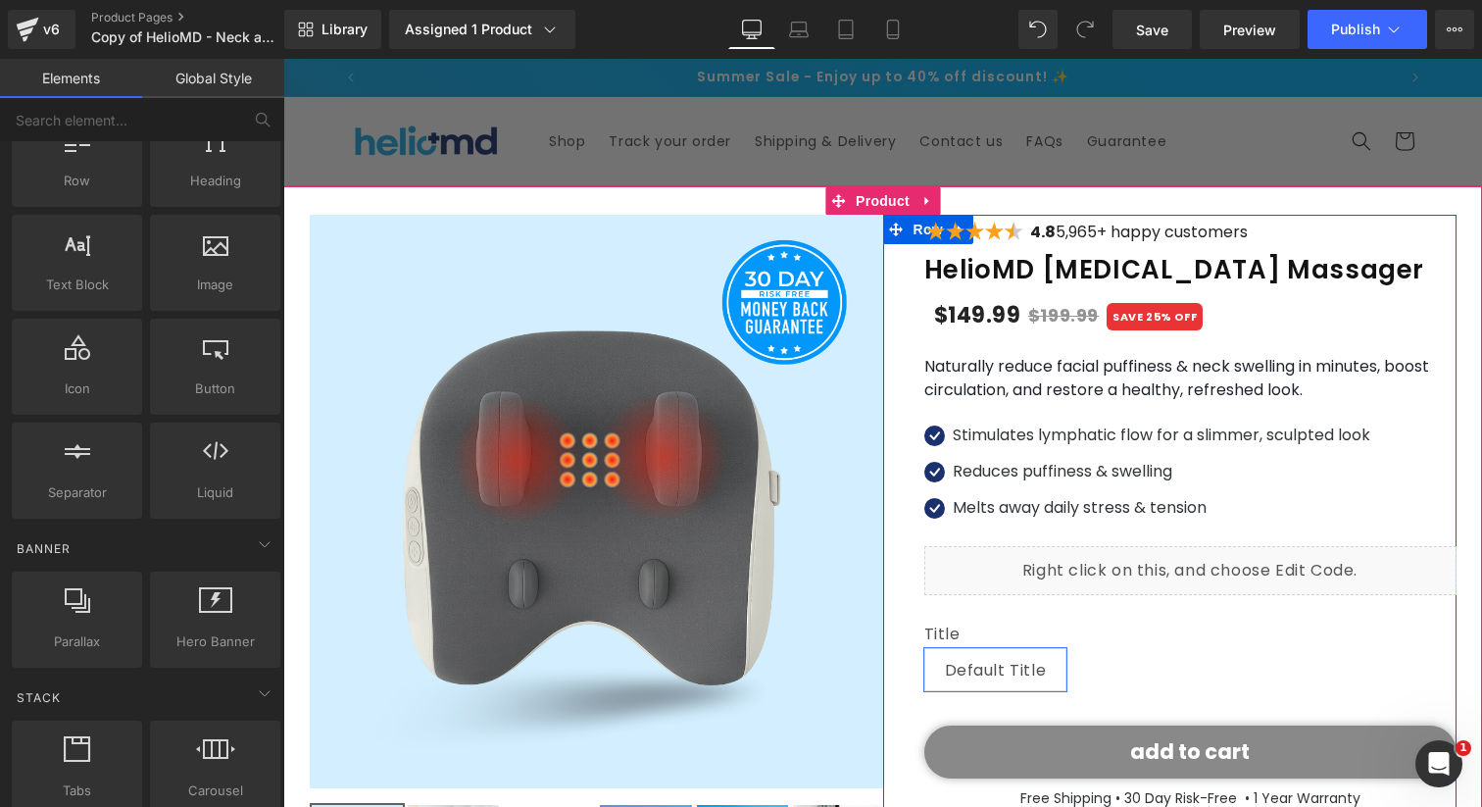
click at [1018, 760] on button "add to cart" at bounding box center [1190, 751] width 532 height 53
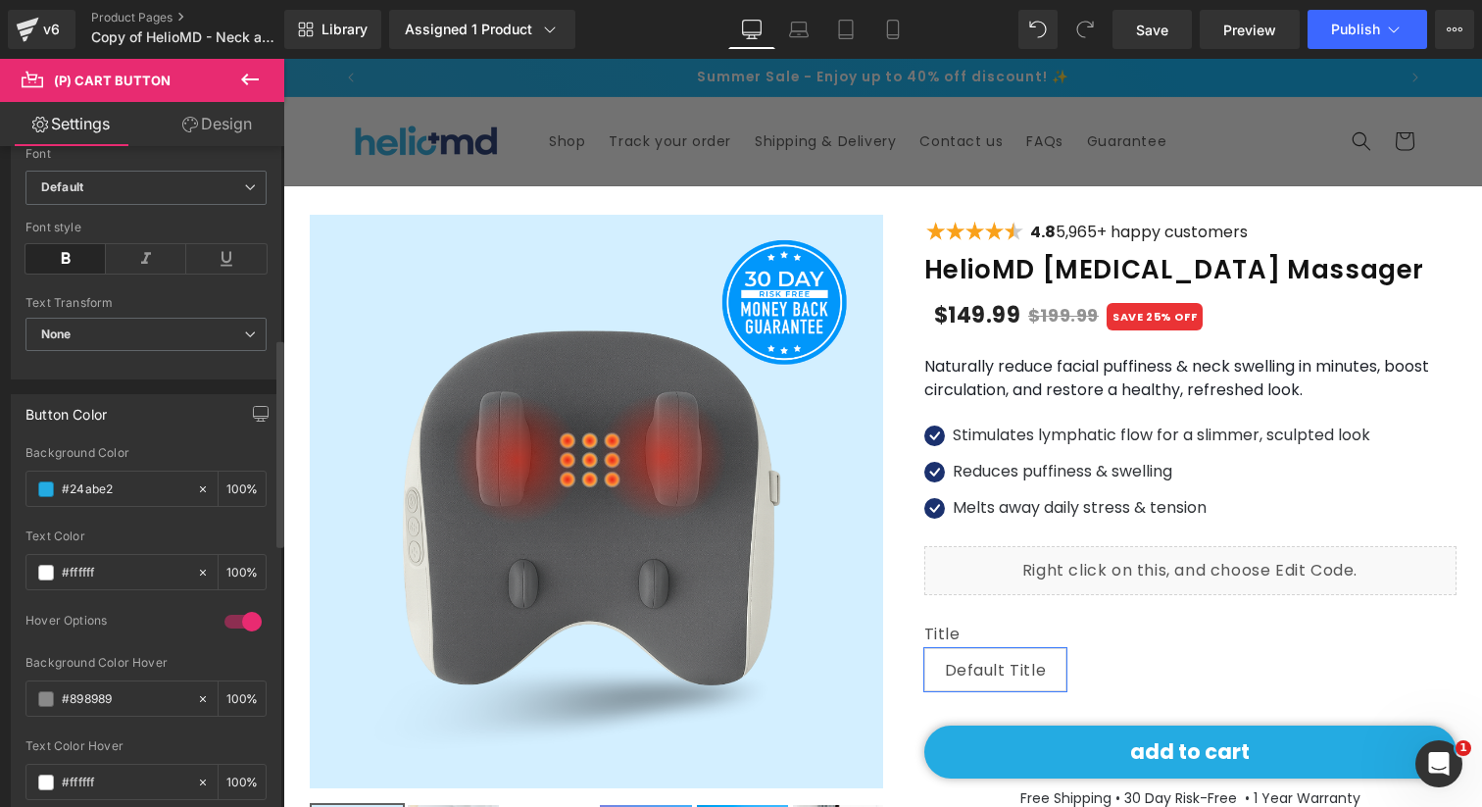
scroll to position [808, 0]
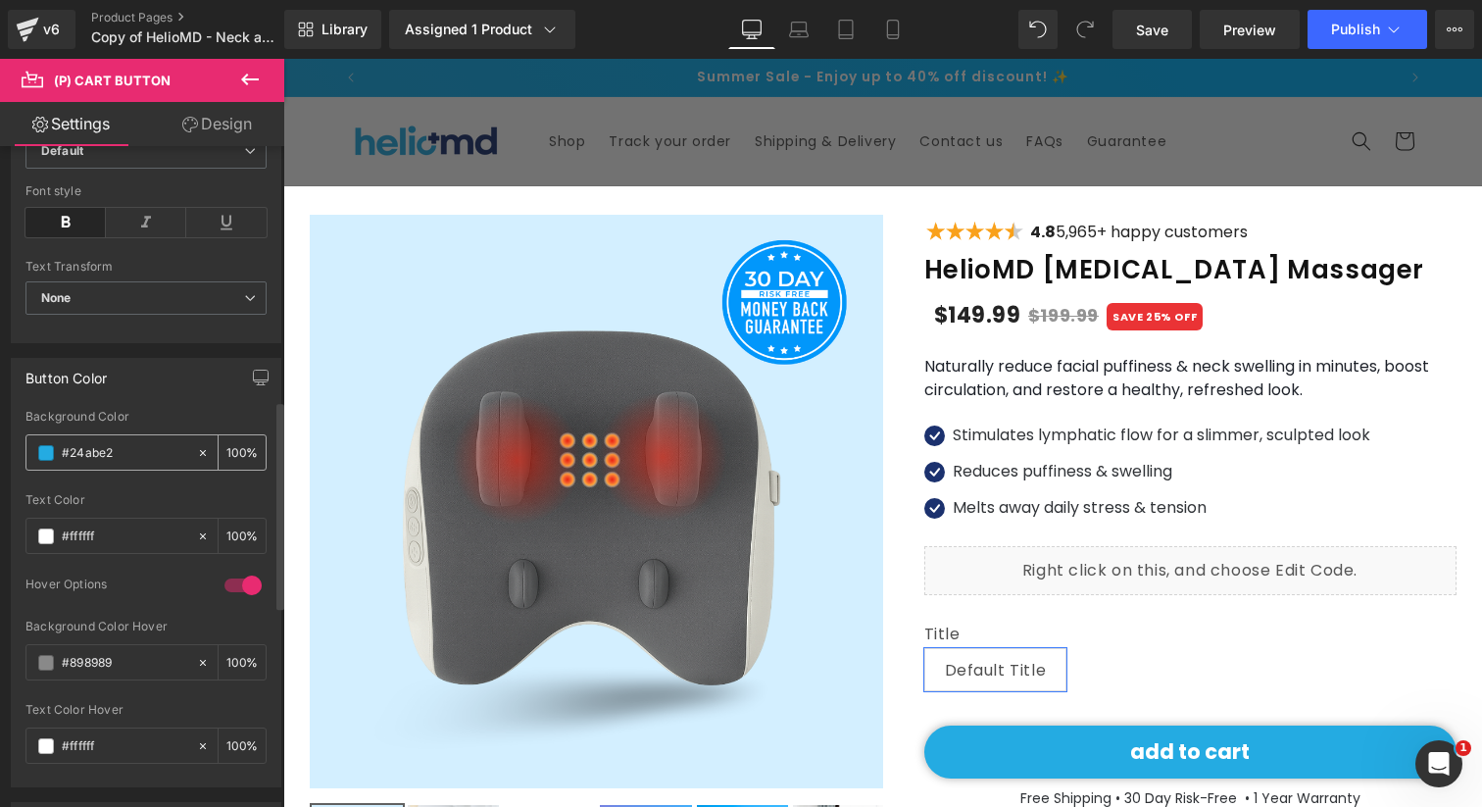
click at [105, 448] on input "#24abe2" at bounding box center [124, 453] width 125 height 22
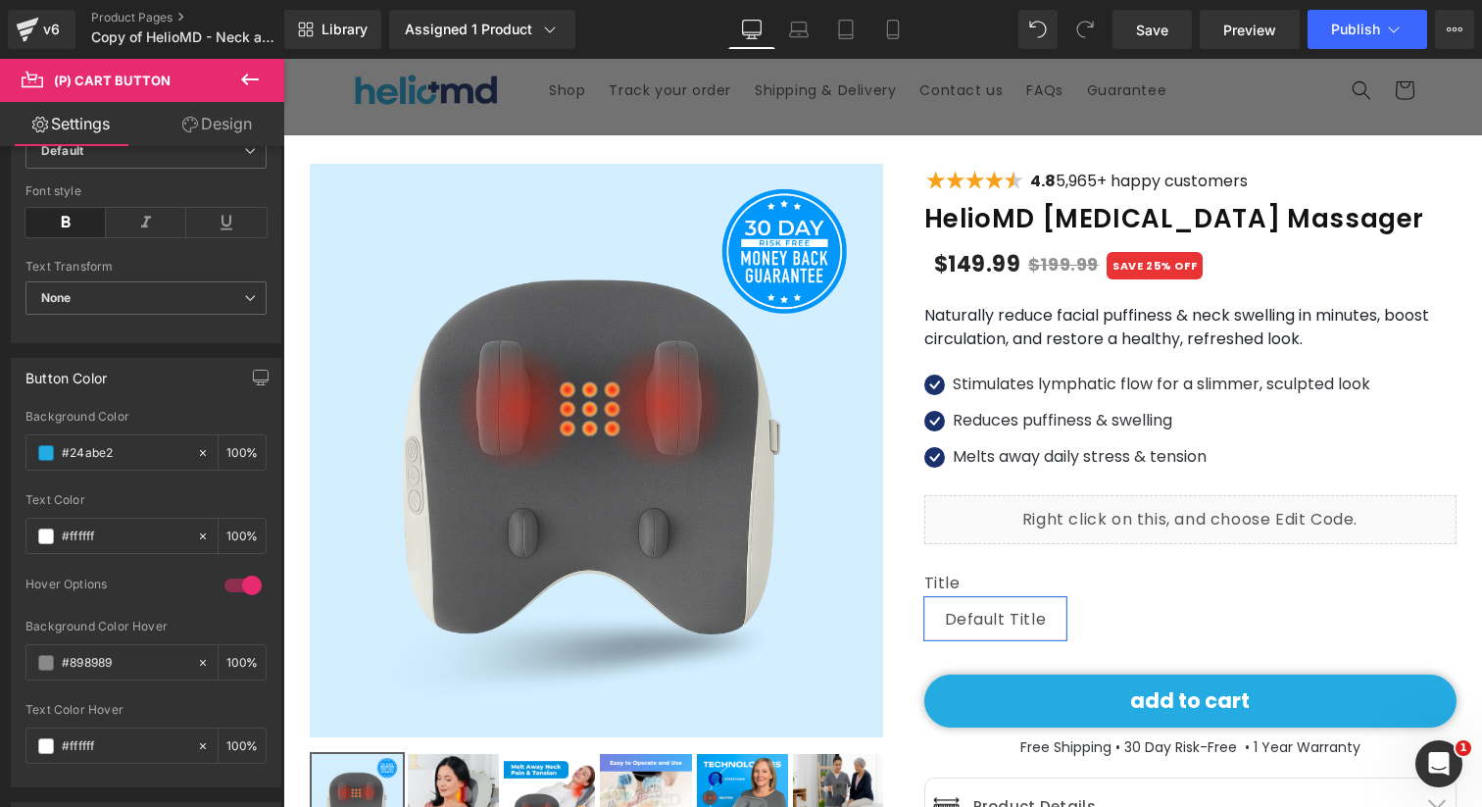
scroll to position [52, 0]
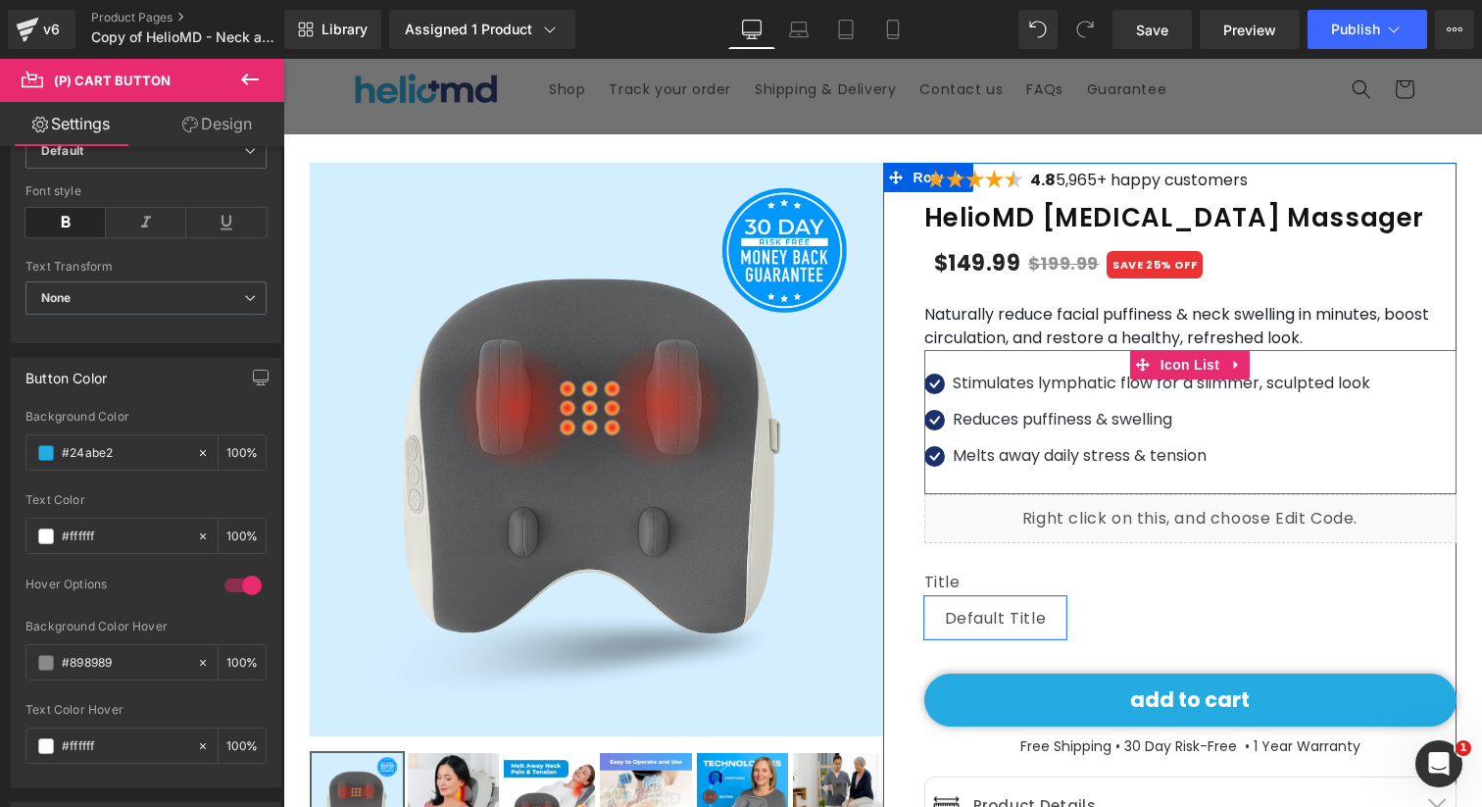
click at [283, 59] on div at bounding box center [283, 59] width 0 height 0
click at [1005, 392] on p "Stimulates lymphatic flow for a slimmer, sculpted look" at bounding box center [1162, 384] width 418 height 24
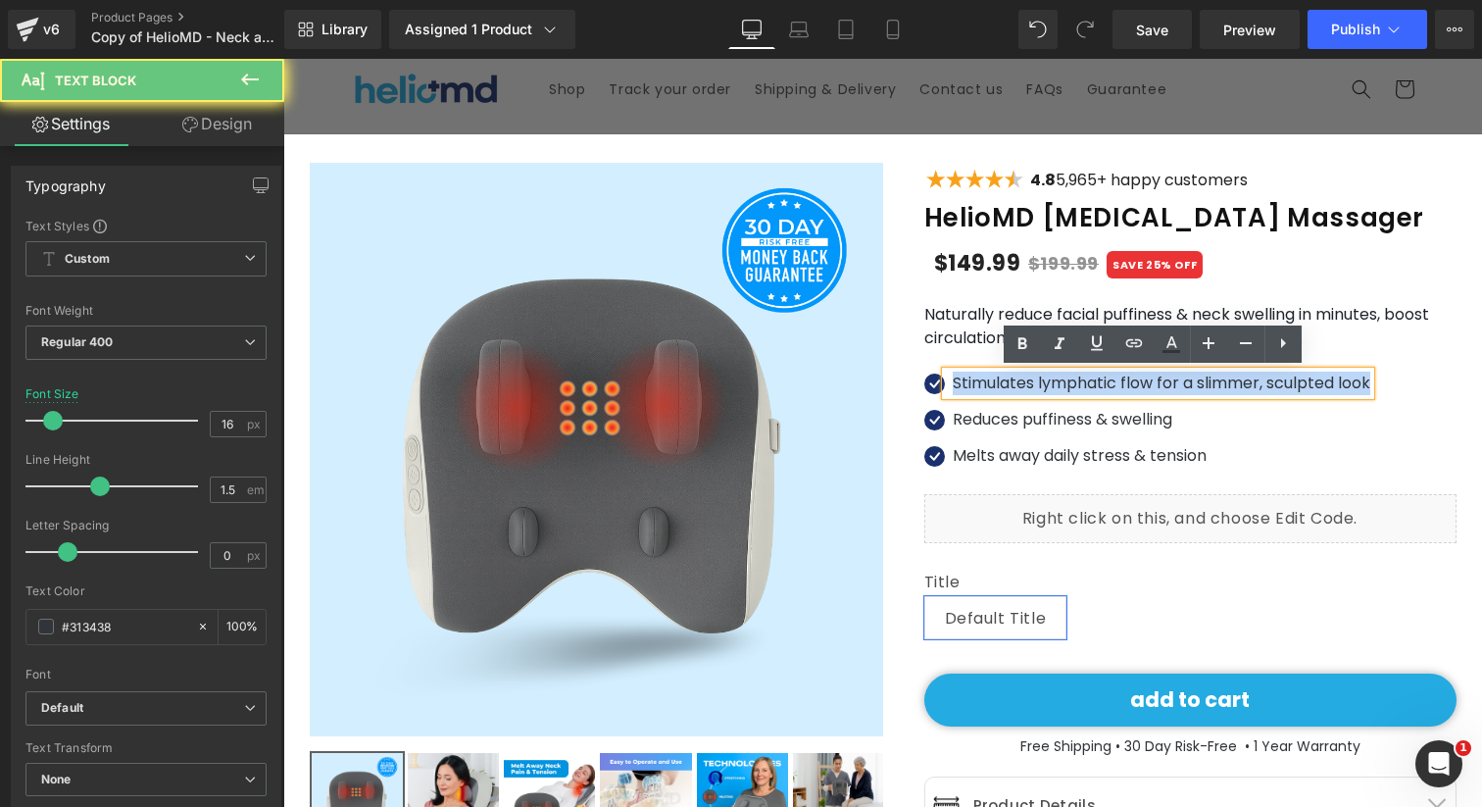
click at [1005, 392] on p "Stimulates lymphatic flow for a slimmer, sculpted look" at bounding box center [1162, 384] width 418 height 24
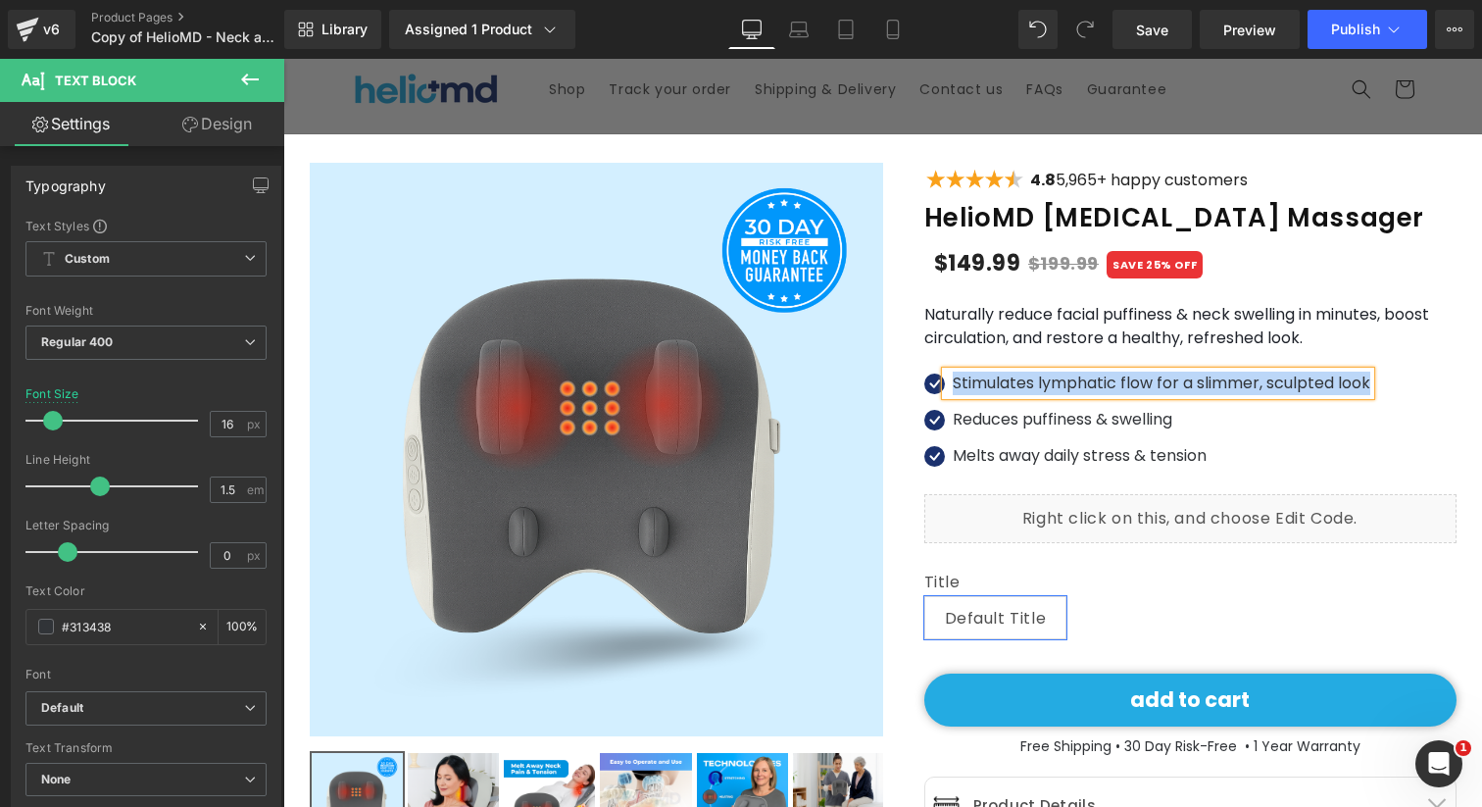
click at [984, 341] on font "Naturally reduce facial puffiness & neck swelling in minutes, boost circulation…" at bounding box center [1176, 326] width 505 height 46
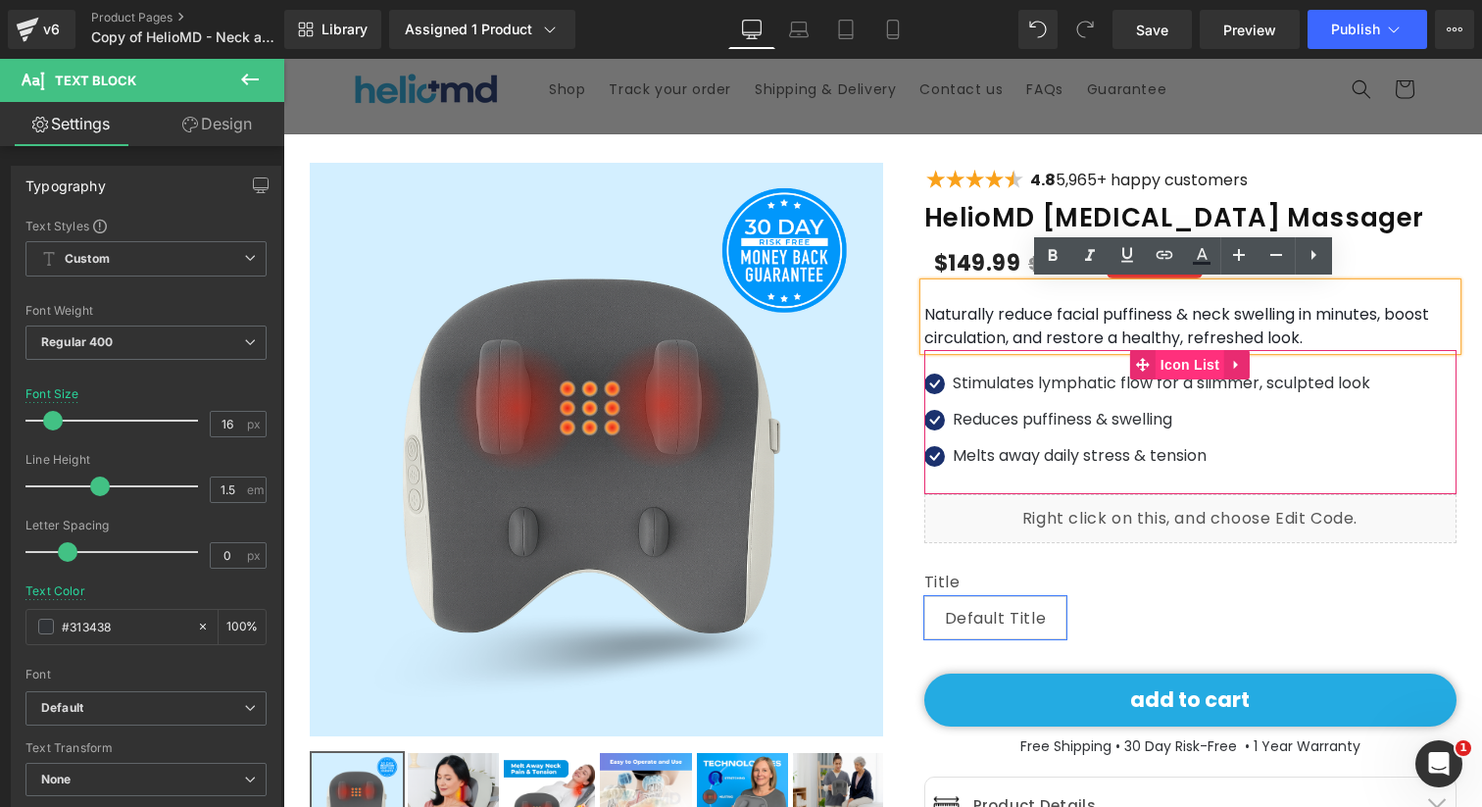
click at [1183, 358] on span "Icon List" at bounding box center [1190, 364] width 69 height 29
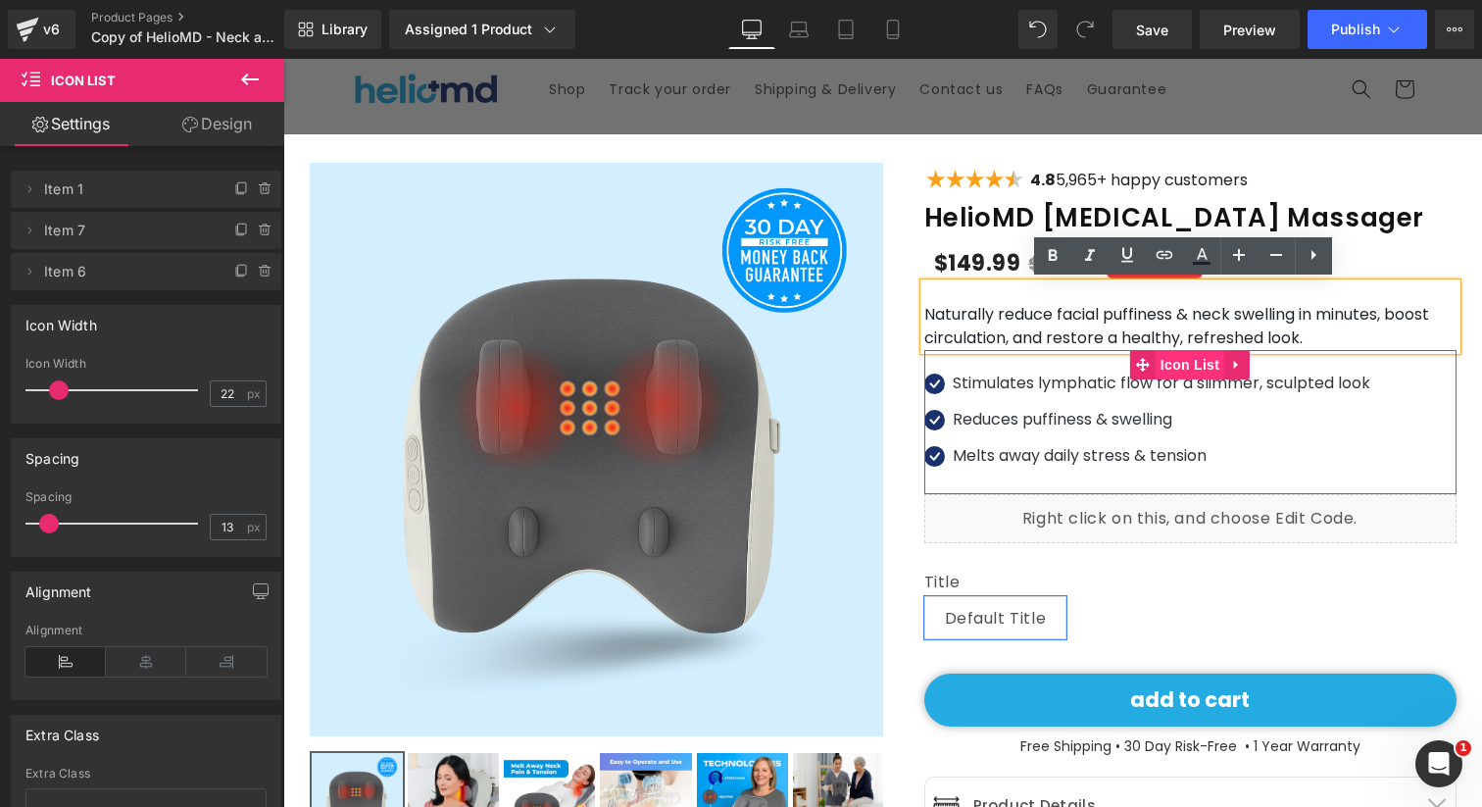
click at [1181, 362] on span "Icon List" at bounding box center [1190, 364] width 69 height 29
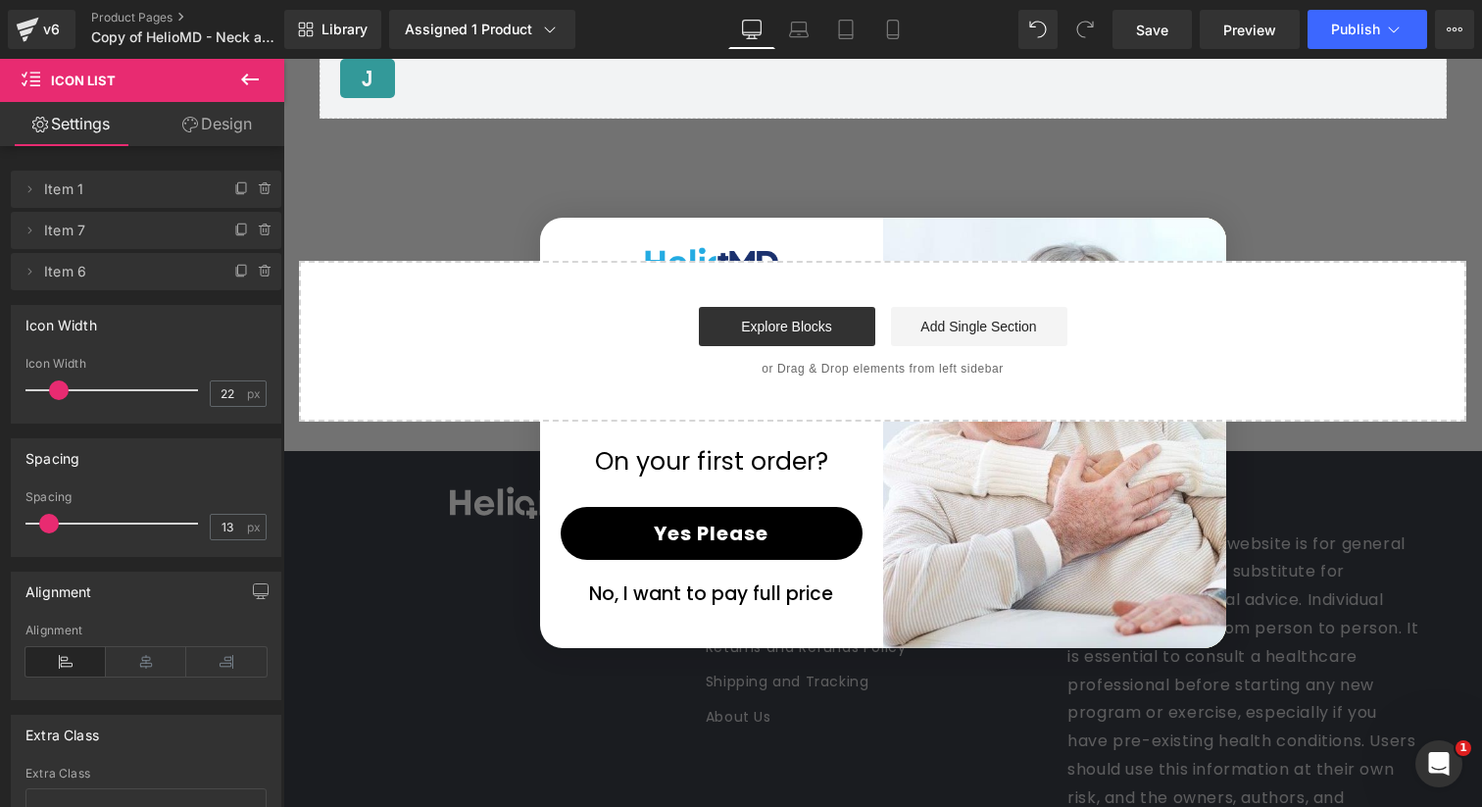
scroll to position [6379, 0]
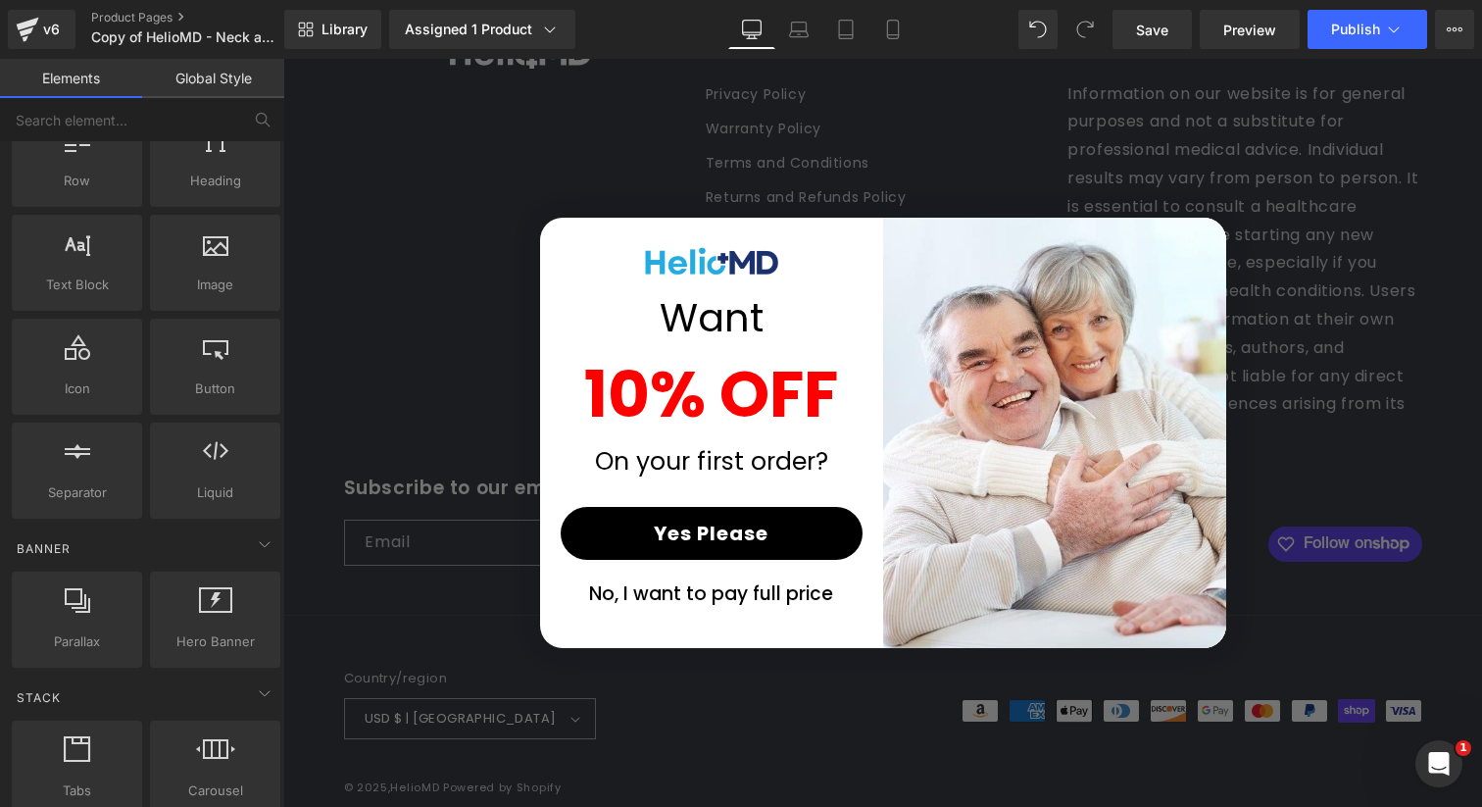
click at [1176, 257] on circle "Close dialog" at bounding box center [1192, 250] width 32 height 32
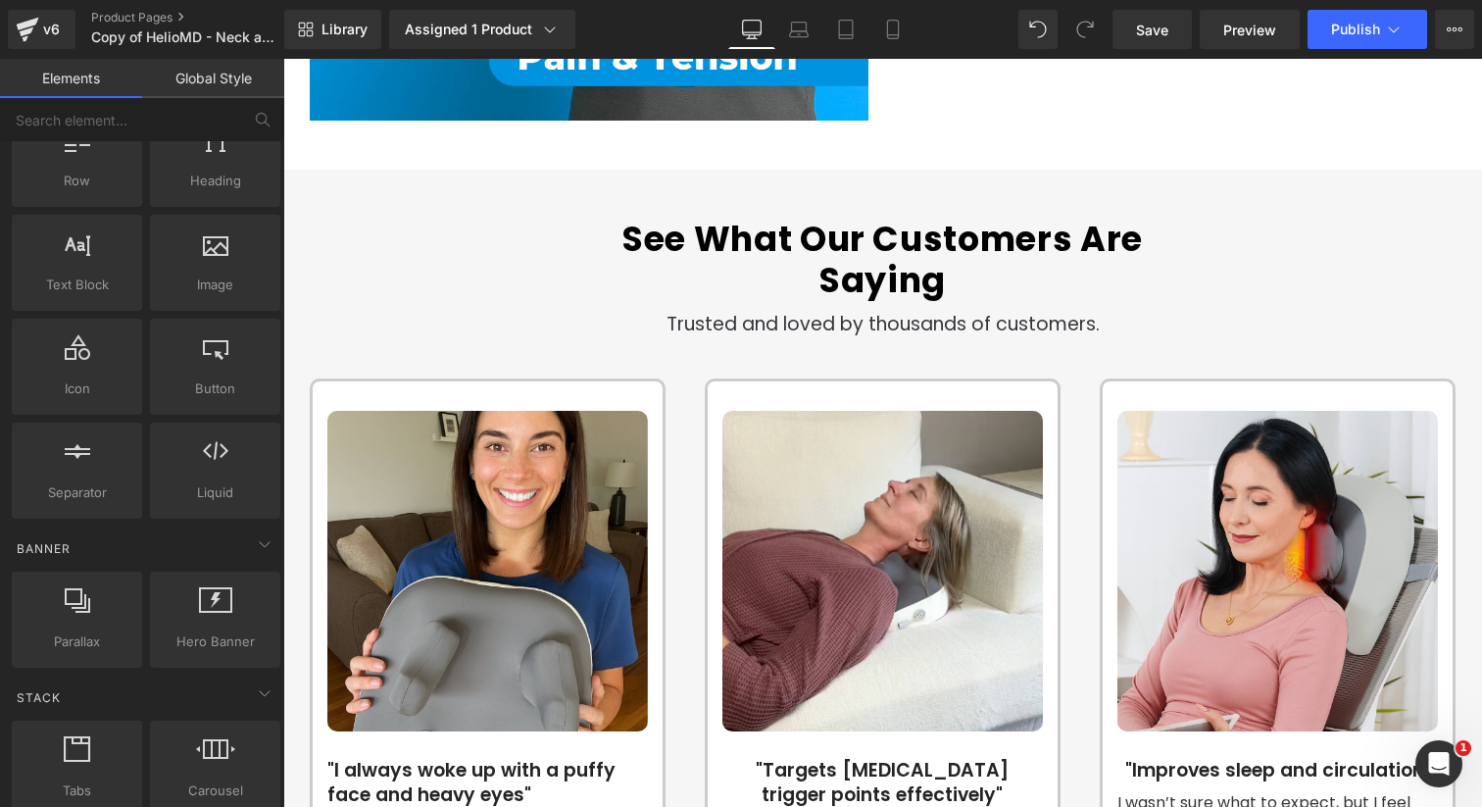
scroll to position [2427, 0]
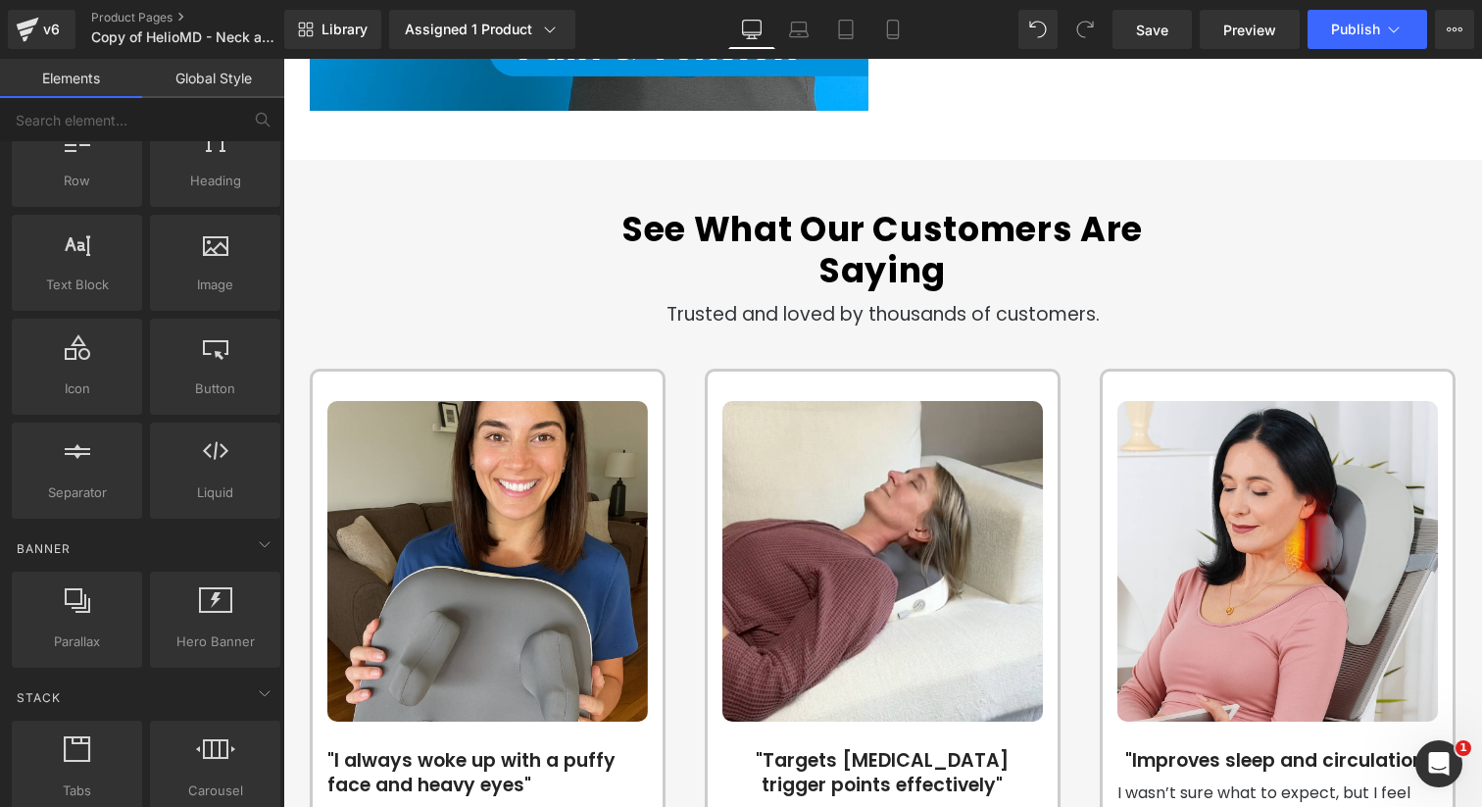
click at [317, 253] on div "See What Our Customers Are Saying Heading Trusted and loved by thousands of cus…" at bounding box center [883, 269] width 1176 height 121
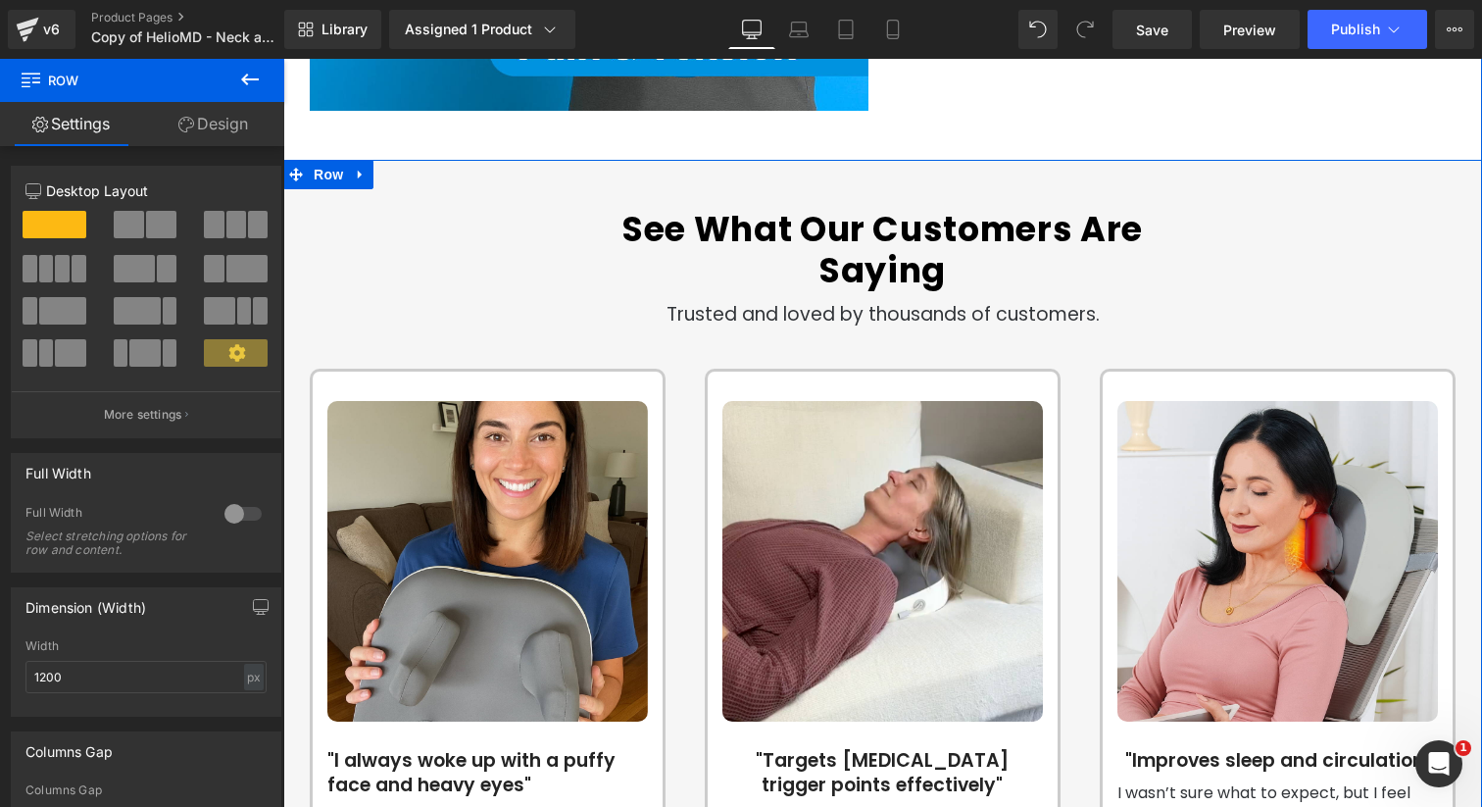
click at [402, 175] on div "See What Our Customers Are Saying Heading Trusted and loved by thousands of cus…" at bounding box center [882, 617] width 1199 height 914
click at [219, 127] on link "Design" at bounding box center [213, 124] width 142 height 44
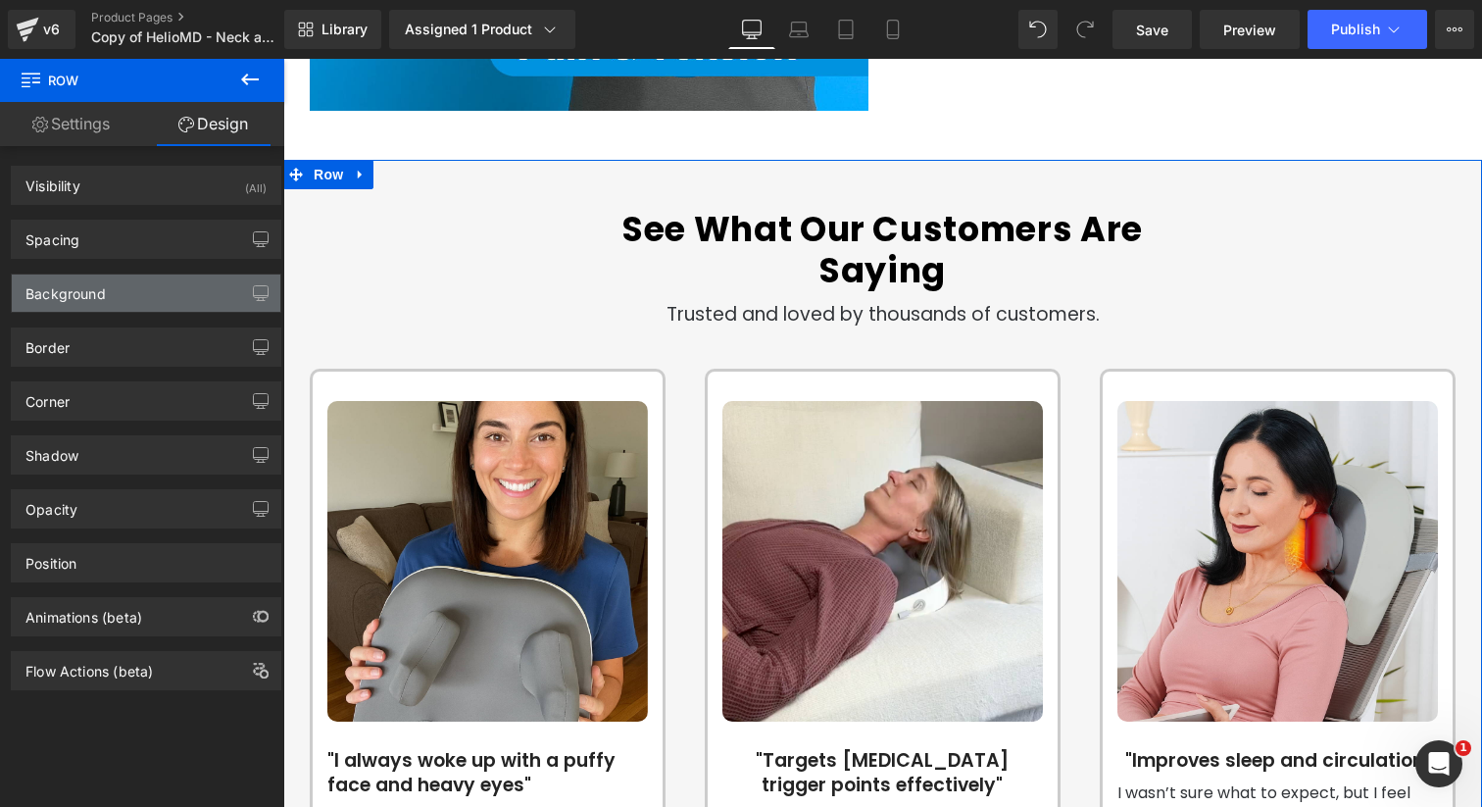
click at [153, 291] on div "Background" at bounding box center [146, 293] width 269 height 37
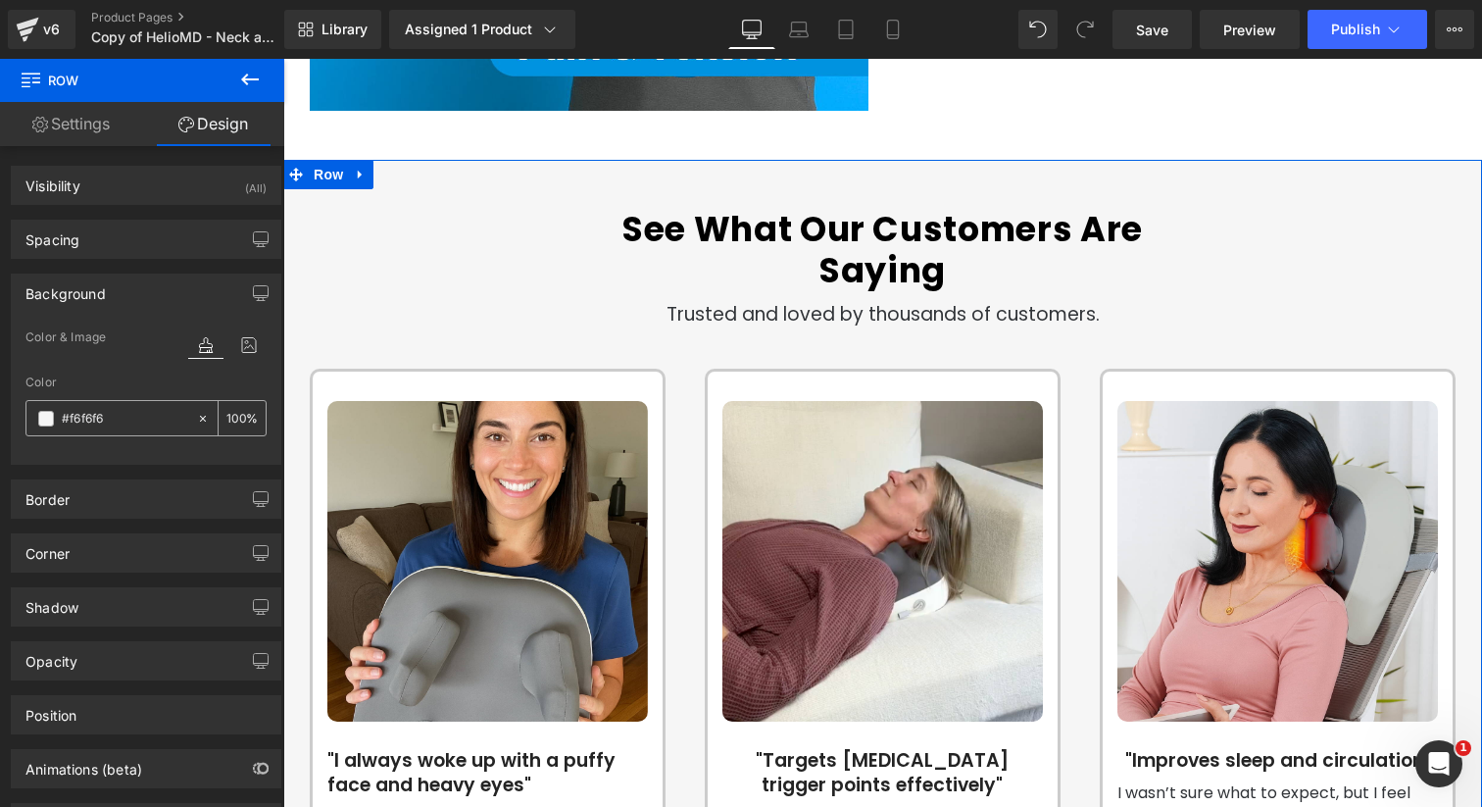
click at [158, 422] on input "#f6f6f6" at bounding box center [124, 419] width 125 height 22
